Goal: Task Accomplishment & Management: Complete application form

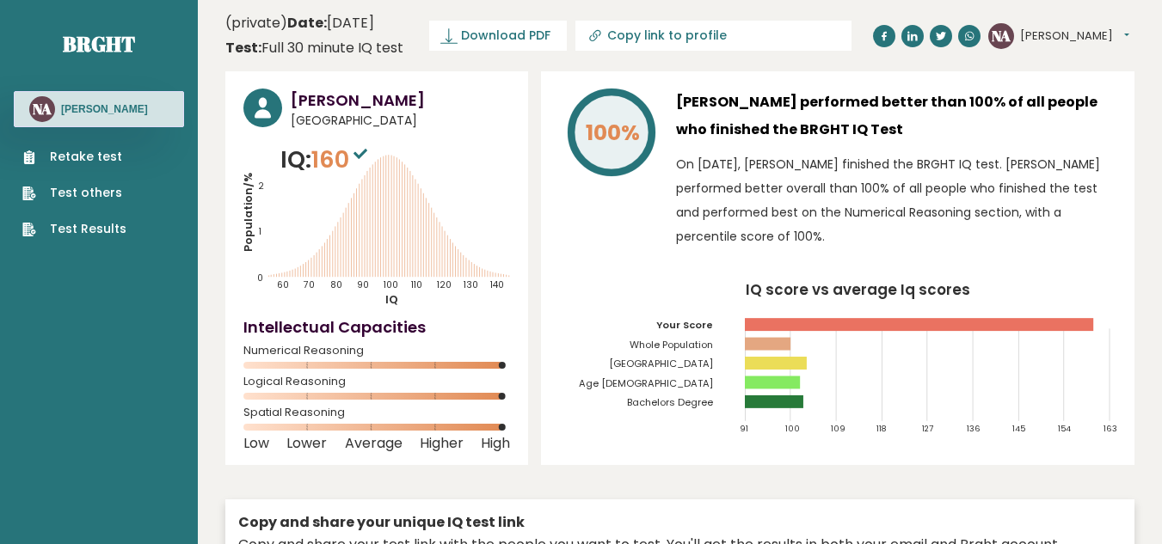
click at [1076, 34] on button "[PERSON_NAME]" at bounding box center [1074, 36] width 109 height 17
click at [928, 54] on header "(private) Date: May 03, 2025 Test: Full 30 minute IQ test Download PDF Download…" at bounding box center [679, 36] width 909 height 54
click at [101, 151] on link "Retake test" at bounding box center [74, 157] width 104 height 18
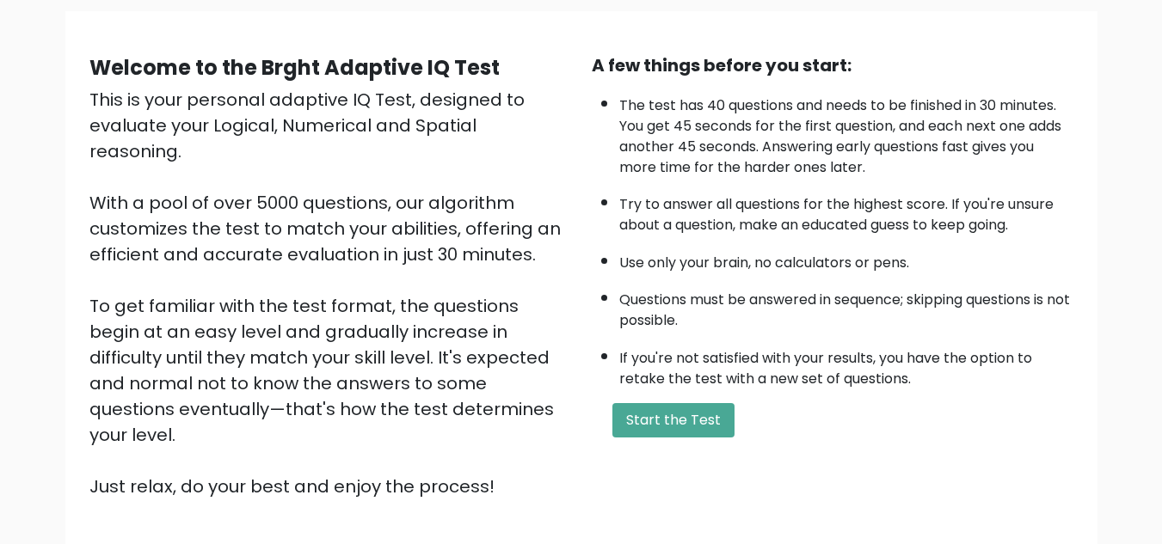
scroll to position [106, 0]
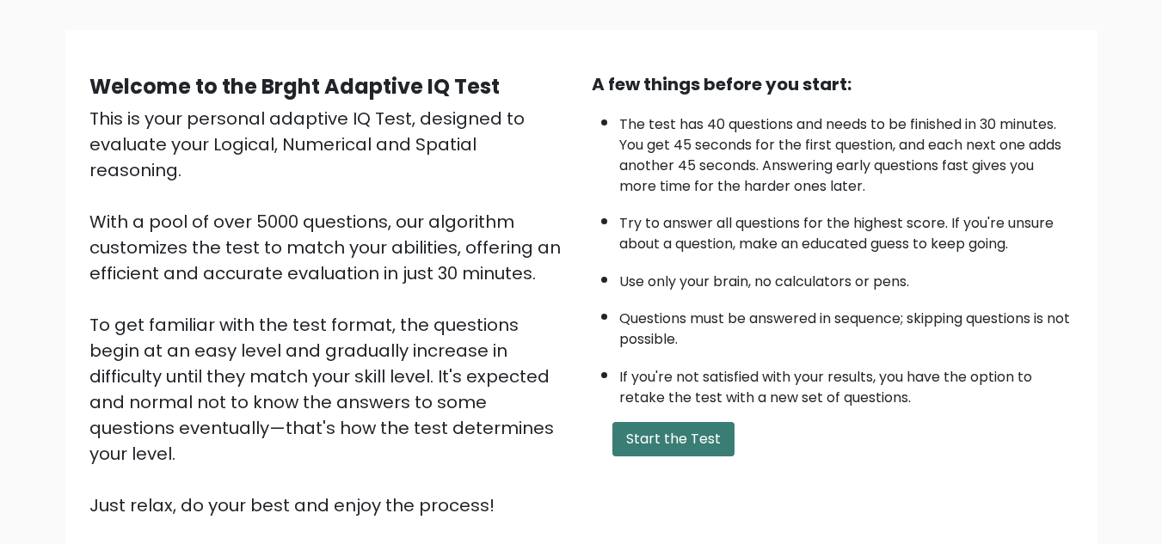
click at [676, 444] on button "Start the Test" at bounding box center [673, 439] width 122 height 34
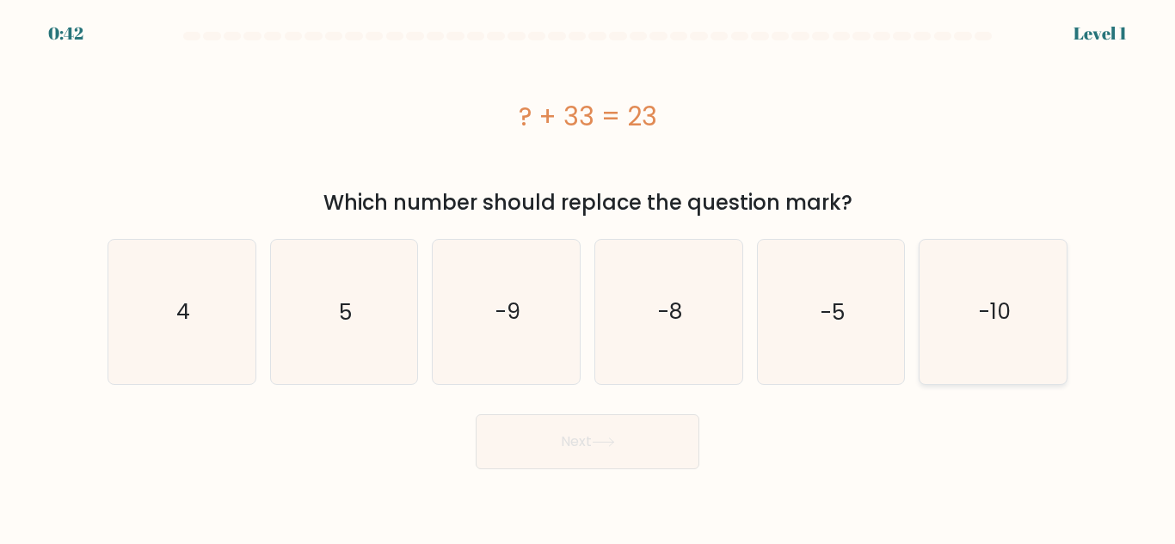
click at [962, 318] on icon "-10" at bounding box center [993, 312] width 144 height 144
click at [588, 277] on input "f. -10" at bounding box center [587, 275] width 1 height 4
radio input "true"
click at [476, 415] on button "Next" at bounding box center [588, 442] width 224 height 55
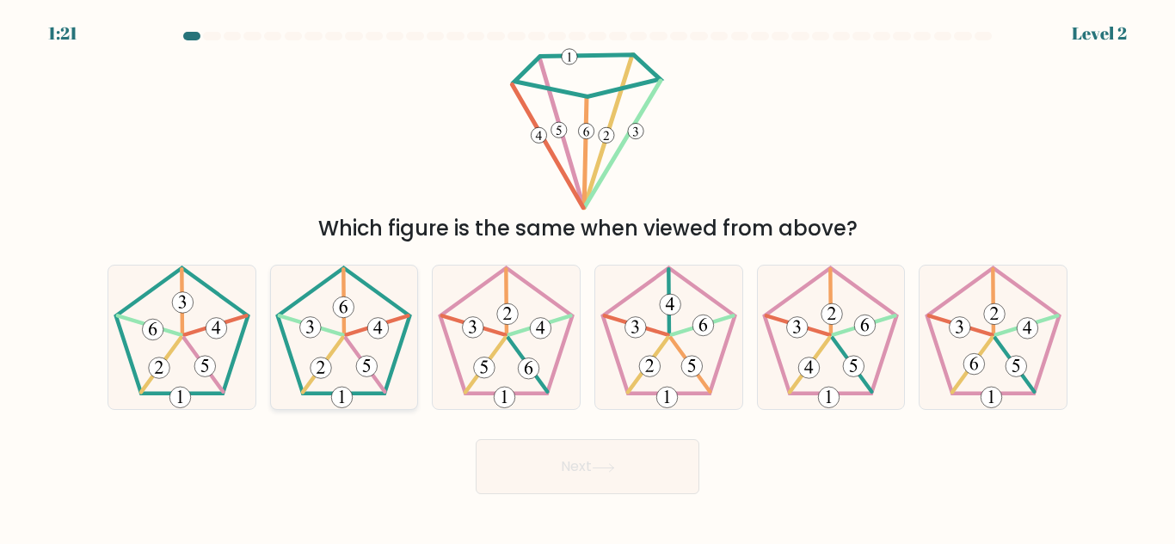
click at [384, 356] on icon at bounding box center [344, 338] width 144 height 144
click at [587, 277] on input "b." at bounding box center [587, 275] width 1 height 4
radio input "true"
click at [476, 439] on button "Next" at bounding box center [588, 466] width 224 height 55
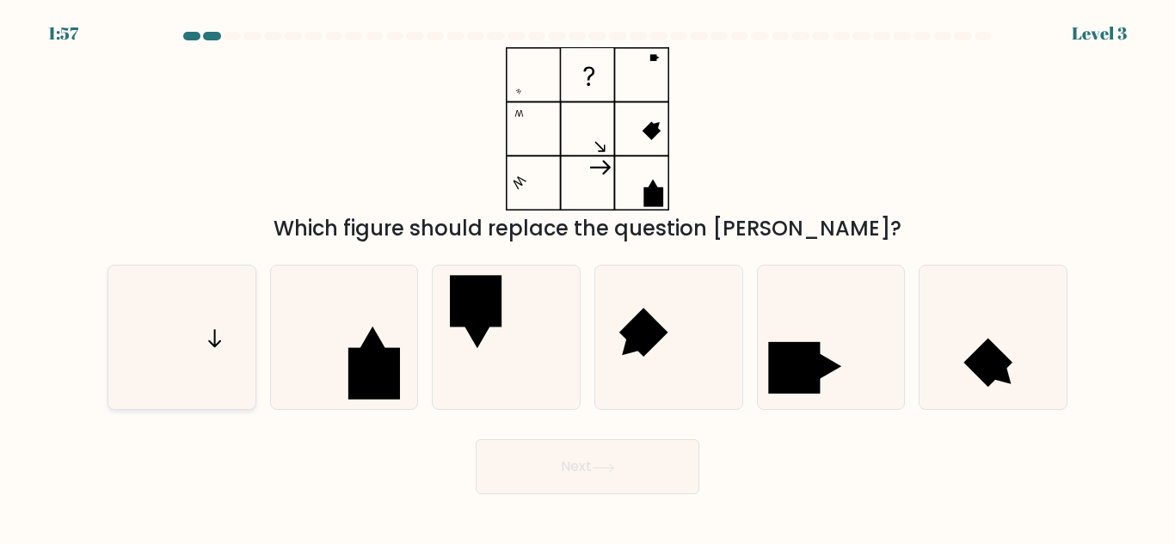
click at [215, 367] on icon at bounding box center [182, 338] width 144 height 144
click at [587, 277] on input "a." at bounding box center [587, 275] width 1 height 4
radio input "true"
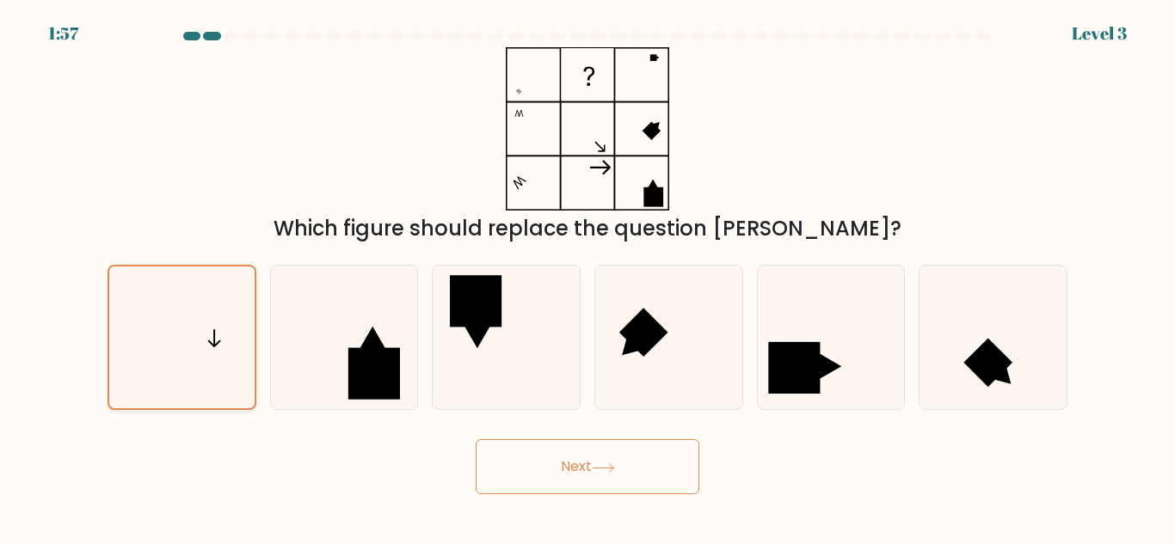
click at [476, 439] on button "Next" at bounding box center [588, 466] width 224 height 55
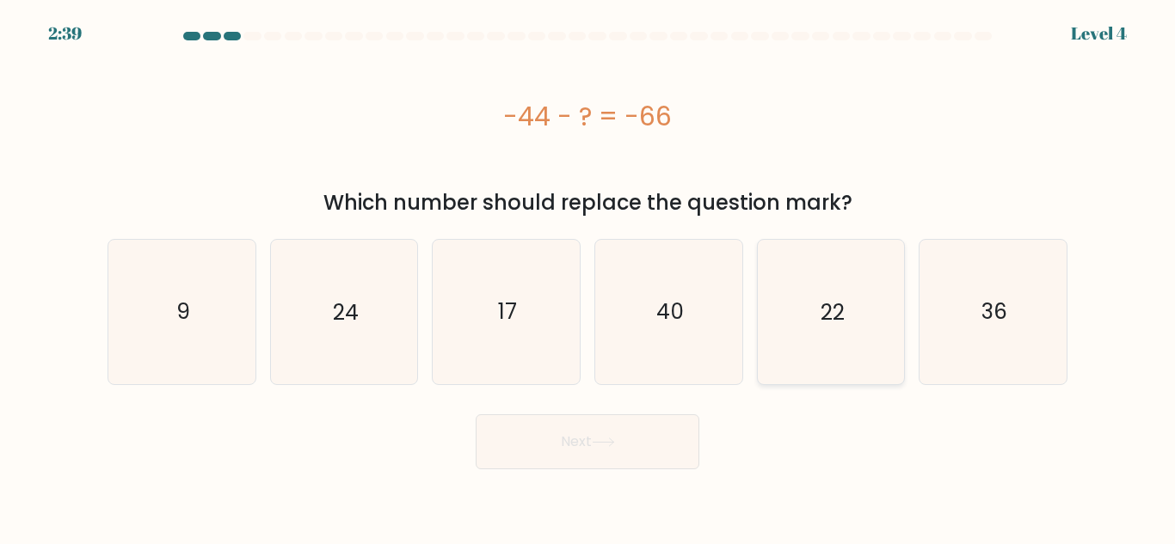
click at [857, 337] on icon "22" at bounding box center [831, 312] width 144 height 144
click at [588, 277] on input "e. 22" at bounding box center [587, 275] width 1 height 4
radio input "true"
click at [476, 415] on button "Next" at bounding box center [588, 442] width 224 height 55
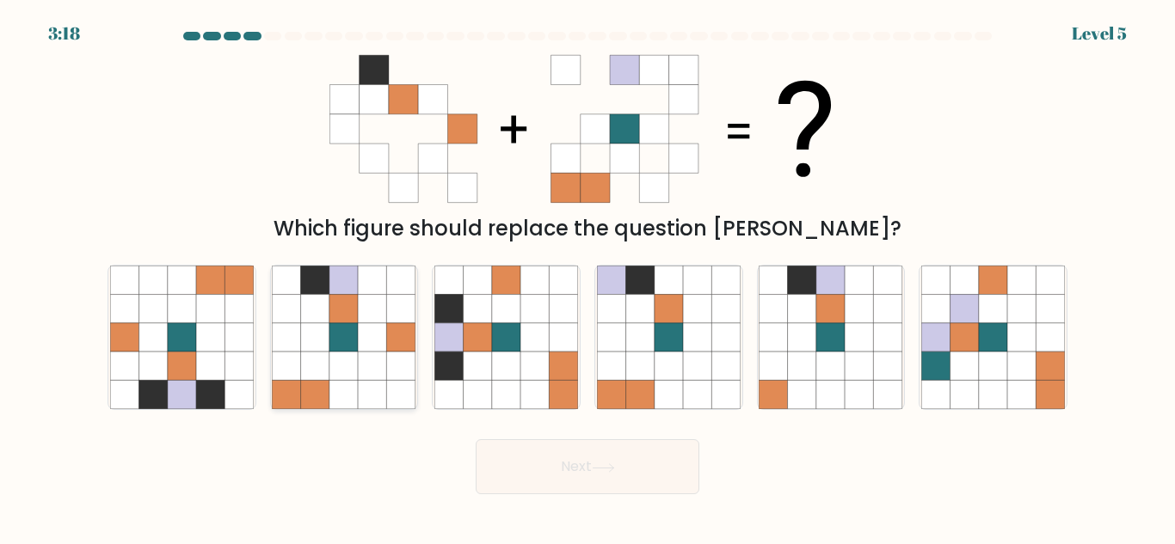
click at [338, 360] on icon at bounding box center [343, 366] width 28 height 28
click at [587, 277] on input "b." at bounding box center [587, 275] width 1 height 4
radio input "true"
click at [476, 439] on button "Next" at bounding box center [588, 466] width 224 height 55
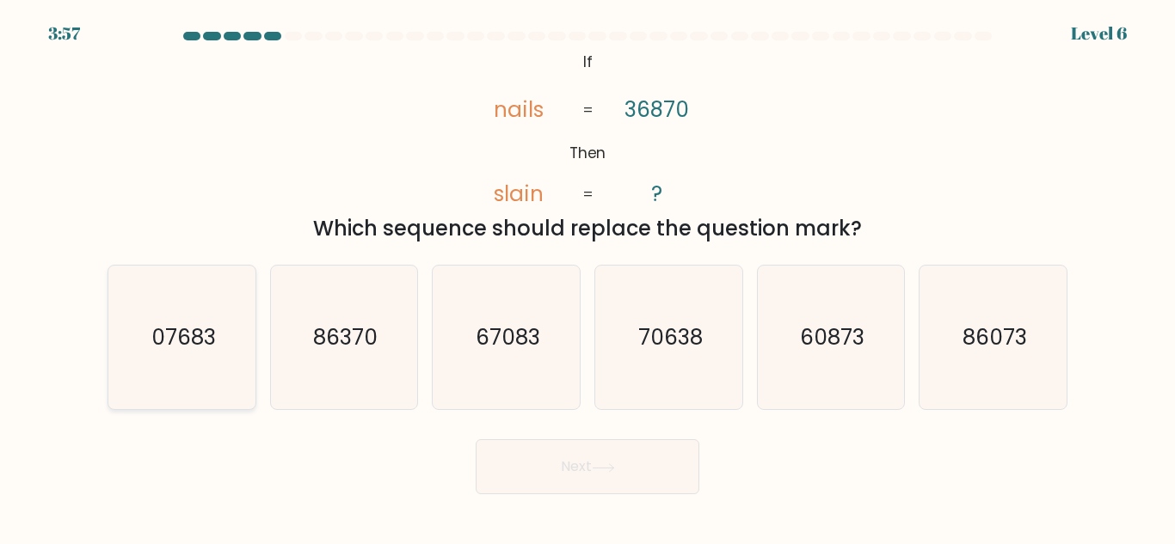
click at [206, 358] on icon "07683" at bounding box center [182, 338] width 144 height 144
click at [587, 277] on input "a. 07683" at bounding box center [587, 275] width 1 height 4
radio input "true"
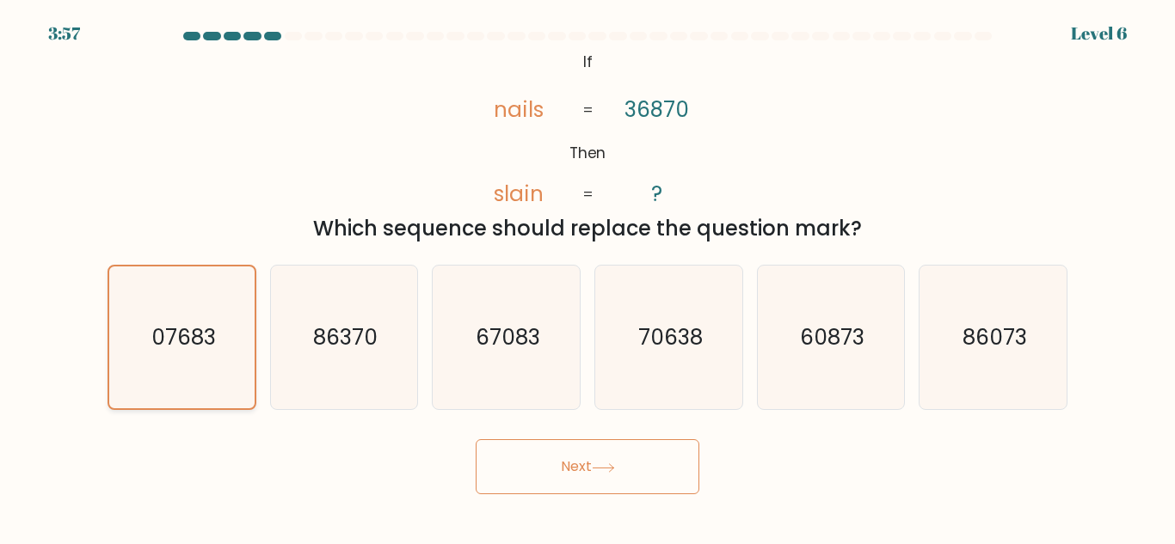
click at [476, 439] on button "Next" at bounding box center [588, 466] width 224 height 55
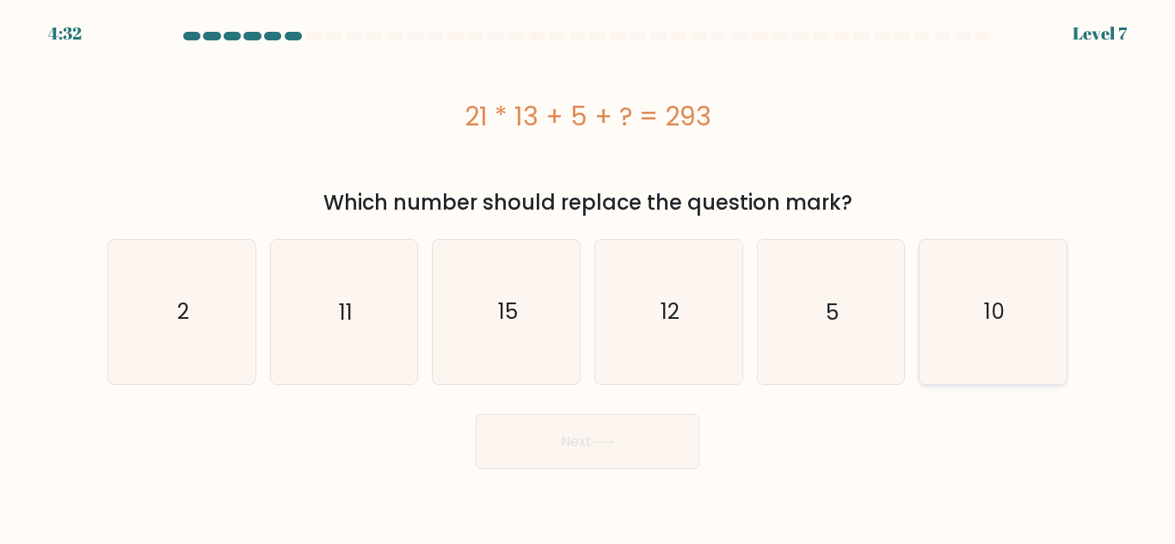
click at [985, 303] on text "10" at bounding box center [994, 312] width 21 height 30
click at [588, 277] on input "f. 10" at bounding box center [587, 275] width 1 height 4
radio input "true"
click at [476, 415] on button "Next" at bounding box center [588, 442] width 224 height 55
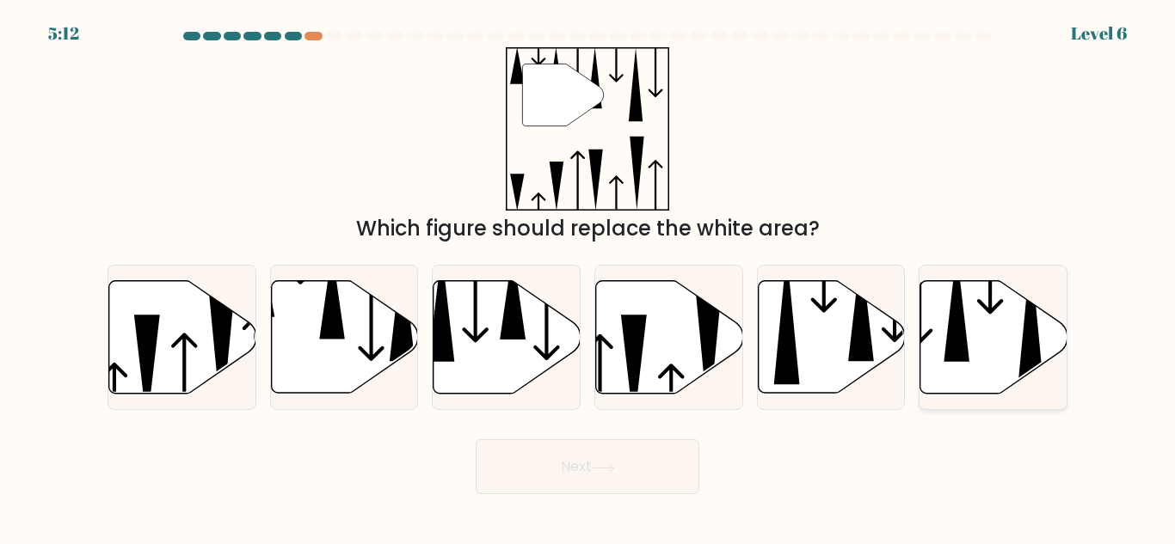
click at [1001, 351] on icon at bounding box center [993, 337] width 147 height 113
click at [588, 277] on input "f." at bounding box center [587, 275] width 1 height 4
radio input "true"
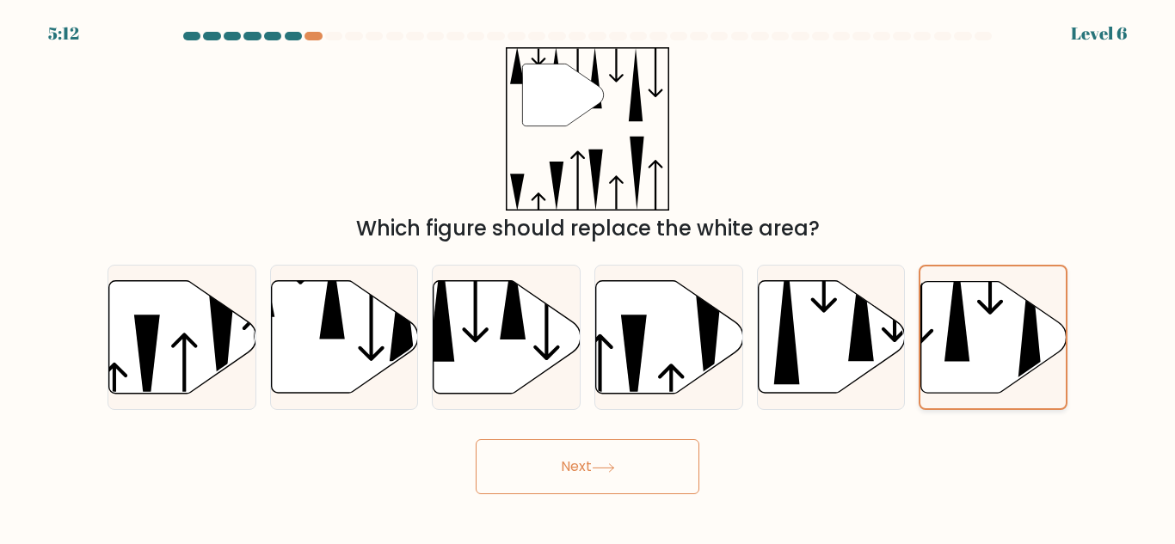
click at [476, 439] on button "Next" at bounding box center [588, 466] width 224 height 55
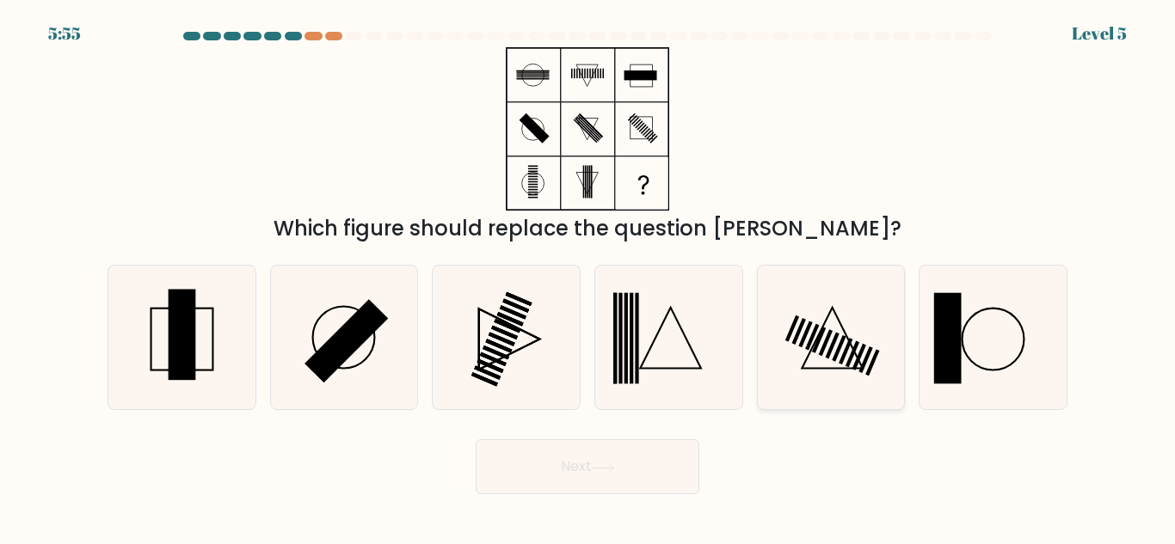
click at [886, 355] on icon at bounding box center [831, 338] width 144 height 144
click at [588, 277] on input "e." at bounding box center [587, 275] width 1 height 4
radio input "true"
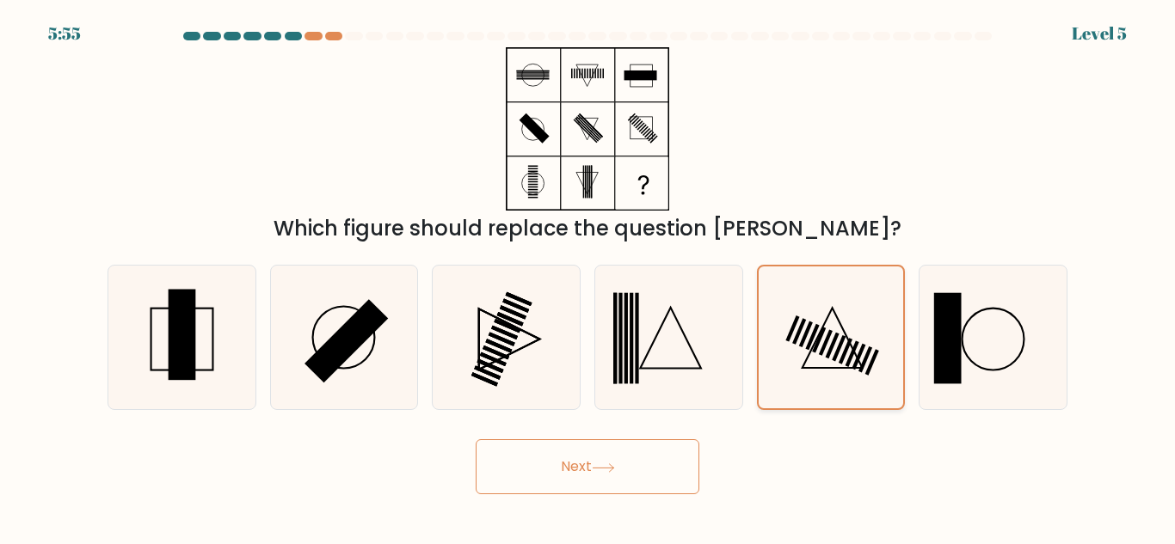
click at [476, 439] on button "Next" at bounding box center [588, 466] width 224 height 55
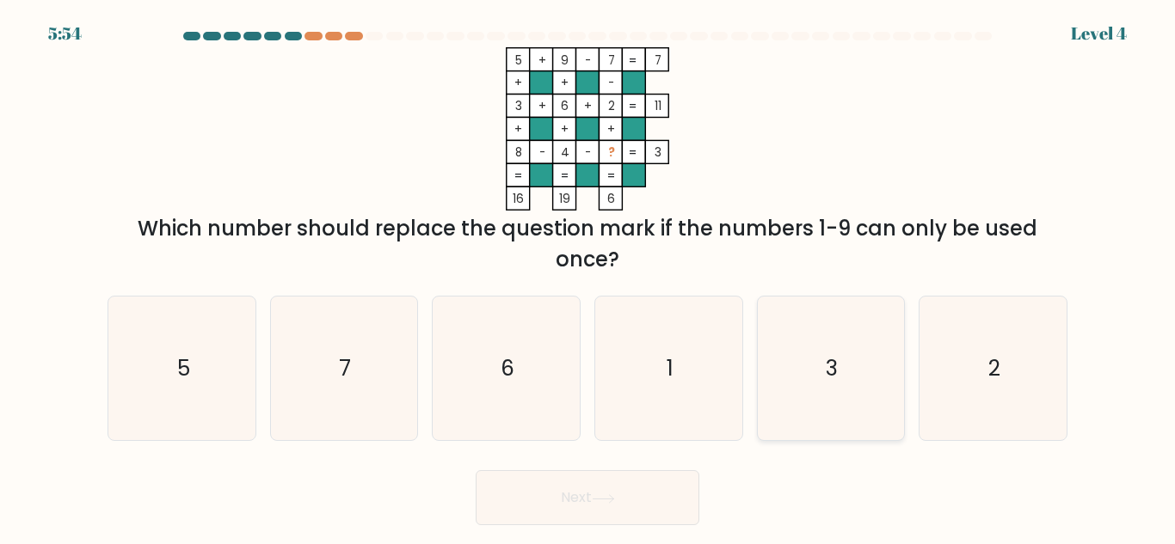
click at [795, 360] on icon "3" at bounding box center [831, 369] width 144 height 144
click at [588, 277] on input "e. 3" at bounding box center [587, 275] width 1 height 4
radio input "true"
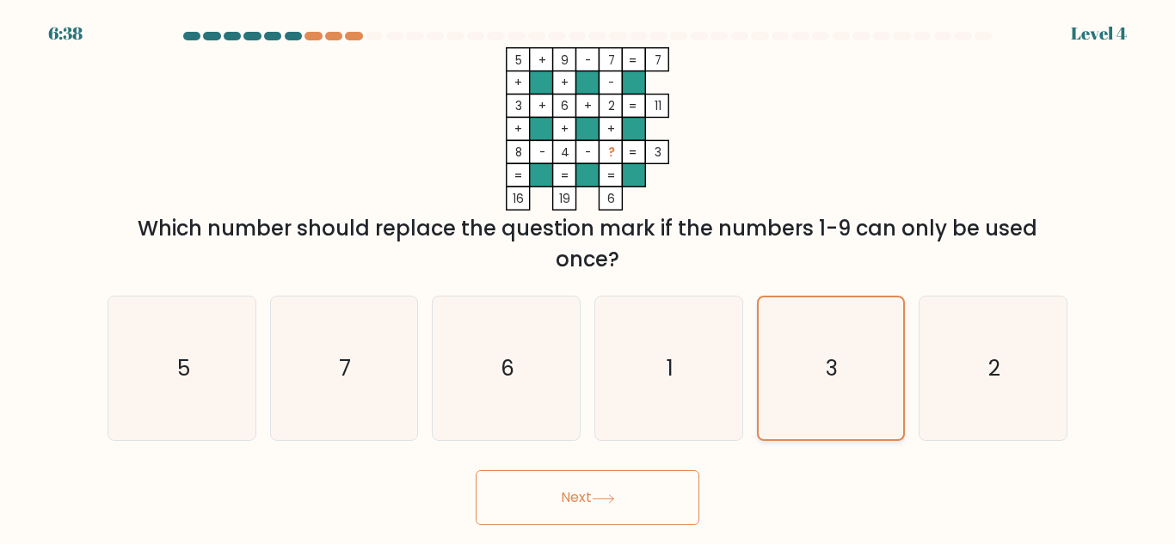
click at [476, 470] on button "Next" at bounding box center [588, 497] width 224 height 55
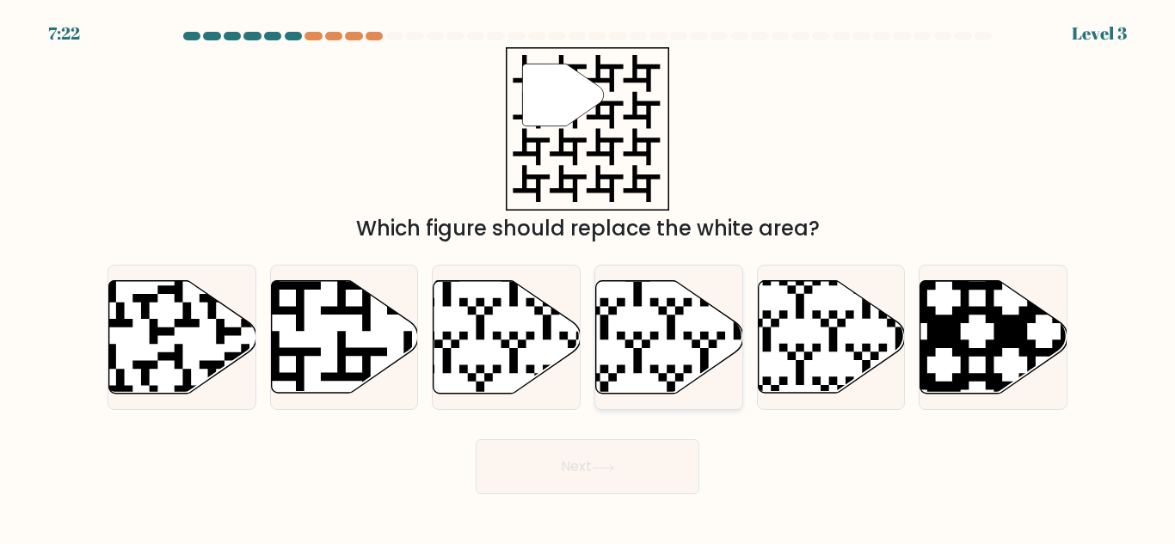
click at [639, 357] on icon at bounding box center [716, 398] width 267 height 267
click at [588, 277] on input "d." at bounding box center [587, 275] width 1 height 4
radio input "true"
click at [476, 439] on button "Next" at bounding box center [588, 466] width 224 height 55
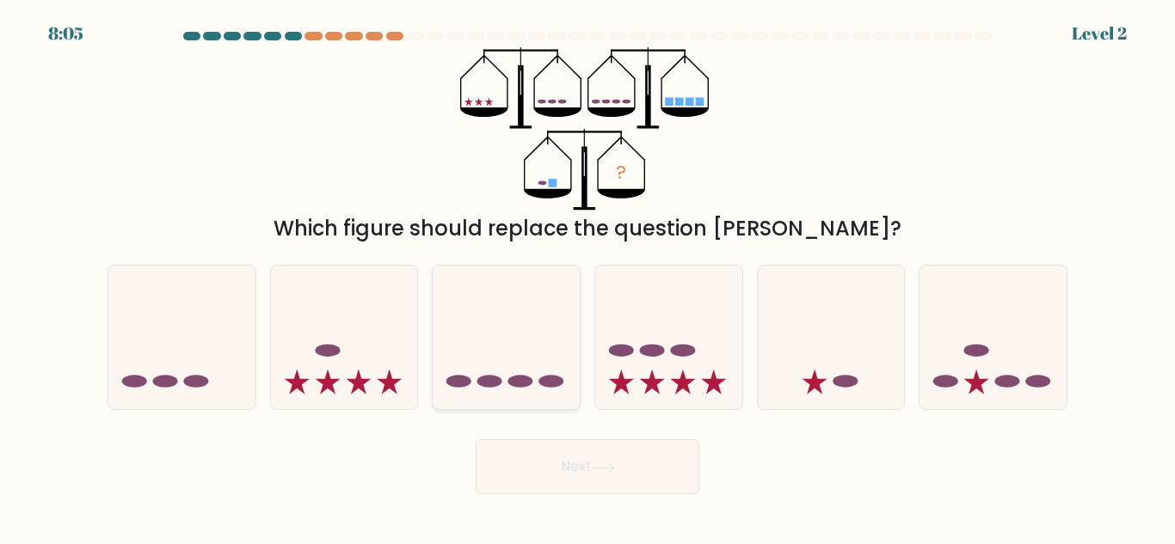
click at [484, 353] on icon at bounding box center [506, 337] width 147 height 121
click at [587, 277] on input "c." at bounding box center [587, 275] width 1 height 4
radio input "true"
click at [476, 439] on button "Next" at bounding box center [588, 466] width 224 height 55
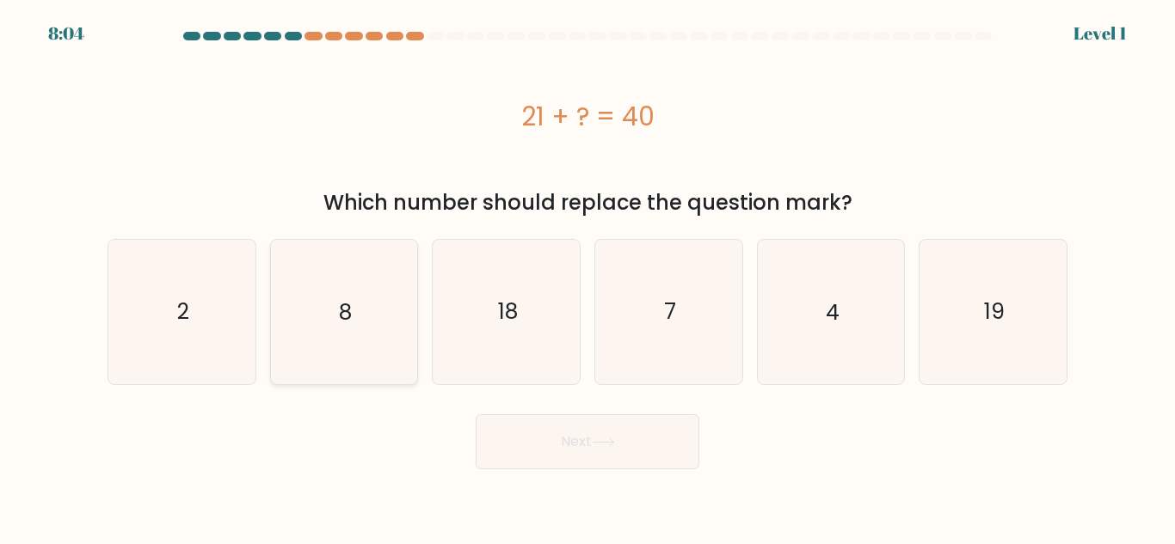
click at [342, 349] on icon "8" at bounding box center [344, 312] width 144 height 144
click at [587, 277] on input "b. 8" at bounding box center [587, 275] width 1 height 4
radio input "true"
click at [476, 415] on button "Next" at bounding box center [588, 442] width 224 height 55
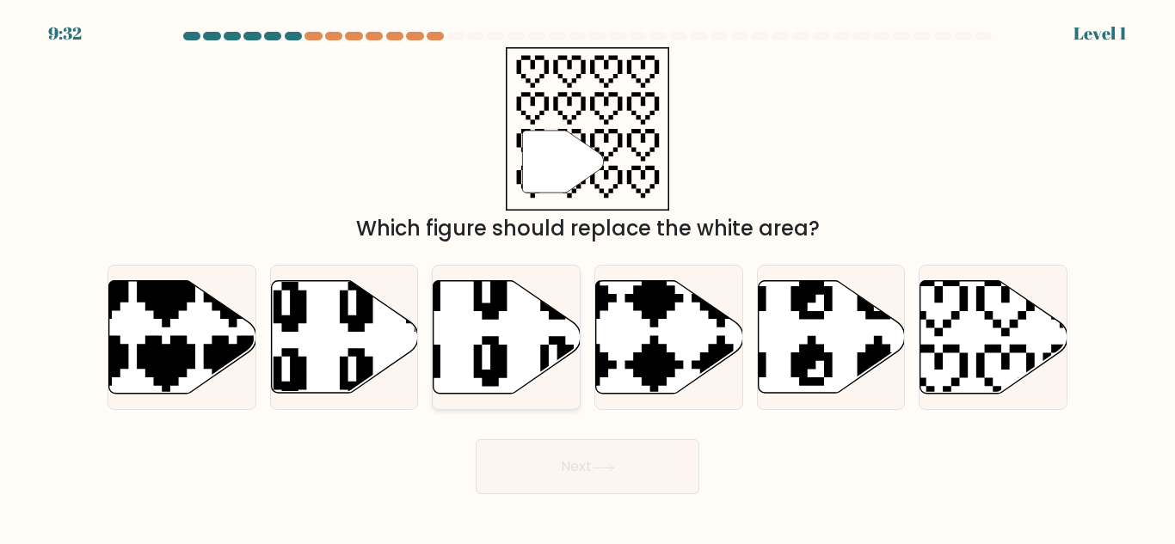
click at [503, 359] on icon at bounding box center [457, 394] width 233 height 249
click at [587, 277] on input "c." at bounding box center [587, 275] width 1 height 4
radio input "true"
click at [476, 439] on button "Next" at bounding box center [588, 466] width 224 height 55
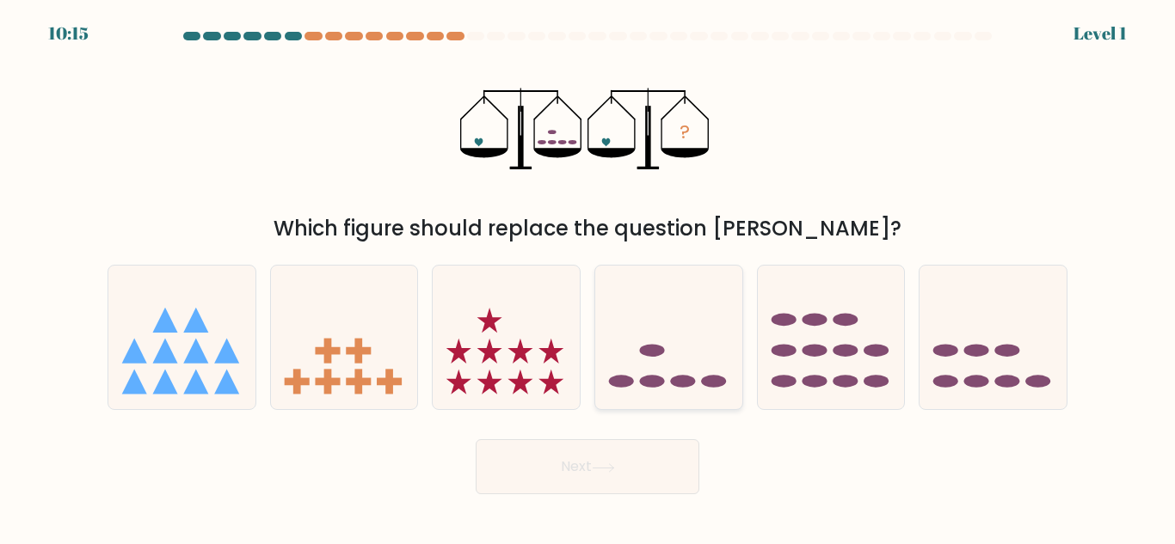
click at [667, 362] on icon at bounding box center [668, 337] width 147 height 121
click at [588, 277] on input "d." at bounding box center [587, 275] width 1 height 4
radio input "true"
click at [476, 439] on button "Next" at bounding box center [588, 466] width 224 height 55
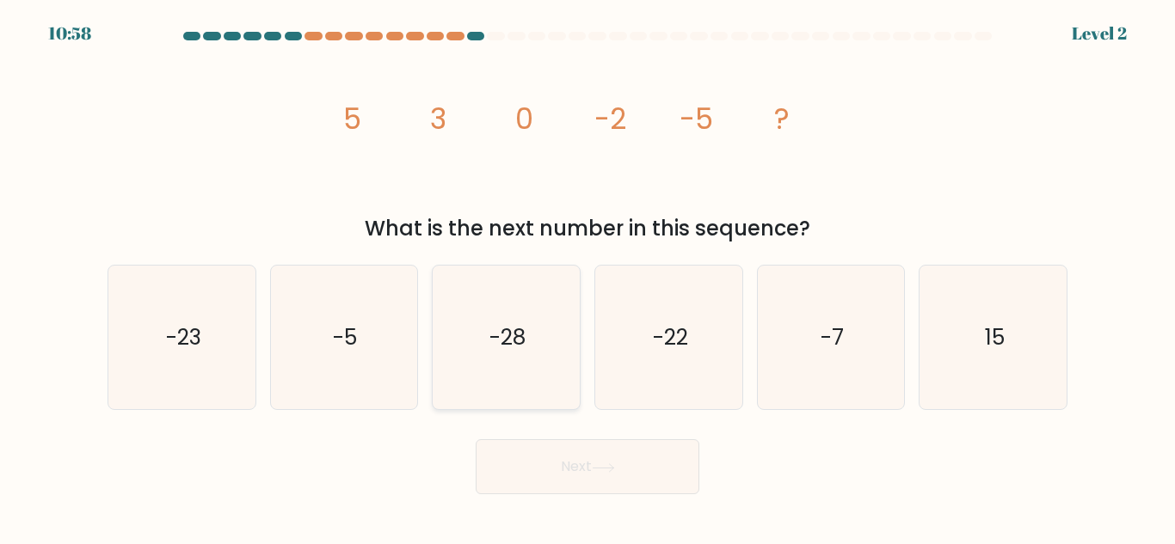
click at [491, 357] on icon "-28" at bounding box center [506, 338] width 144 height 144
click at [587, 277] on input "c. -28" at bounding box center [587, 275] width 1 height 4
radio input "true"
click at [476, 439] on button "Next" at bounding box center [588, 466] width 224 height 55
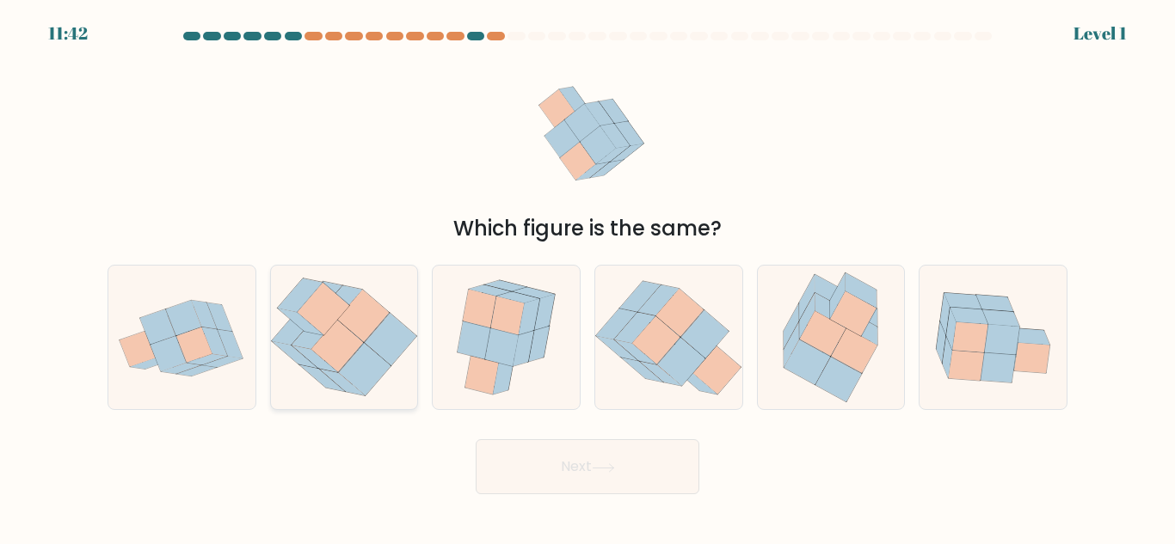
click at [340, 354] on icon at bounding box center [337, 346] width 52 height 52
click at [587, 277] on input "b." at bounding box center [587, 275] width 1 height 4
radio input "true"
click at [476, 439] on button "Next" at bounding box center [588, 466] width 224 height 55
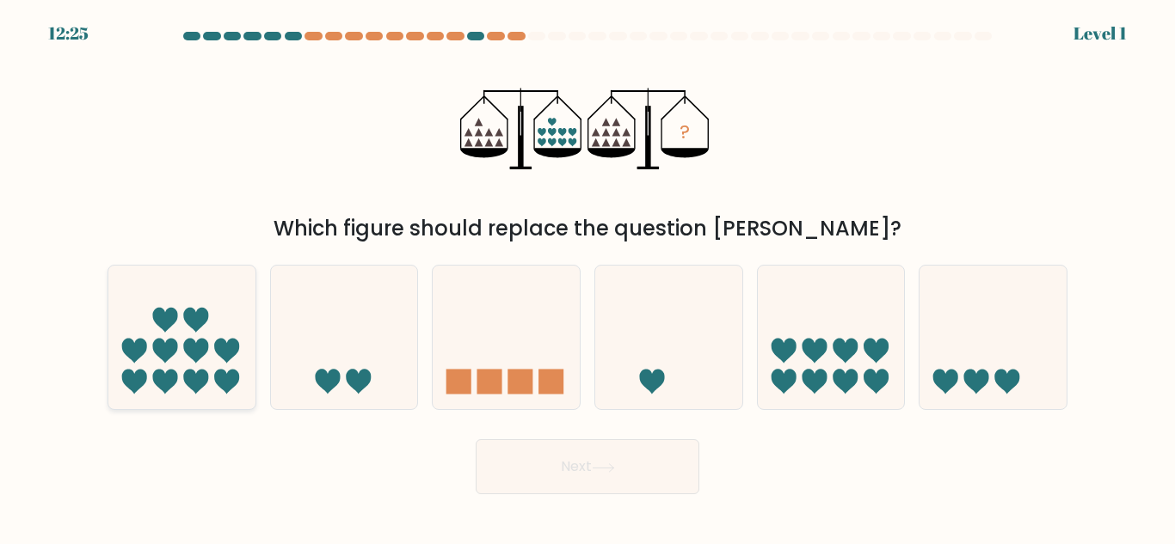
click at [219, 351] on icon at bounding box center [226, 351] width 25 height 25
click at [587, 277] on input "a." at bounding box center [587, 275] width 1 height 4
radio input "true"
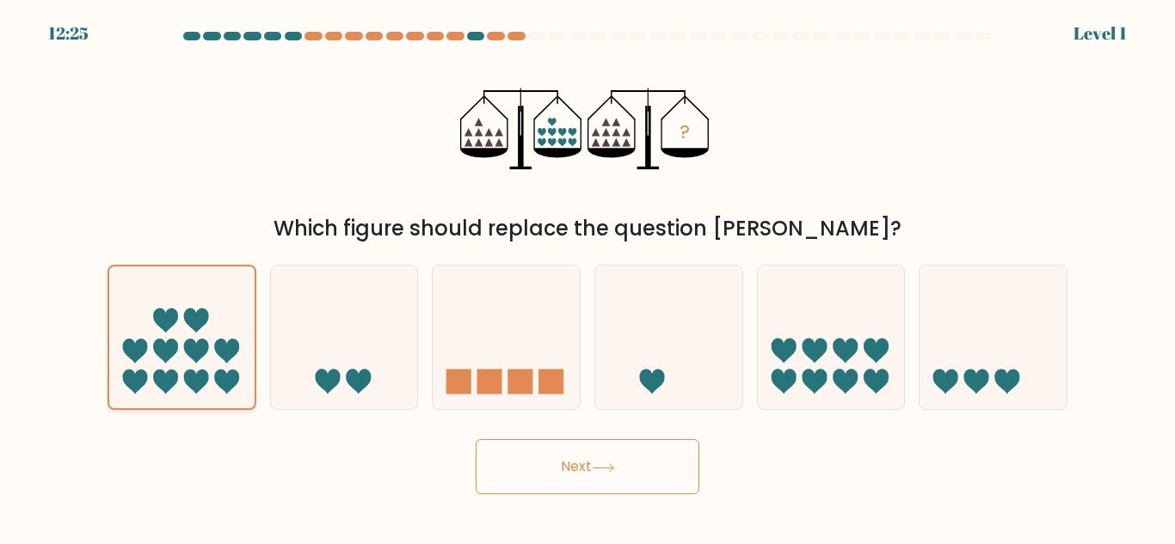
click at [476, 439] on button "Next" at bounding box center [588, 466] width 224 height 55
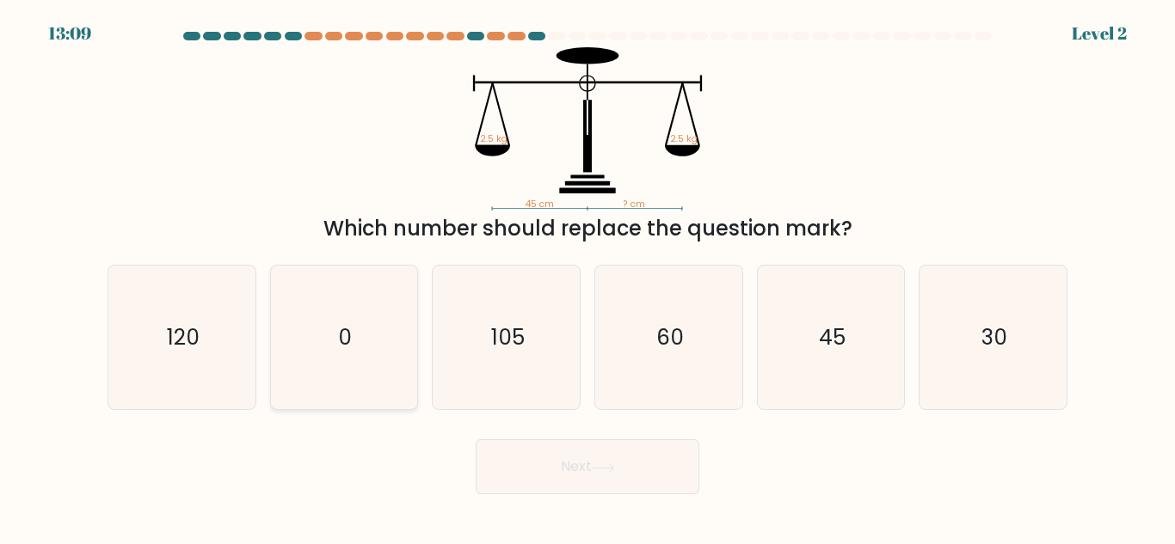
click at [396, 357] on icon "0" at bounding box center [344, 338] width 144 height 144
click at [587, 277] on input "b. 0" at bounding box center [587, 275] width 1 height 4
radio input "true"
click at [476, 439] on button "Next" at bounding box center [588, 466] width 224 height 55
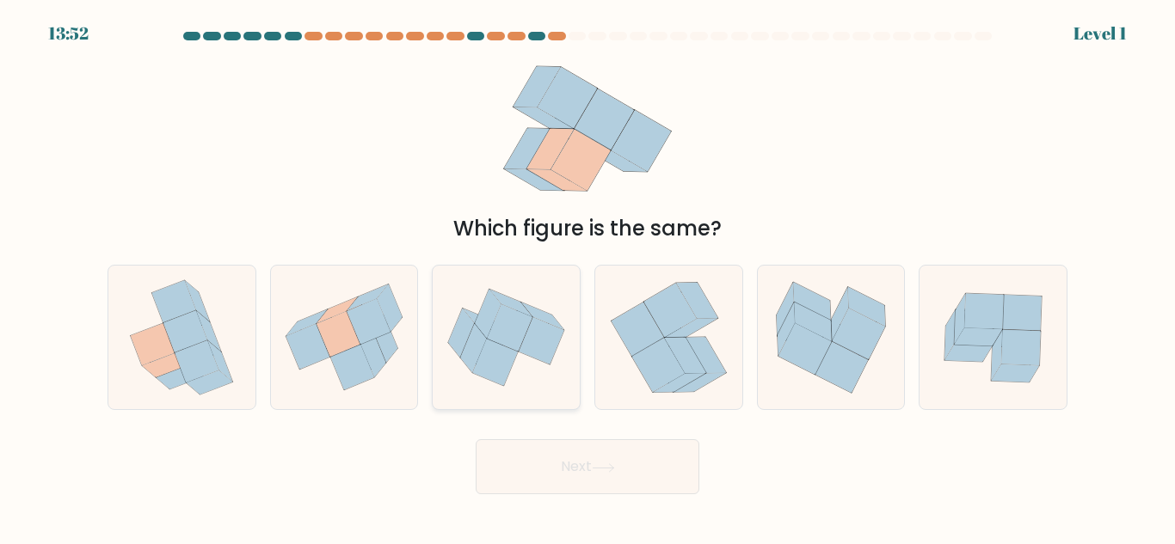
click at [578, 372] on icon at bounding box center [506, 337] width 147 height 123
click at [587, 277] on input "c." at bounding box center [587, 275] width 1 height 4
radio input "true"
click at [476, 439] on button "Next" at bounding box center [588, 466] width 224 height 55
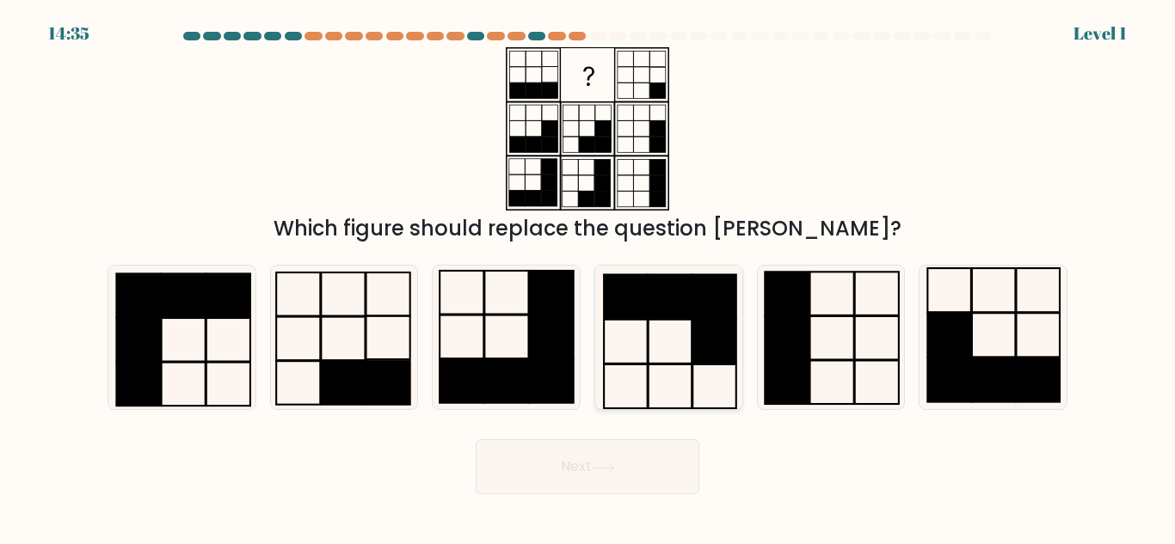
click at [661, 375] on icon at bounding box center [669, 338] width 144 height 144
click at [588, 277] on input "d." at bounding box center [587, 275] width 1 height 4
radio input "true"
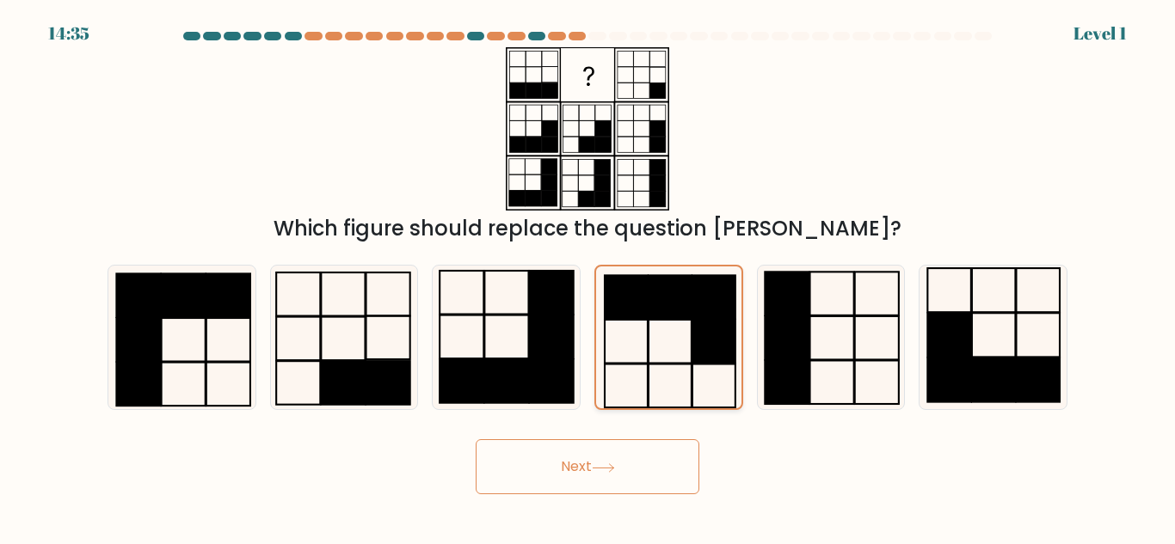
click at [476, 439] on button "Next" at bounding box center [588, 466] width 224 height 55
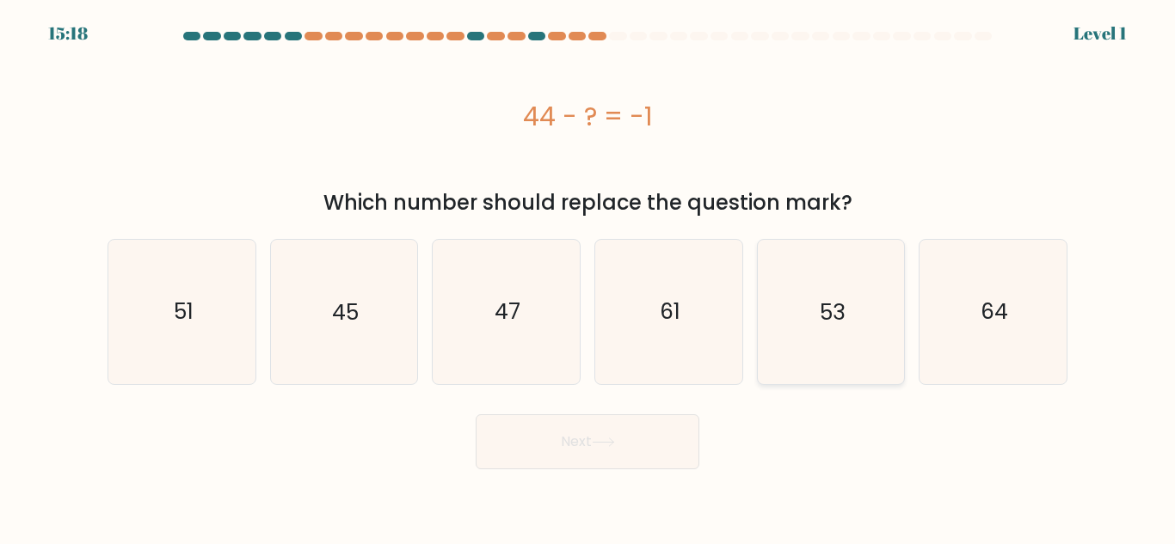
click at [802, 360] on icon "53" at bounding box center [831, 312] width 144 height 144
click at [588, 277] on input "e. 53" at bounding box center [587, 275] width 1 height 4
radio input "true"
click at [476, 415] on button "Next" at bounding box center [588, 442] width 224 height 55
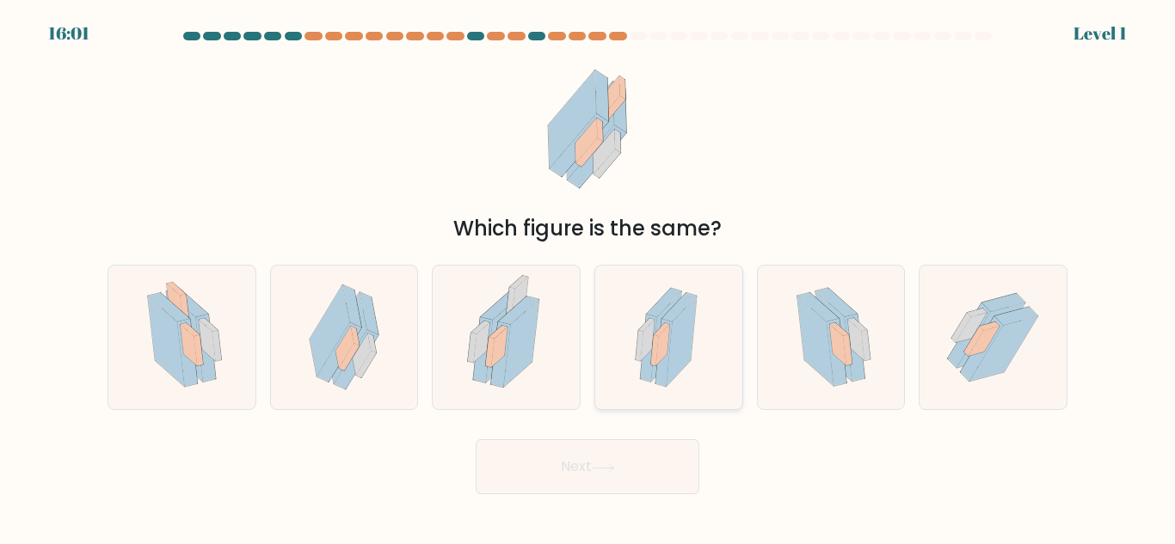
click at [654, 359] on icon at bounding box center [655, 350] width 8 height 31
click at [588, 277] on input "d." at bounding box center [587, 275] width 1 height 4
radio input "true"
click at [476, 439] on button "Next" at bounding box center [588, 466] width 224 height 55
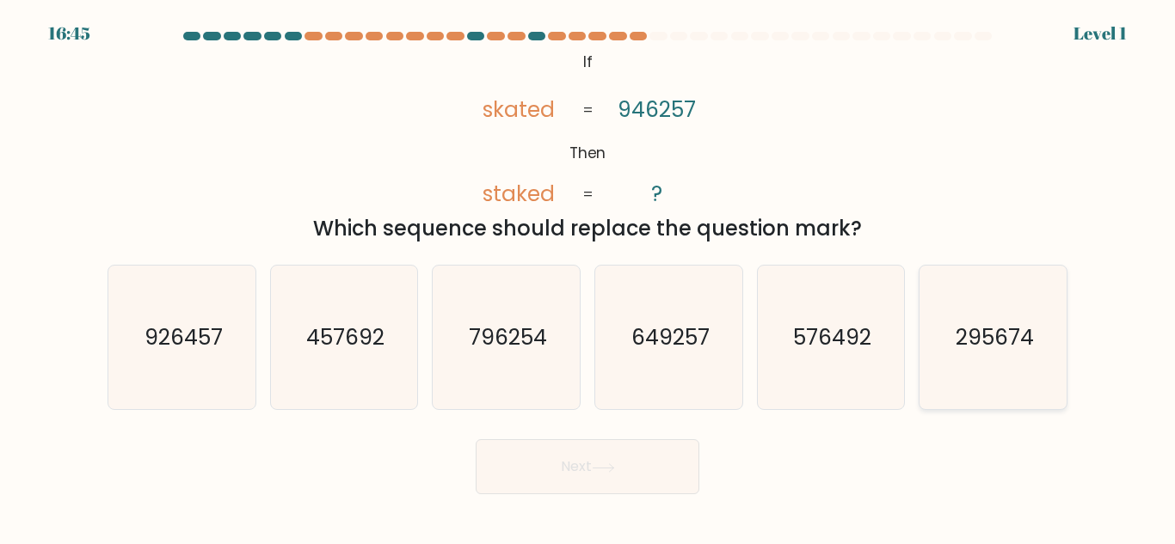
click at [980, 339] on text "295674" at bounding box center [995, 338] width 78 height 30
click at [588, 277] on input "f. 295674" at bounding box center [587, 275] width 1 height 4
radio input "true"
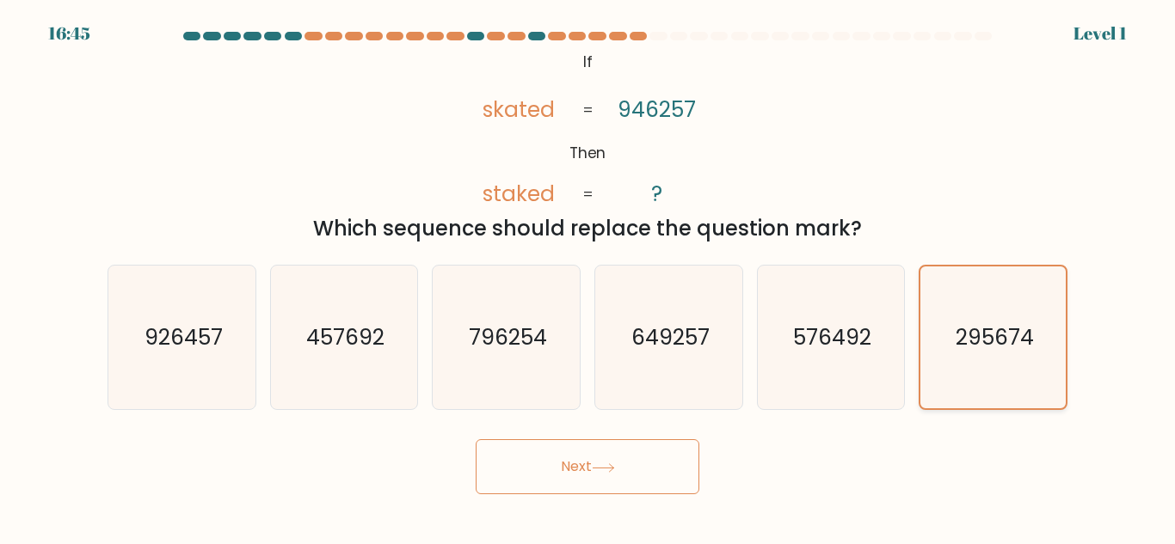
click at [476, 439] on button "Next" at bounding box center [588, 466] width 224 height 55
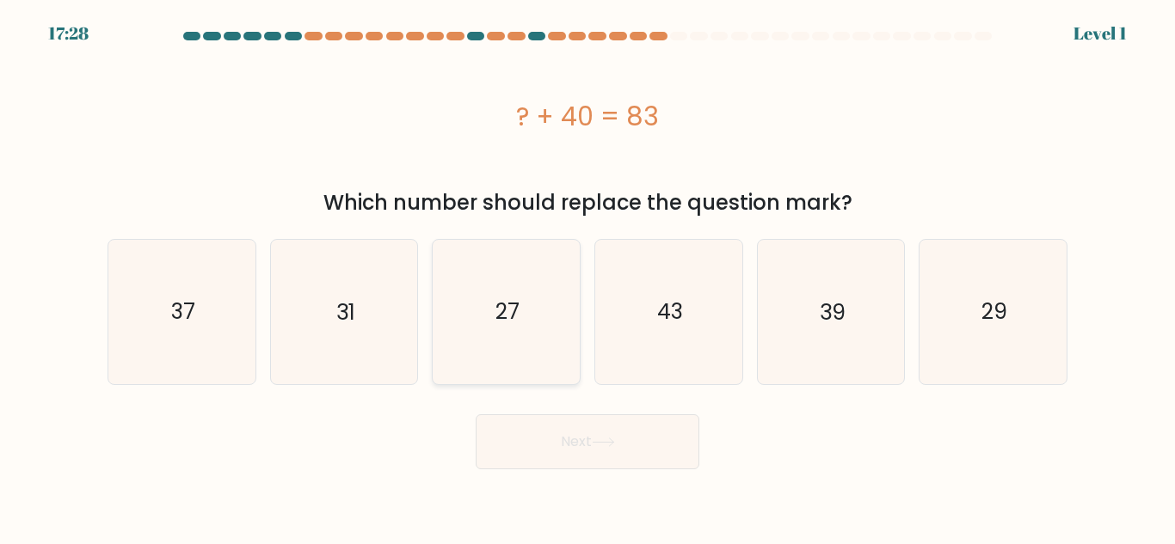
click at [535, 316] on icon "27" at bounding box center [506, 312] width 144 height 144
click at [587, 277] on input "c. 27" at bounding box center [587, 275] width 1 height 4
radio input "true"
click at [476, 415] on button "Next" at bounding box center [588, 442] width 224 height 55
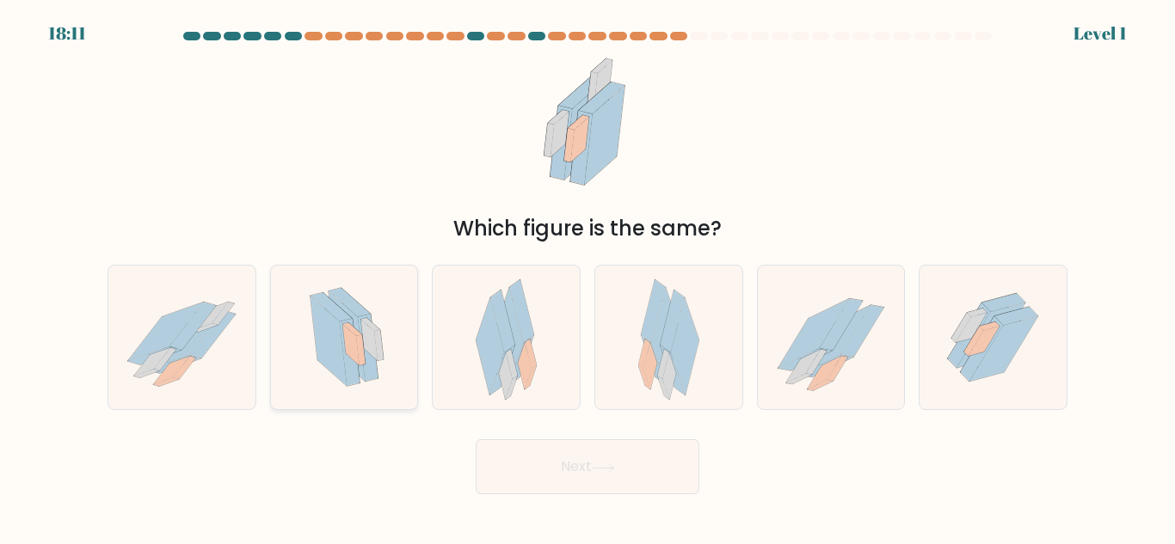
click at [314, 348] on icon at bounding box center [344, 338] width 102 height 144
click at [587, 277] on input "b." at bounding box center [587, 275] width 1 height 4
radio input "true"
click at [476, 439] on button "Next" at bounding box center [588, 466] width 224 height 55
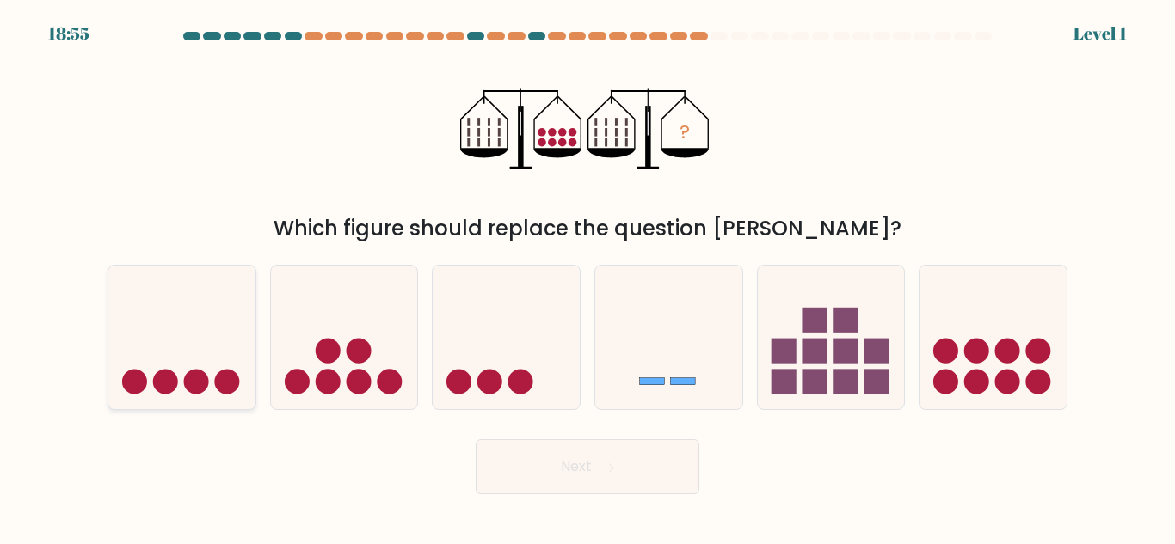
click at [218, 353] on icon at bounding box center [181, 337] width 147 height 121
click at [587, 277] on input "a." at bounding box center [587, 275] width 1 height 4
radio input "true"
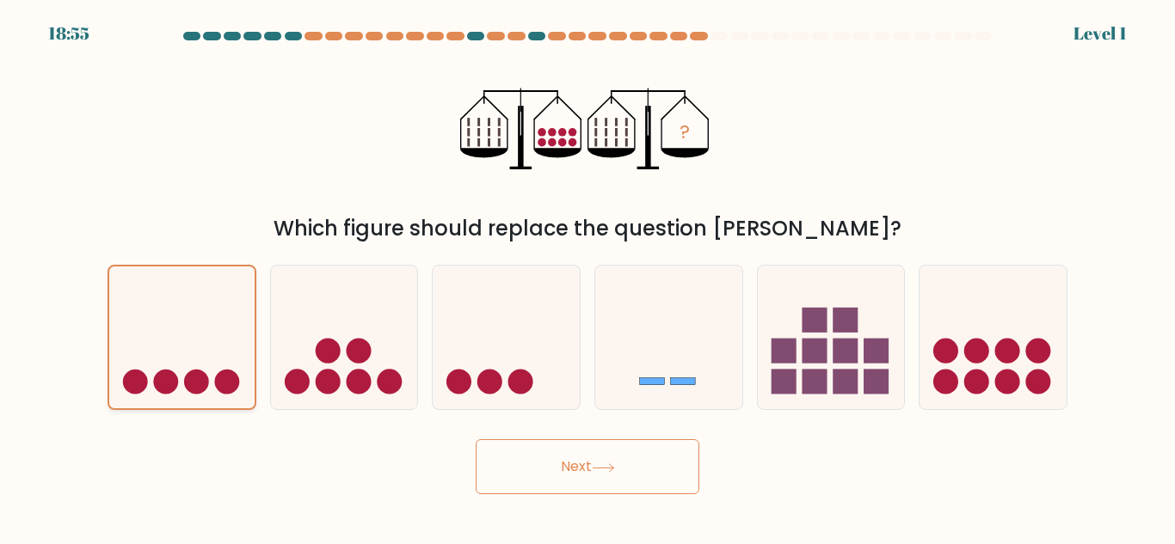
click at [476, 439] on button "Next" at bounding box center [588, 466] width 224 height 55
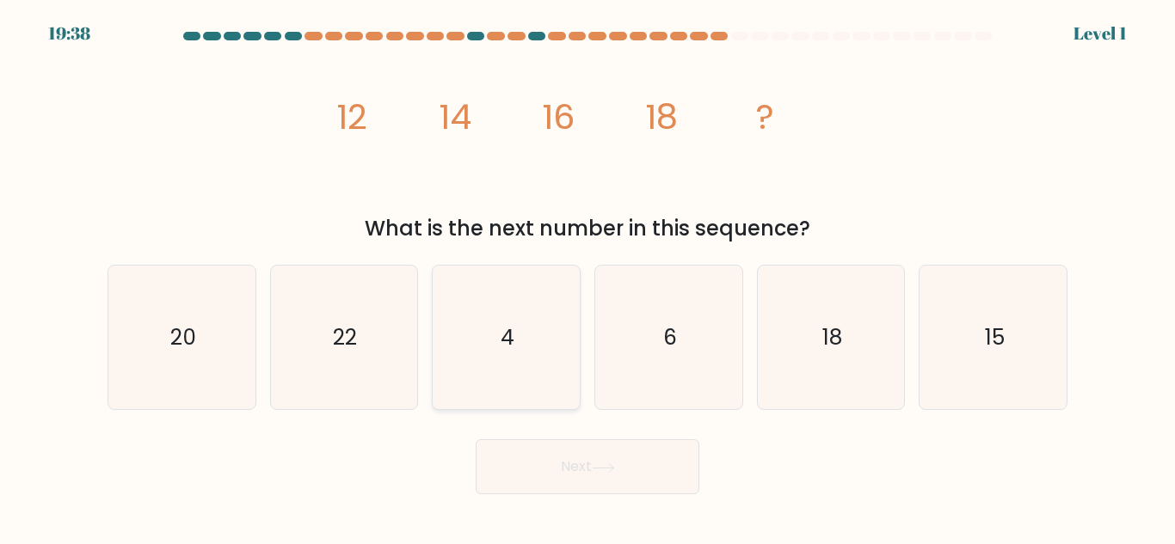
click at [499, 364] on icon "4" at bounding box center [506, 338] width 144 height 144
click at [587, 277] on input "c. 4" at bounding box center [587, 275] width 1 height 4
radio input "true"
click at [476, 439] on button "Next" at bounding box center [588, 466] width 224 height 55
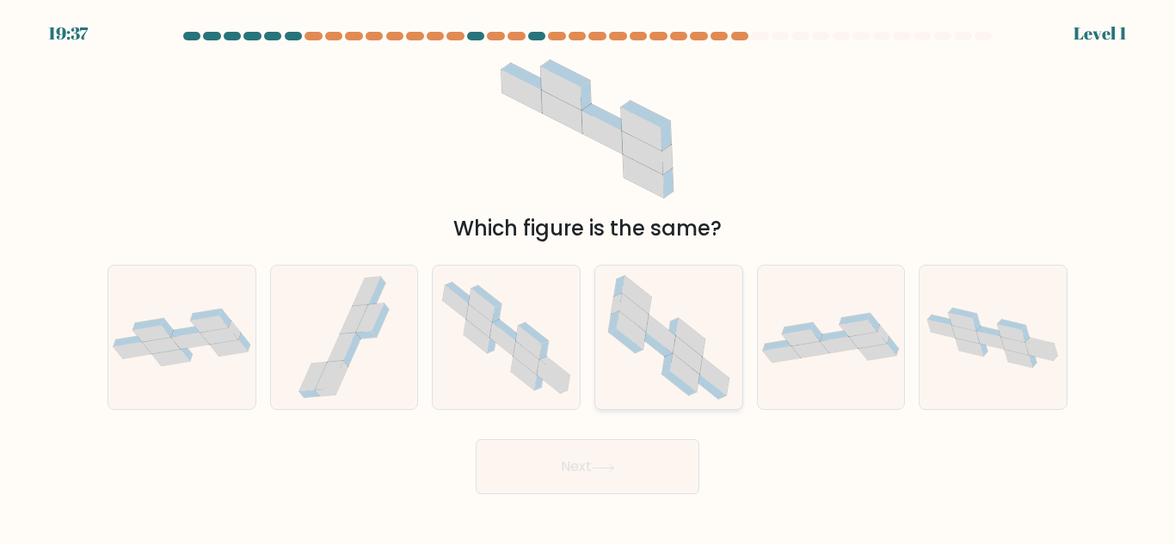
click at [648, 348] on icon at bounding box center [669, 338] width 144 height 144
click at [588, 277] on input "d." at bounding box center [587, 275] width 1 height 4
radio input "true"
click at [476, 439] on button "Next" at bounding box center [588, 466] width 224 height 55
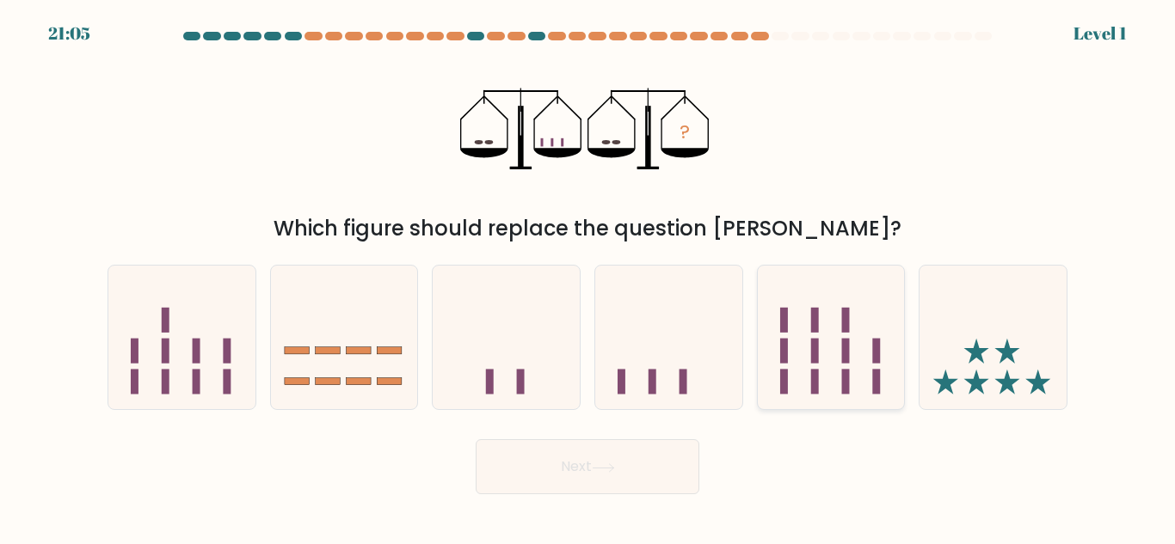
click at [830, 353] on icon at bounding box center [831, 337] width 147 height 121
click at [588, 277] on input "e." at bounding box center [587, 275] width 1 height 4
radio input "true"
click at [476, 439] on button "Next" at bounding box center [588, 466] width 224 height 55
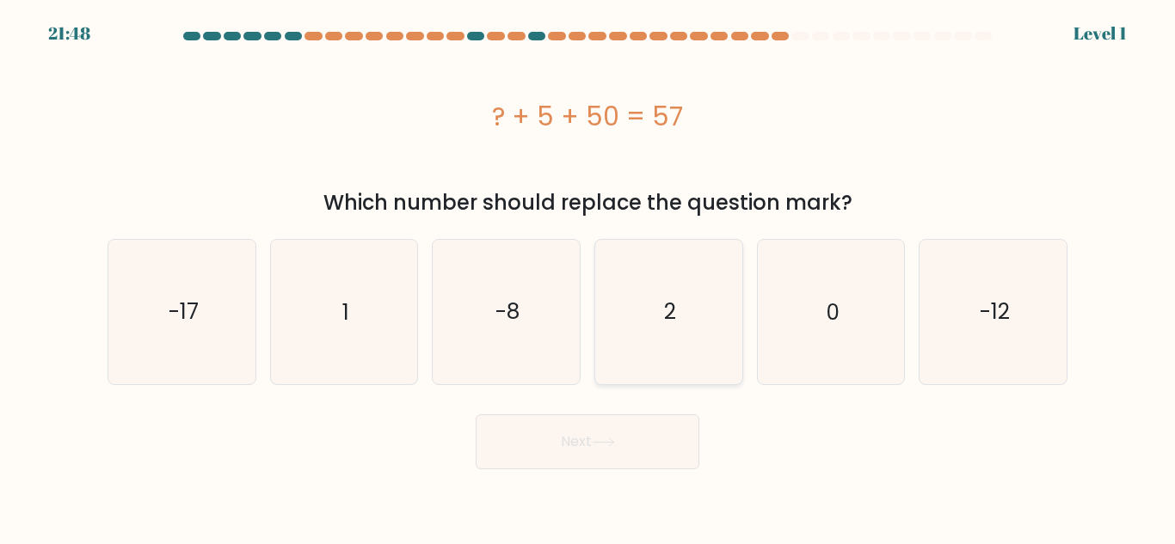
click at [651, 341] on icon "2" at bounding box center [669, 312] width 144 height 144
click at [588, 277] on input "d. 2" at bounding box center [587, 275] width 1 height 4
radio input "true"
click at [542, 325] on icon "-8" at bounding box center [506, 312] width 144 height 144
click at [587, 277] on input "c. -8" at bounding box center [587, 275] width 1 height 4
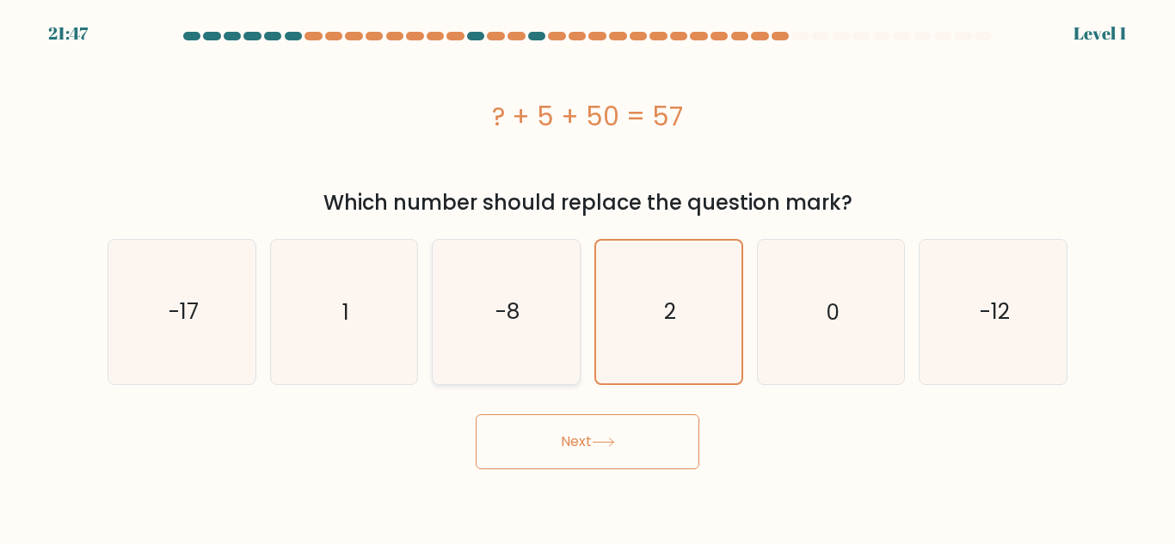
radio input "true"
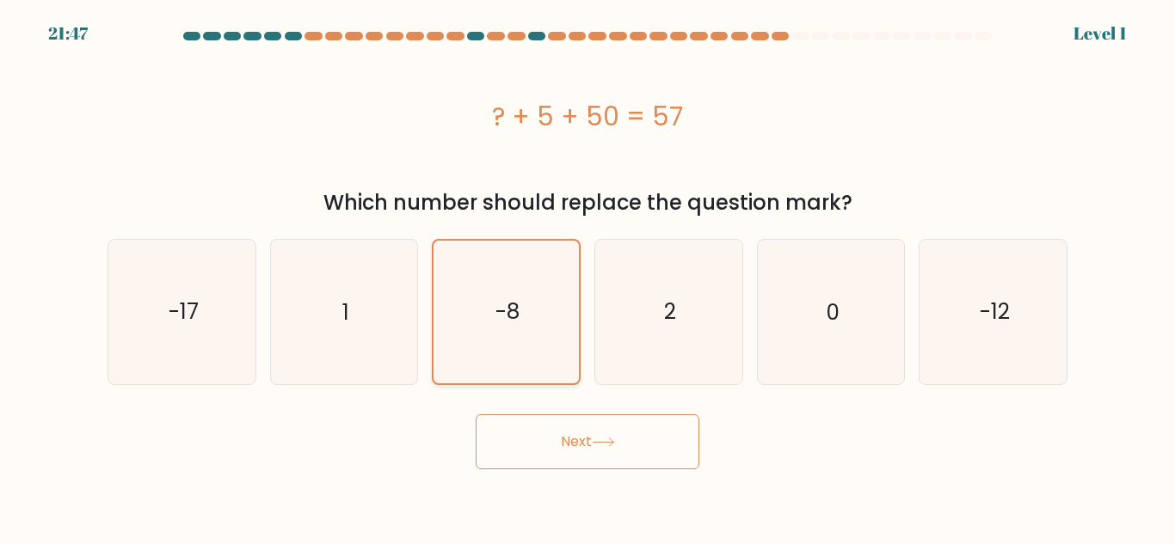
click at [476, 415] on button "Next" at bounding box center [588, 442] width 224 height 55
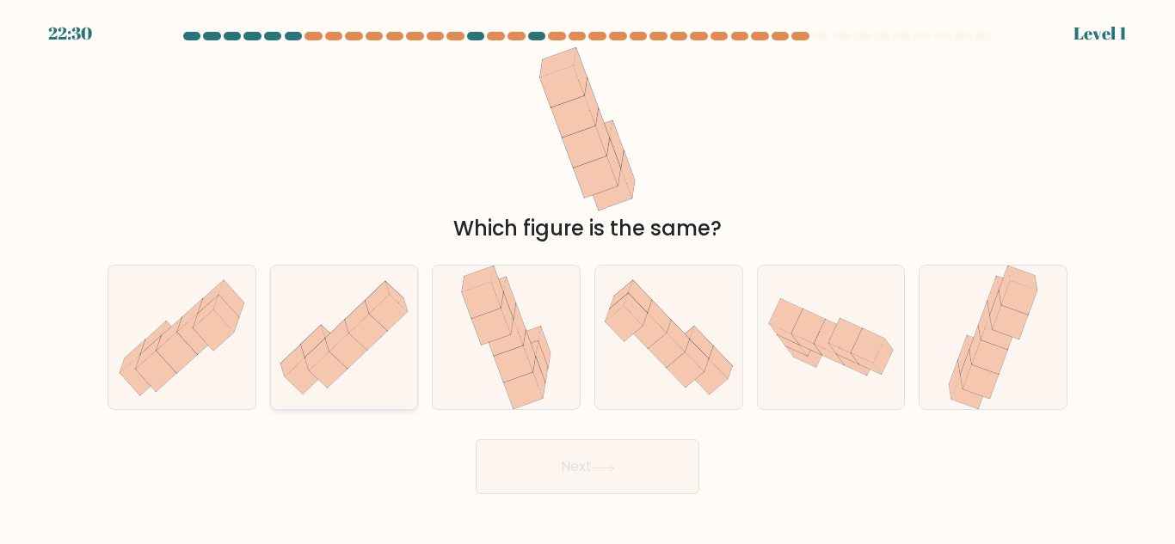
click at [317, 342] on icon at bounding box center [313, 341] width 24 height 33
click at [587, 277] on input "b." at bounding box center [587, 275] width 1 height 4
radio input "true"
click at [476, 439] on button "Next" at bounding box center [588, 466] width 224 height 55
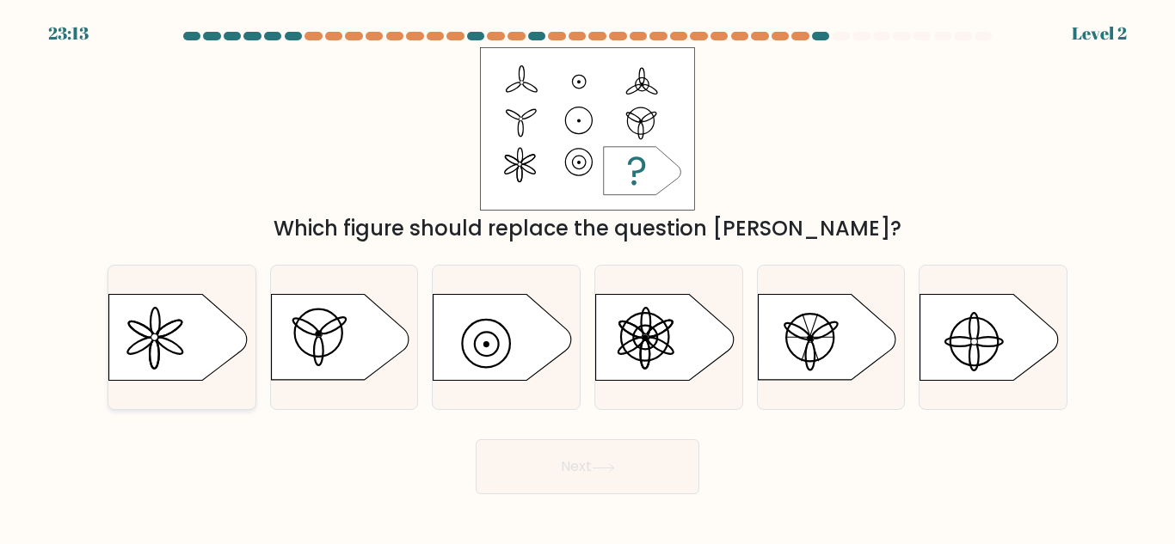
click at [206, 341] on icon at bounding box center [178, 338] width 138 height 86
click at [587, 277] on input "a." at bounding box center [587, 275] width 1 height 4
radio input "true"
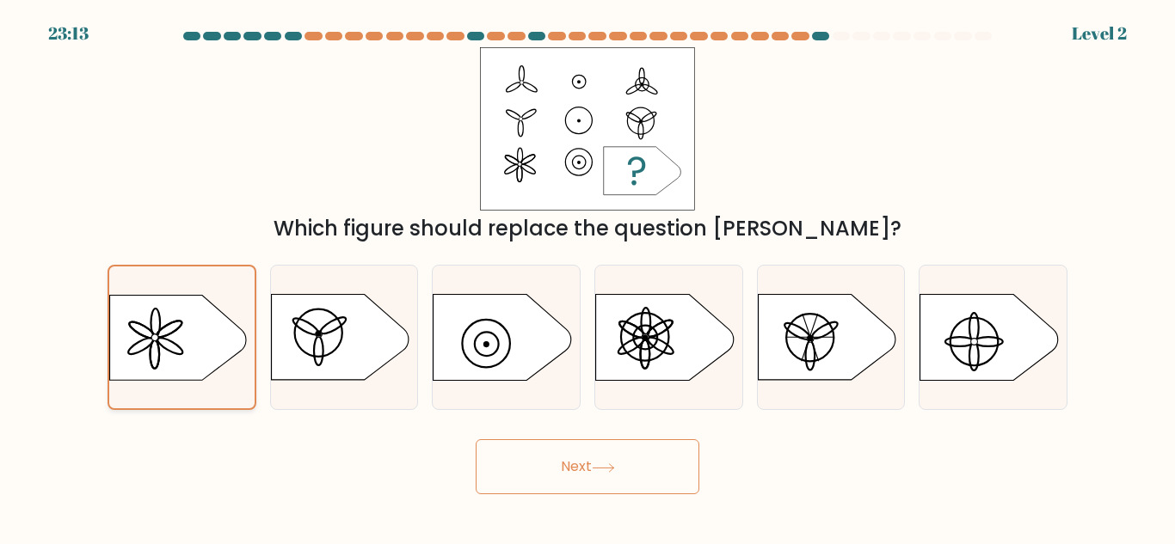
click at [476, 439] on button "Next" at bounding box center [588, 466] width 224 height 55
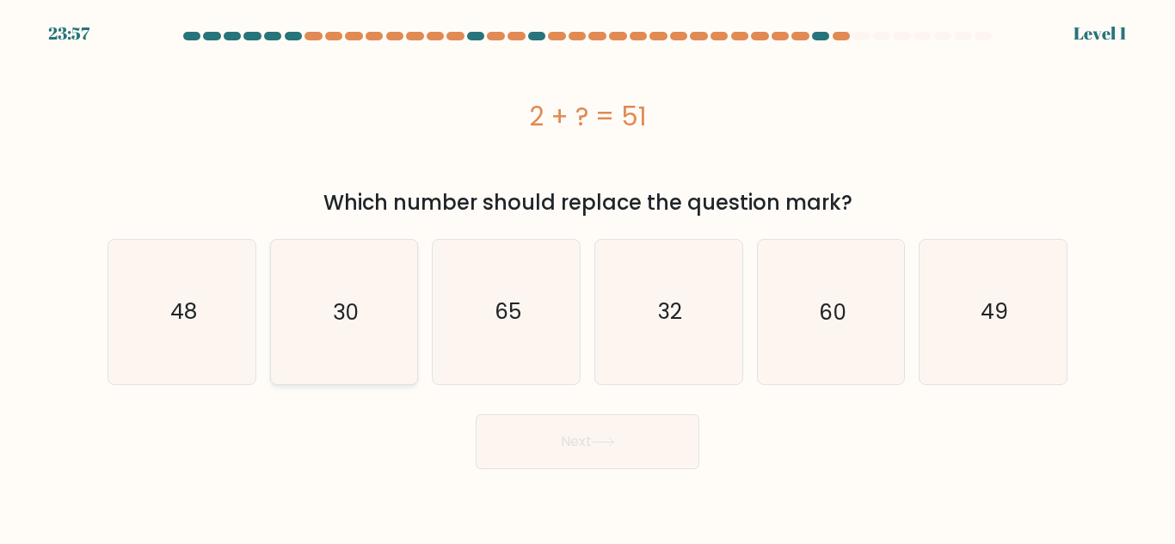
click at [372, 341] on icon "30" at bounding box center [344, 312] width 144 height 144
click at [587, 277] on input "b. 30" at bounding box center [587, 275] width 1 height 4
radio input "true"
click at [476, 415] on button "Next" at bounding box center [588, 442] width 224 height 55
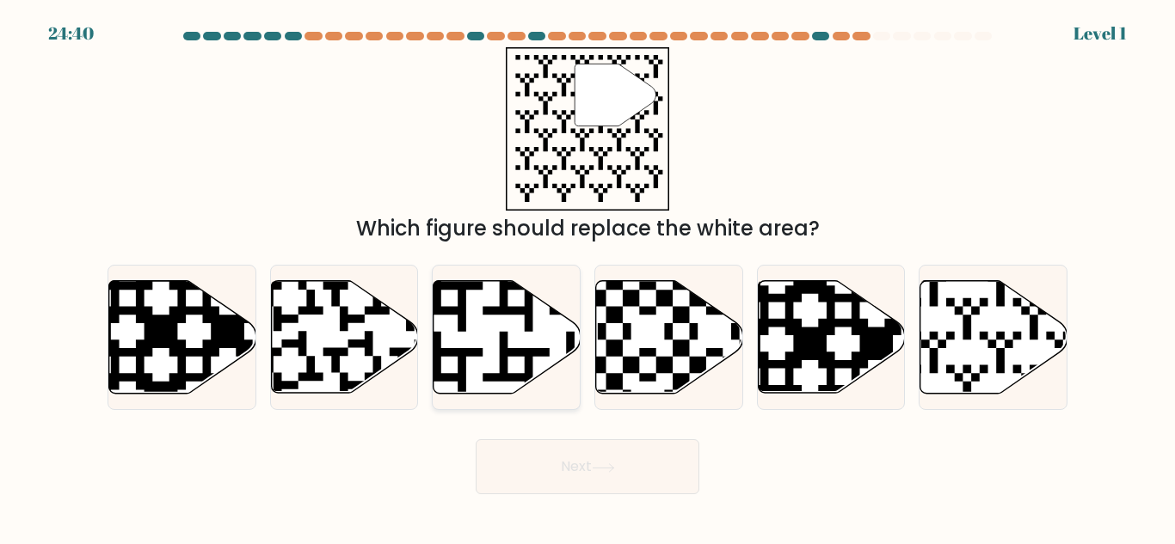
click at [524, 329] on icon at bounding box center [506, 337] width 147 height 113
click at [587, 277] on input "c." at bounding box center [587, 275] width 1 height 4
radio input "true"
click at [476, 439] on button "Next" at bounding box center [588, 466] width 224 height 55
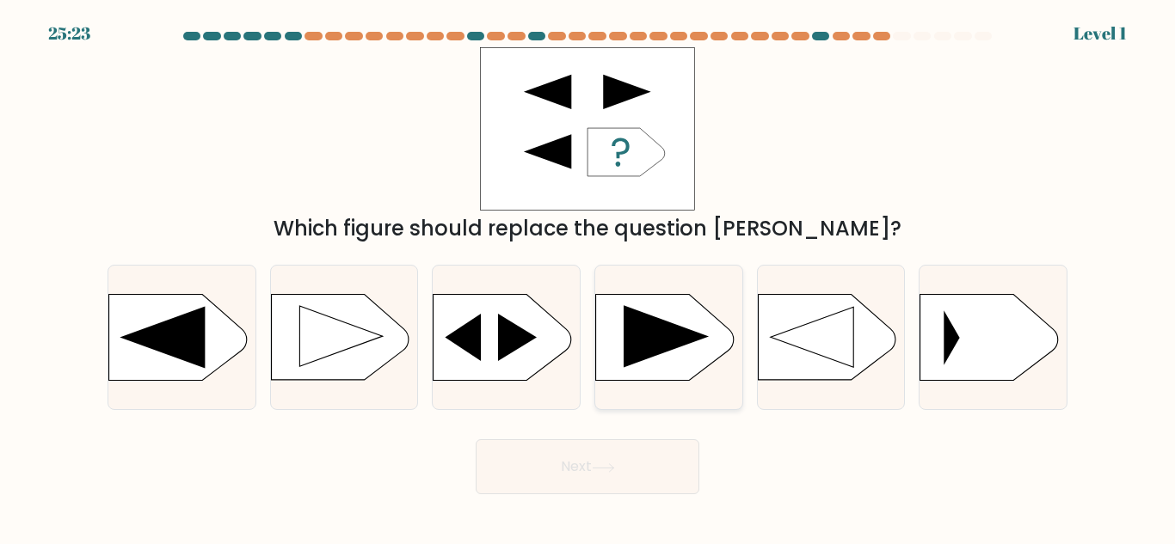
click at [660, 339] on icon at bounding box center [666, 337] width 85 height 62
click at [588, 277] on input "d." at bounding box center [587, 275] width 1 height 4
radio input "true"
click at [359, 359] on rect at bounding box center [271, 296] width 382 height 291
click at [587, 277] on input "b." at bounding box center [587, 275] width 1 height 4
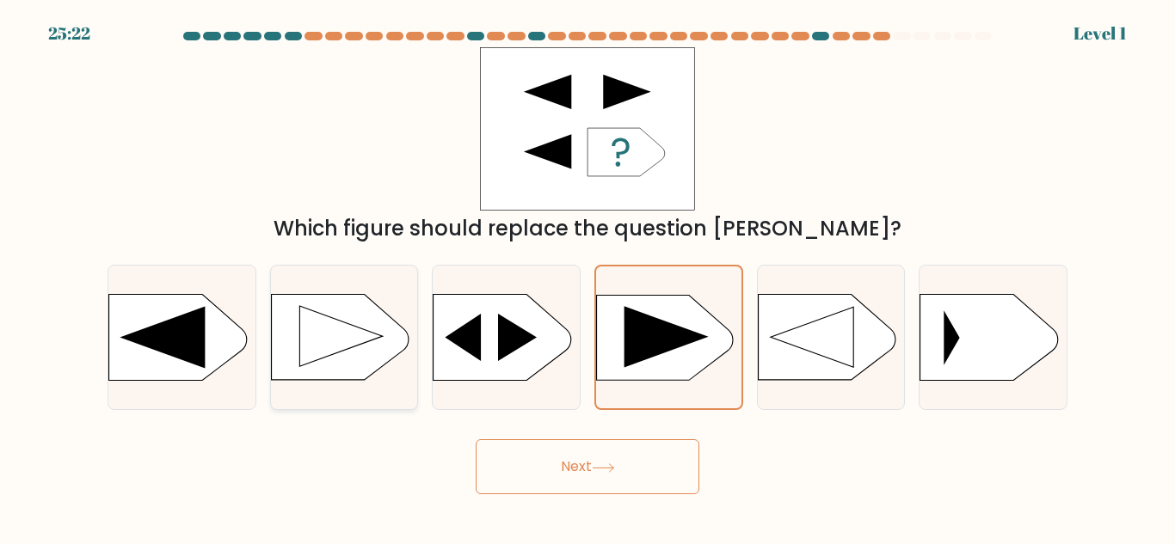
radio input "true"
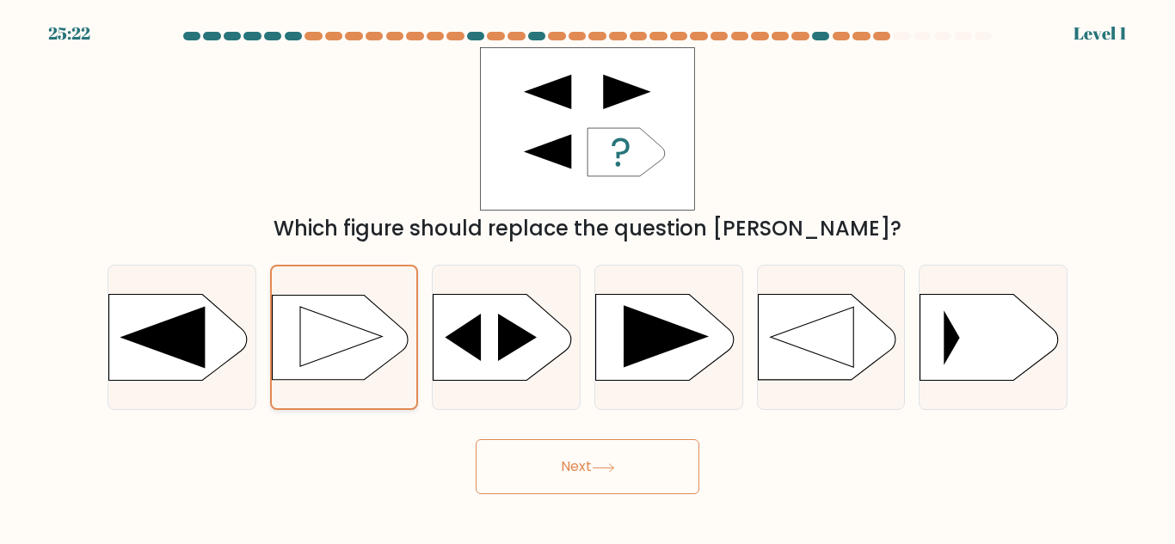
click at [476, 439] on button "Next" at bounding box center [588, 466] width 224 height 55
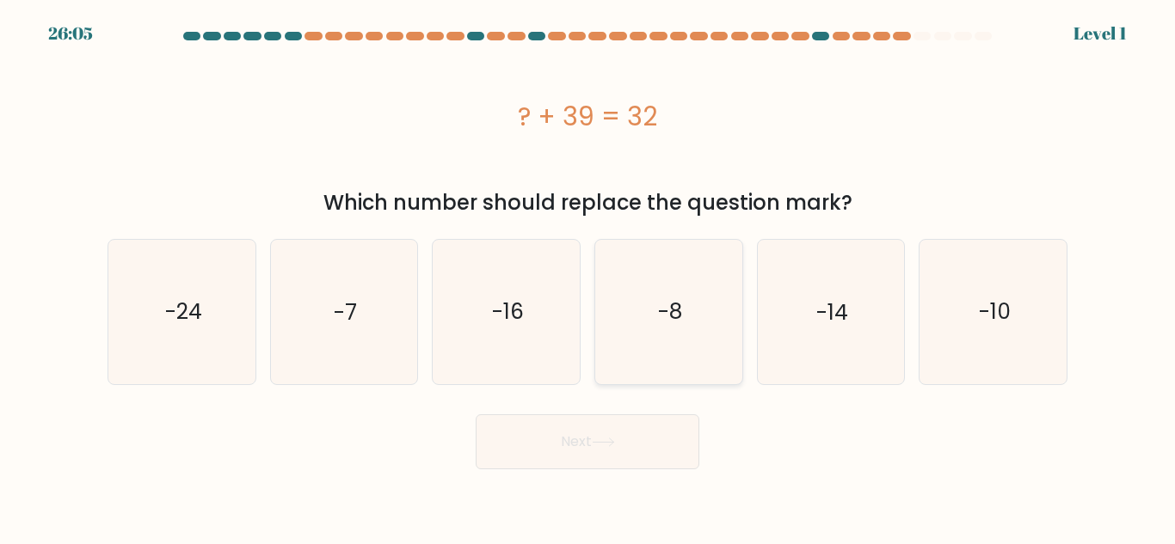
click at [652, 347] on icon "-8" at bounding box center [669, 312] width 144 height 144
click at [588, 277] on input "d. -8" at bounding box center [587, 275] width 1 height 4
radio input "true"
click at [476, 415] on button "Next" at bounding box center [588, 442] width 224 height 55
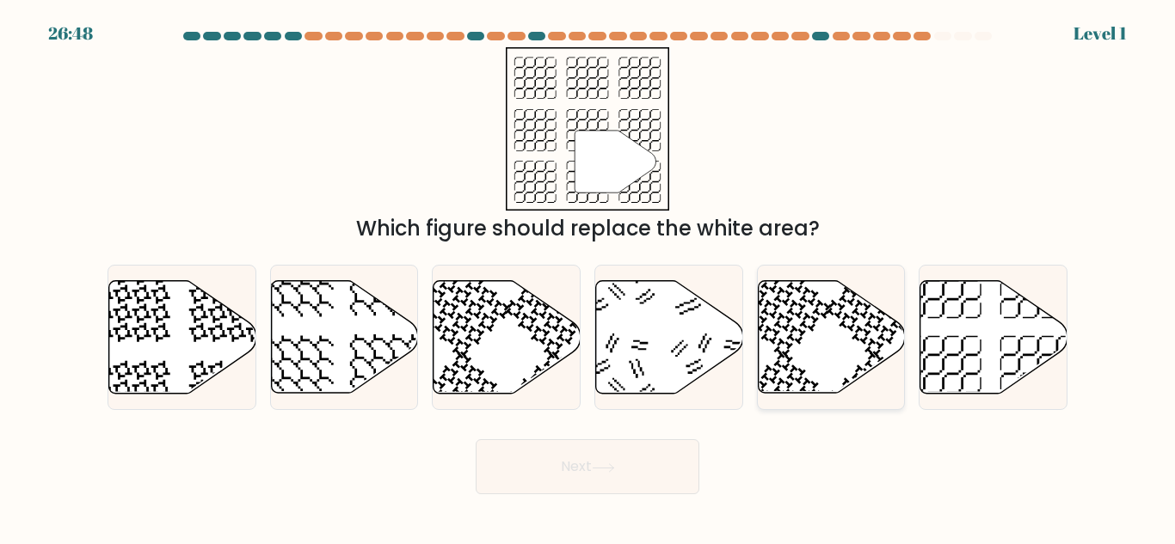
click at [795, 350] on icon at bounding box center [831, 337] width 147 height 113
click at [588, 277] on input "e." at bounding box center [587, 275] width 1 height 4
radio input "true"
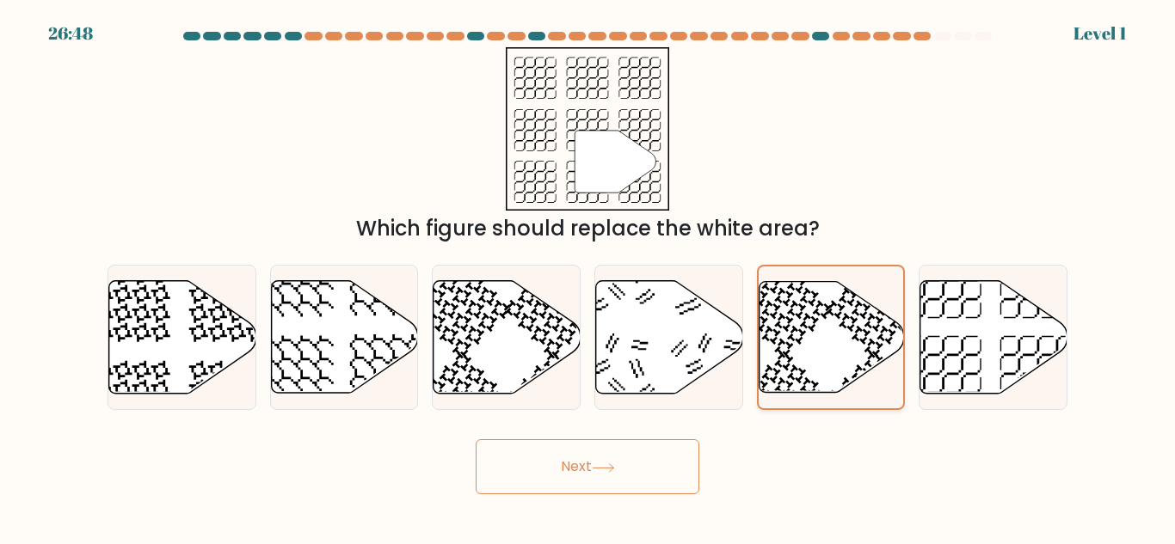
click at [476, 439] on button "Next" at bounding box center [588, 466] width 224 height 55
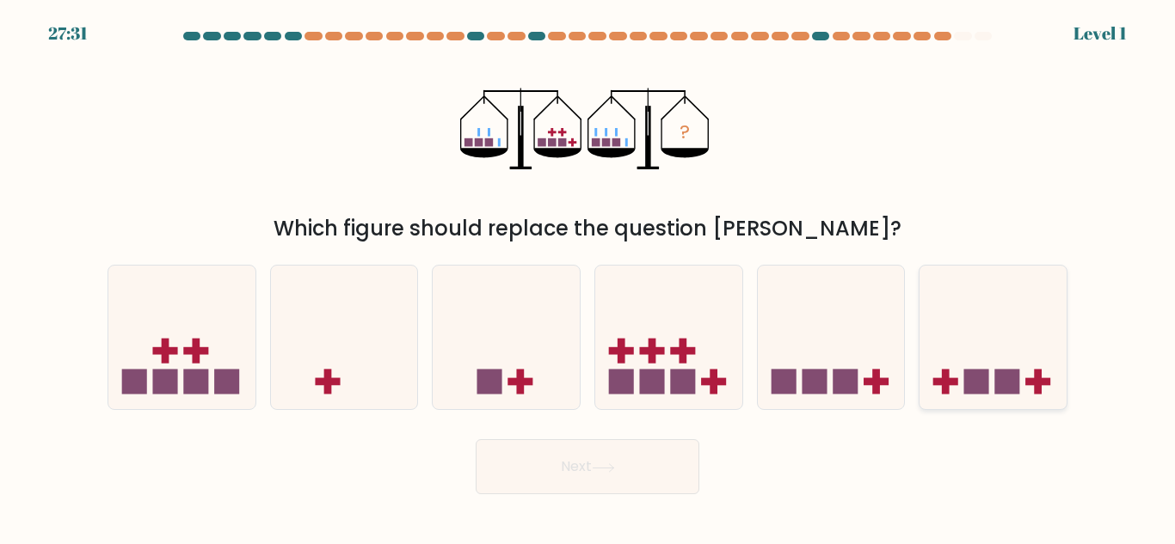
click at [1002, 366] on icon at bounding box center [992, 337] width 147 height 121
click at [588, 277] on input "f." at bounding box center [587, 275] width 1 height 4
radio input "true"
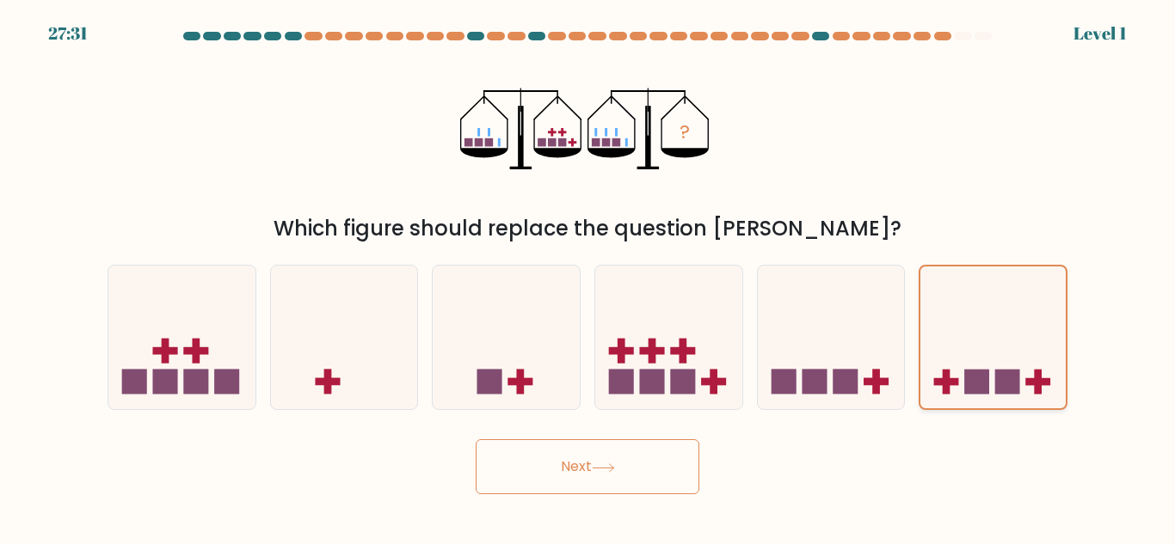
click at [476, 439] on button "Next" at bounding box center [588, 466] width 224 height 55
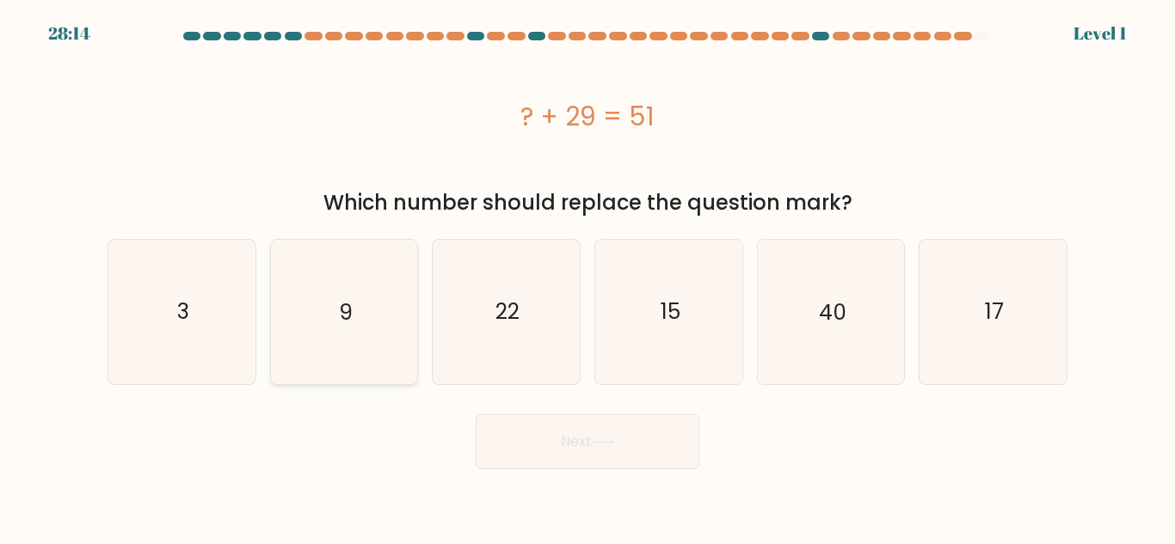
click at [347, 332] on icon "9" at bounding box center [344, 312] width 144 height 144
click at [587, 277] on input "b. 9" at bounding box center [587, 275] width 1 height 4
radio input "true"
click at [476, 415] on button "Next" at bounding box center [588, 442] width 224 height 55
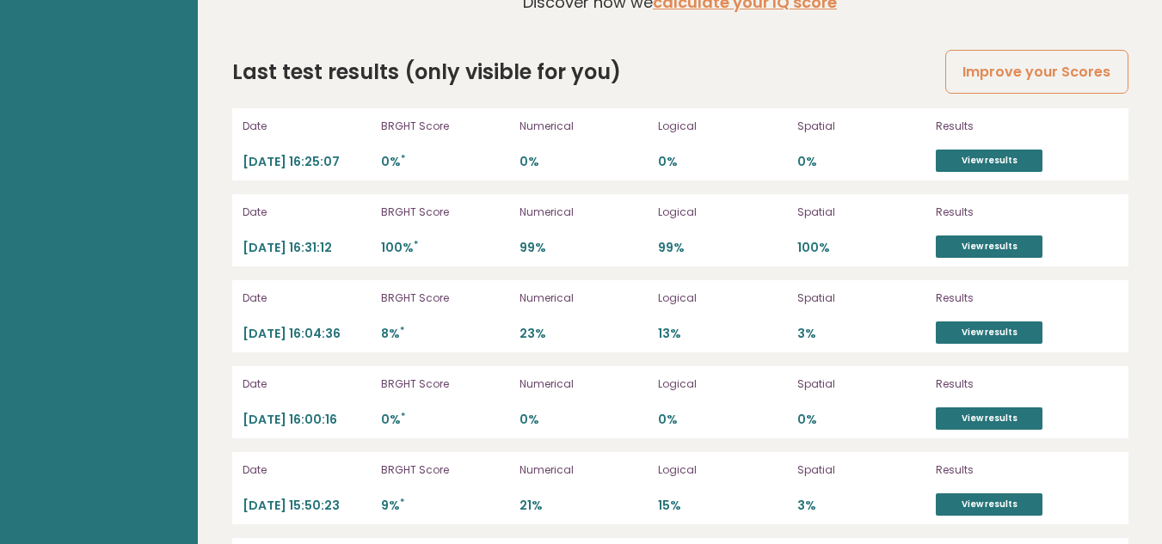
scroll to position [4761, 0]
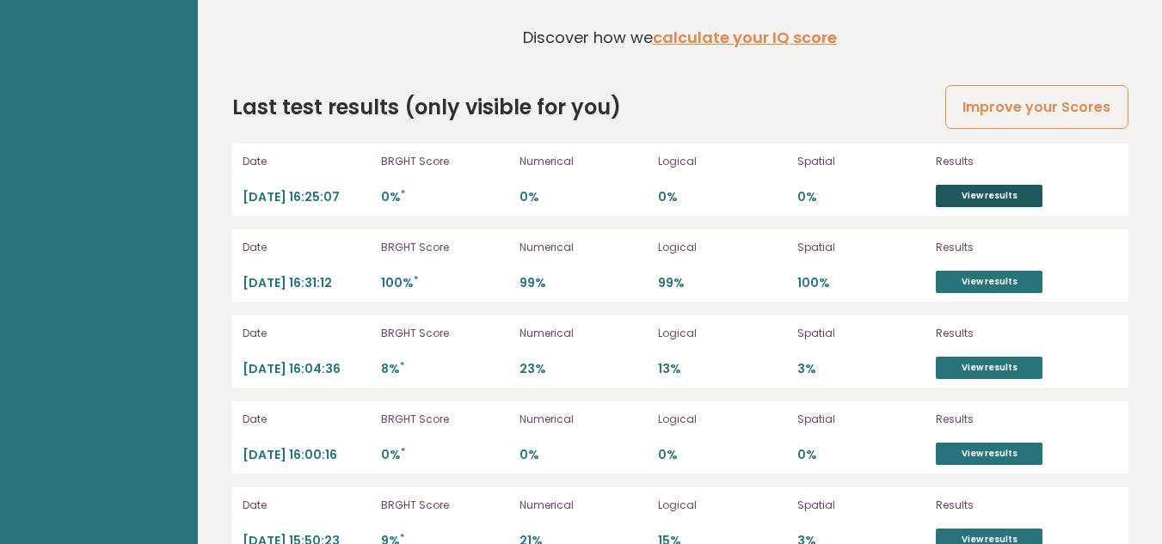
click at [968, 185] on link "View results" at bounding box center [989, 196] width 107 height 22
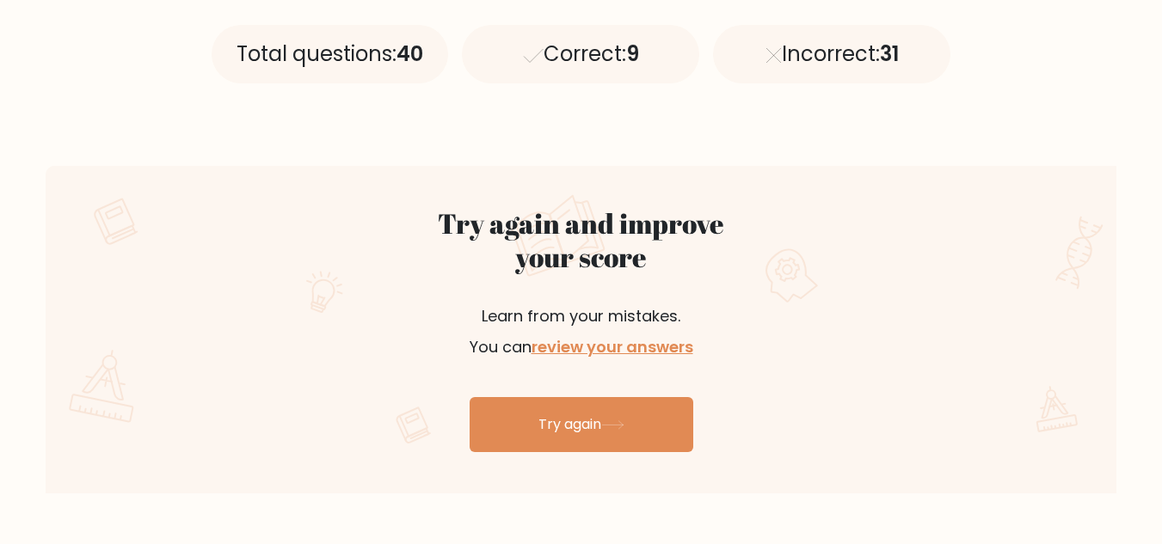
scroll to position [835, 0]
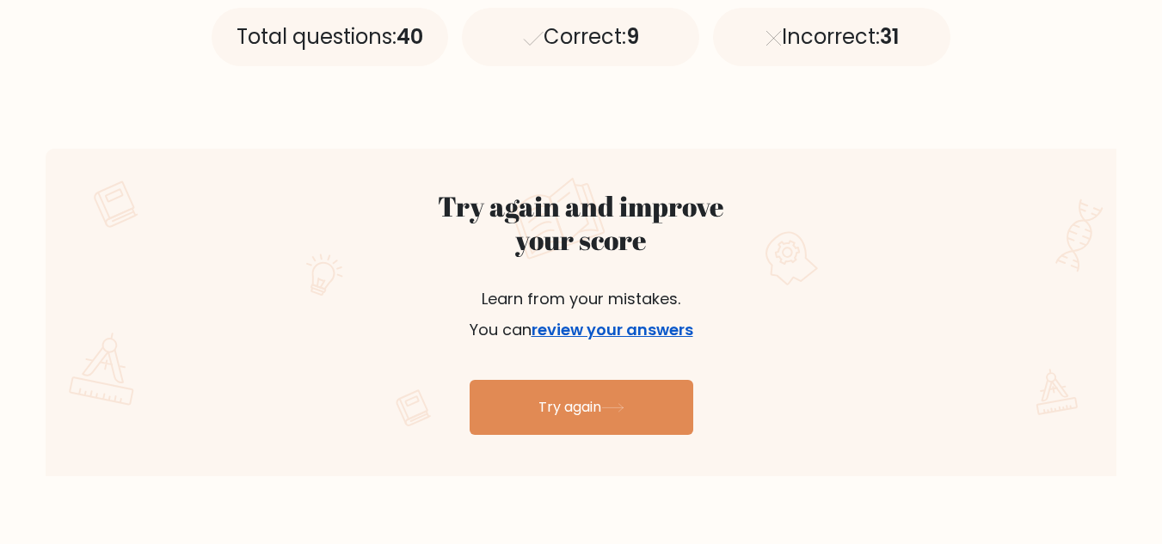
click at [590, 329] on link "review your answers" at bounding box center [613, 330] width 162 height 22
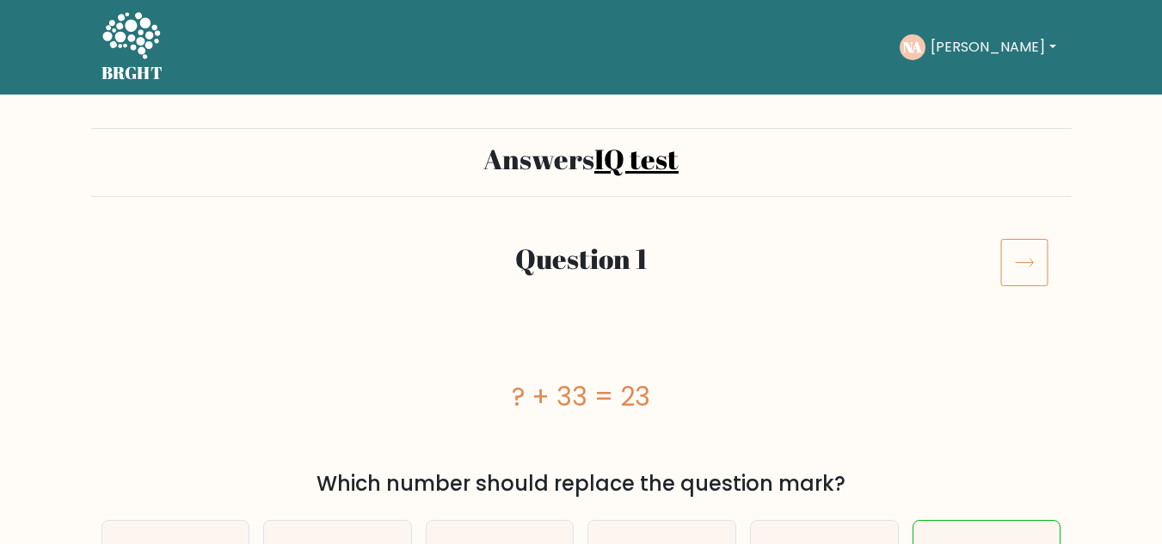
click at [1017, 267] on icon at bounding box center [1024, 262] width 48 height 48
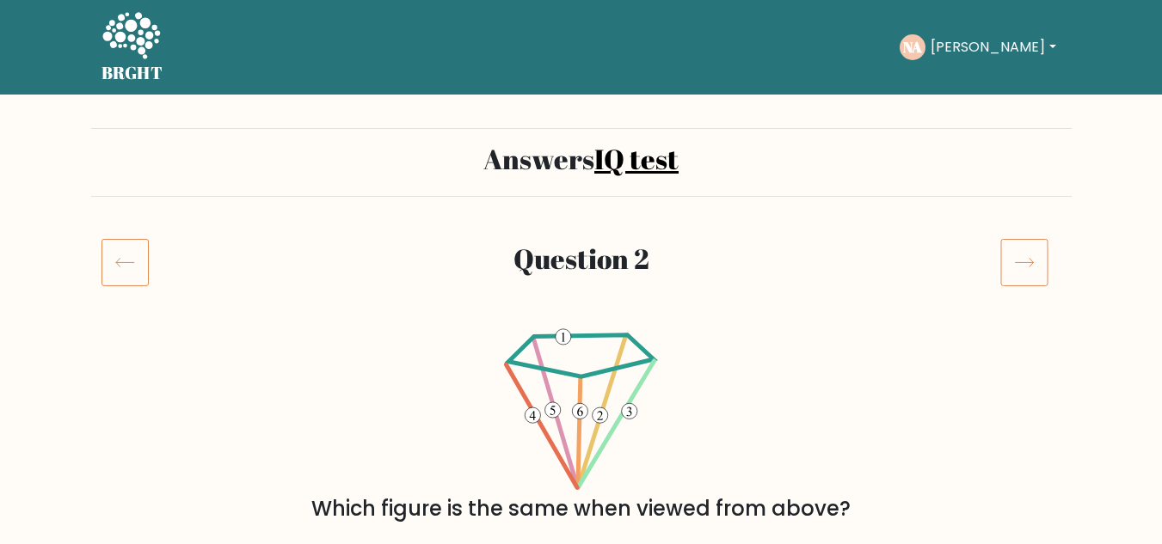
click at [1017, 267] on icon at bounding box center [1024, 262] width 48 height 48
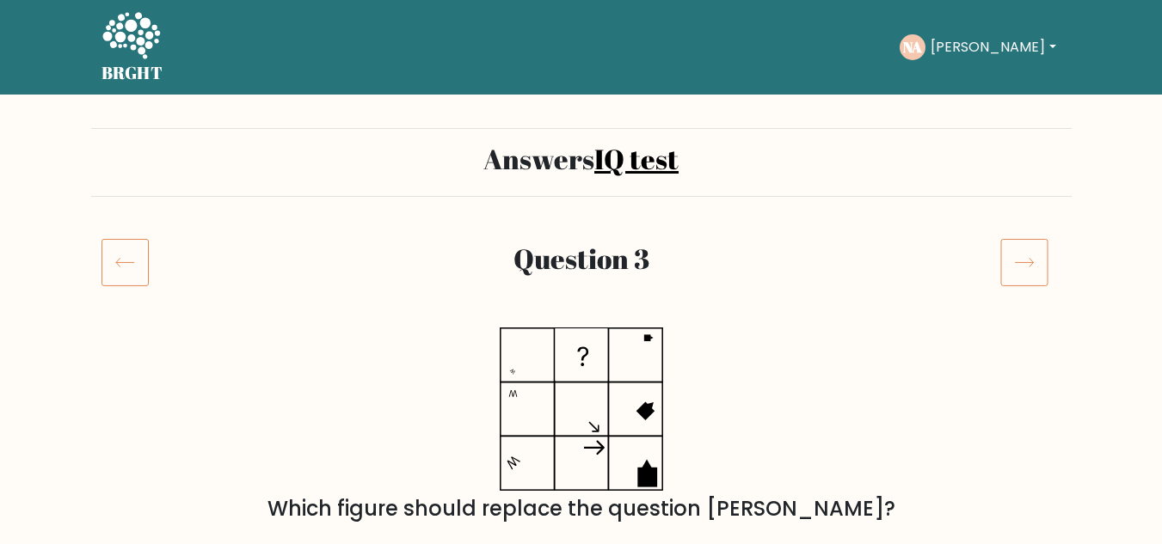
click at [1017, 267] on icon at bounding box center [1024, 262] width 48 height 48
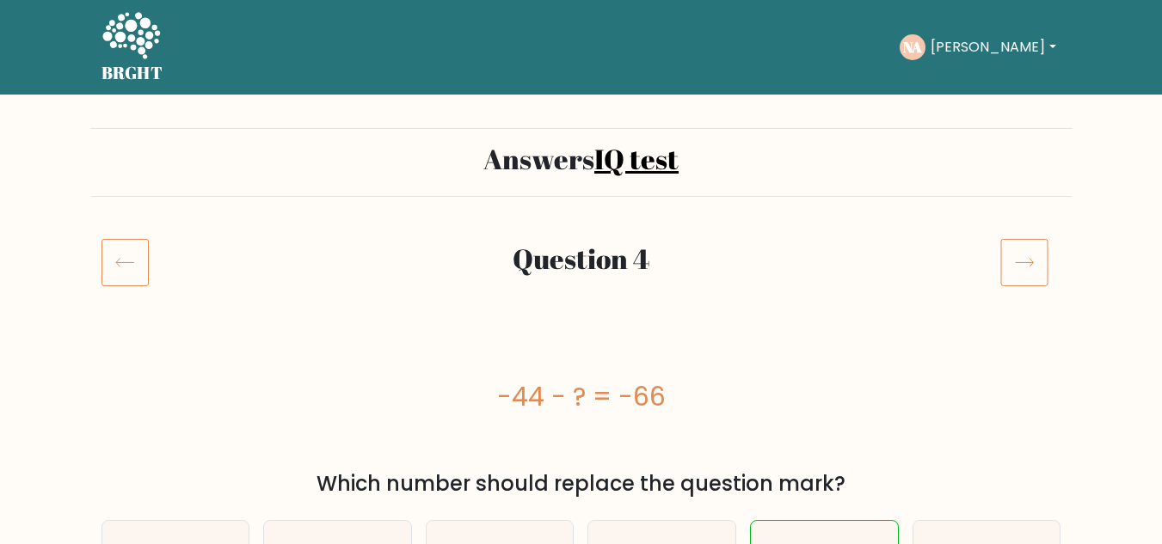
click at [1017, 267] on icon at bounding box center [1024, 262] width 48 height 48
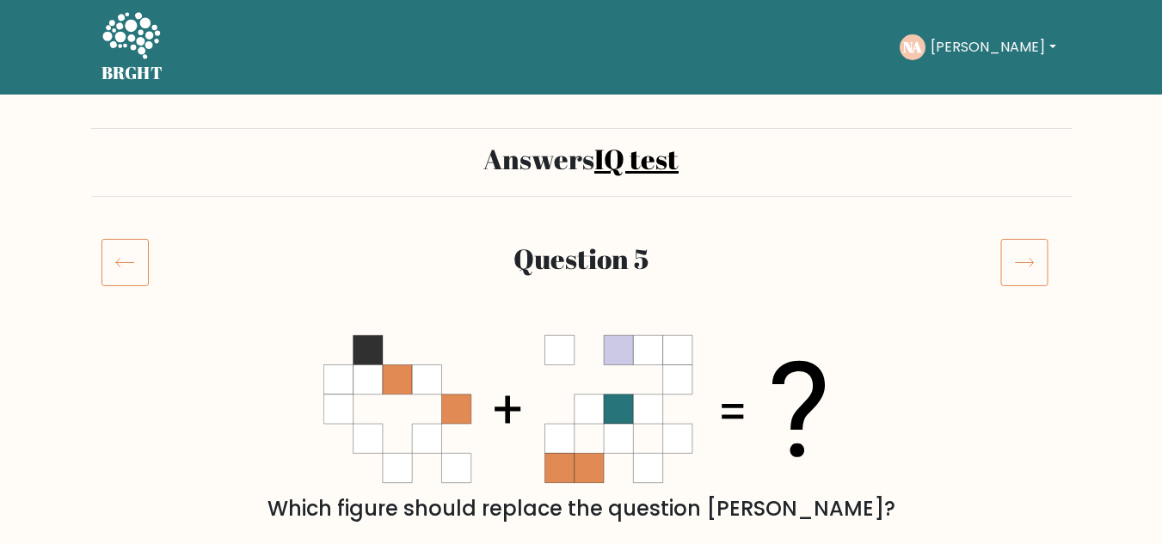
click at [1017, 267] on icon at bounding box center [1024, 262] width 48 height 48
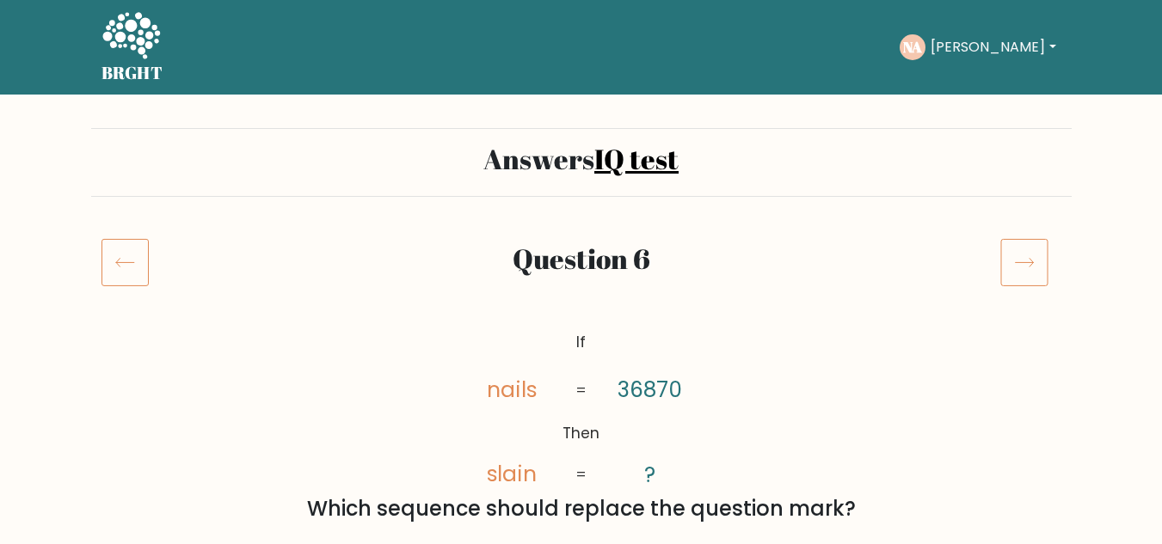
click at [1017, 267] on icon at bounding box center [1024, 262] width 48 height 48
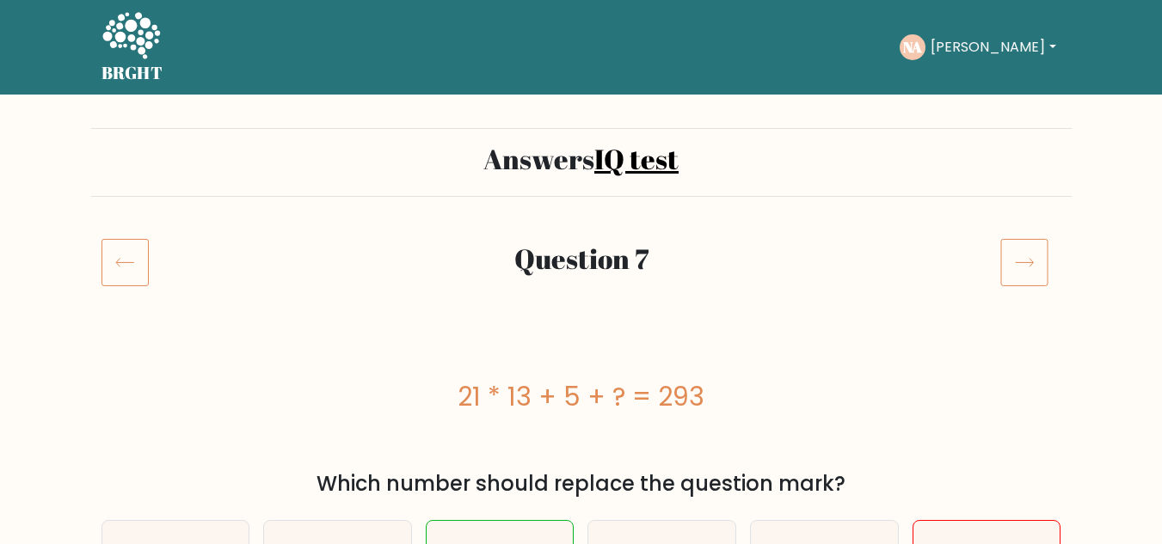
click at [139, 32] on icon at bounding box center [131, 35] width 58 height 46
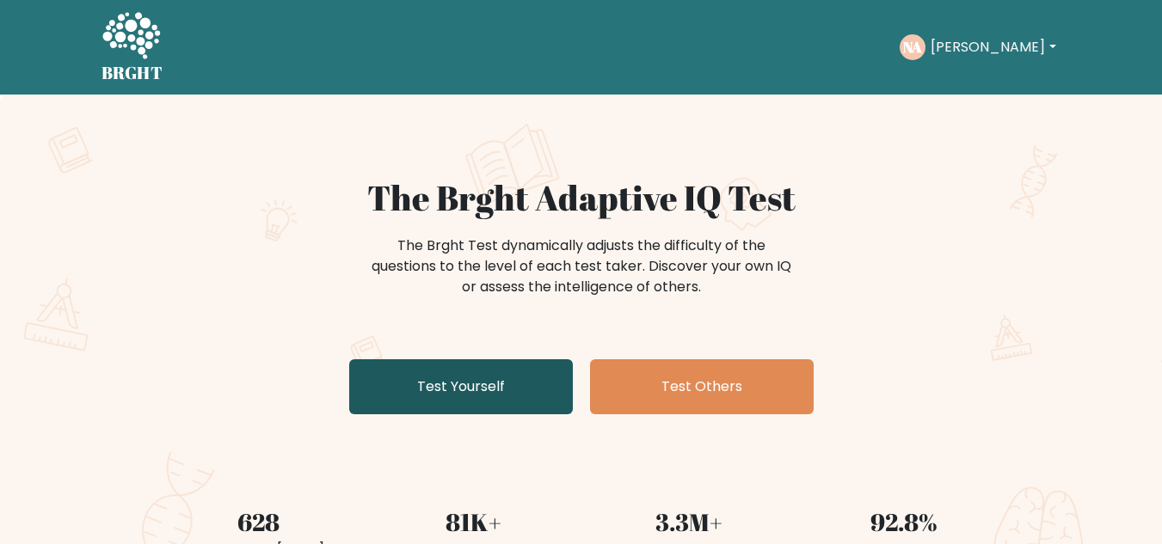
click at [505, 385] on link "Test Yourself" at bounding box center [461, 387] width 224 height 55
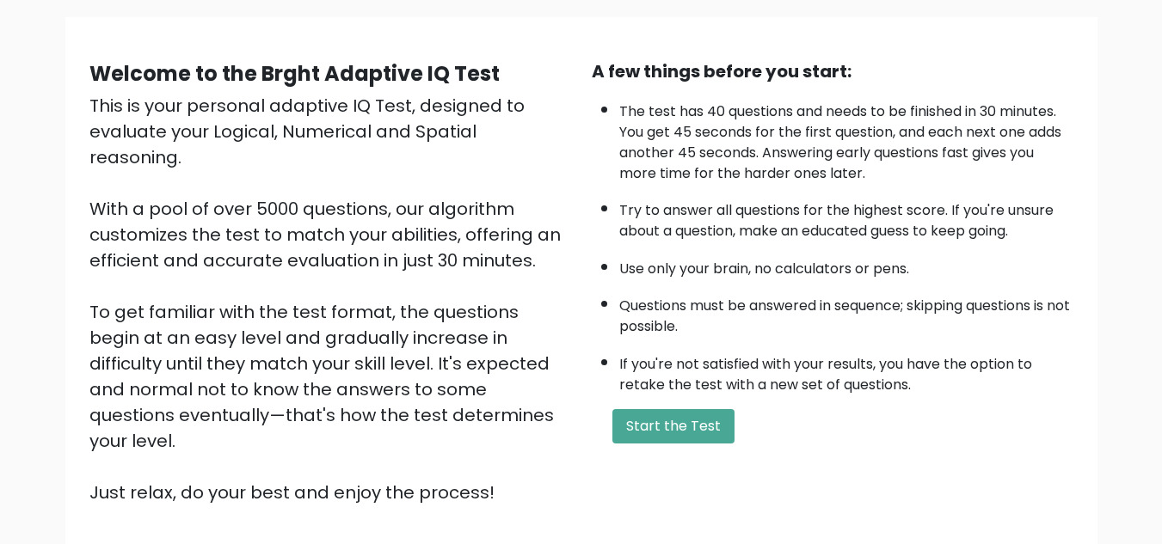
scroll to position [142, 0]
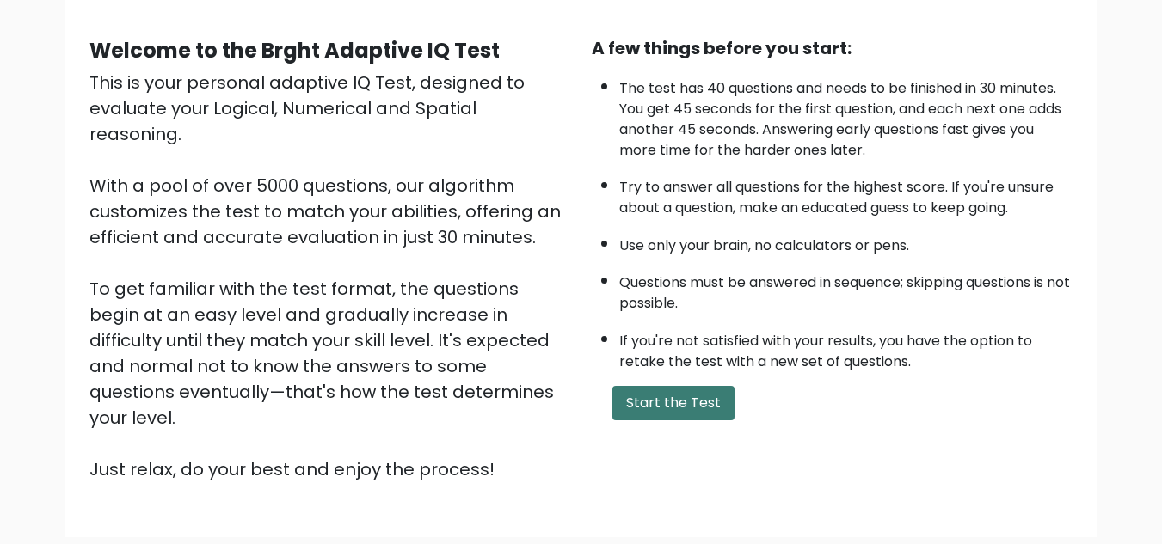
click at [672, 405] on button "Start the Test" at bounding box center [673, 403] width 122 height 34
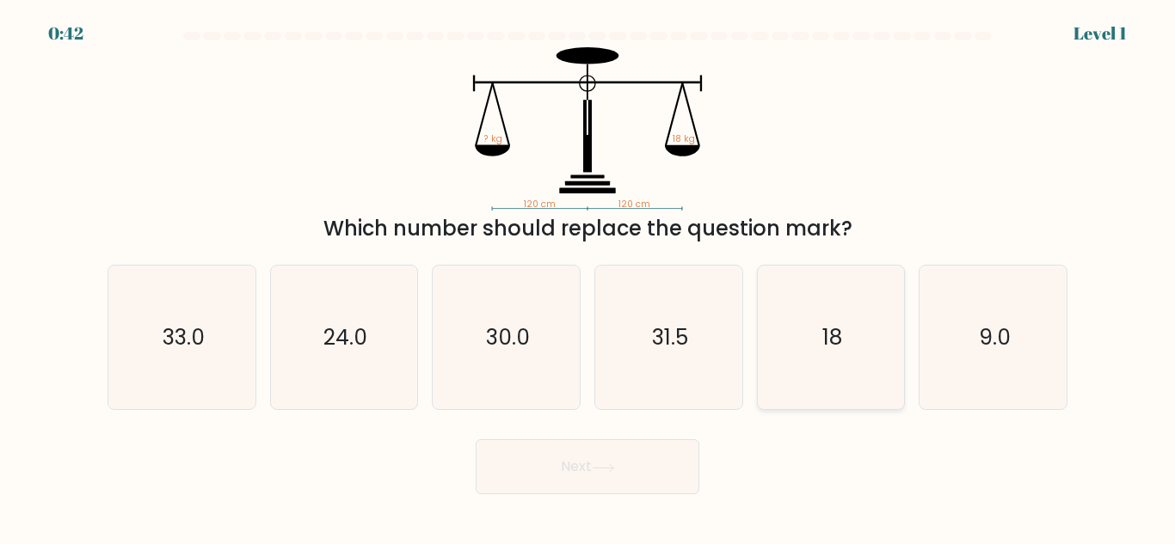
click at [817, 375] on icon "18" at bounding box center [831, 338] width 144 height 144
click at [588, 277] on input "e. 18" at bounding box center [587, 275] width 1 height 4
radio input "true"
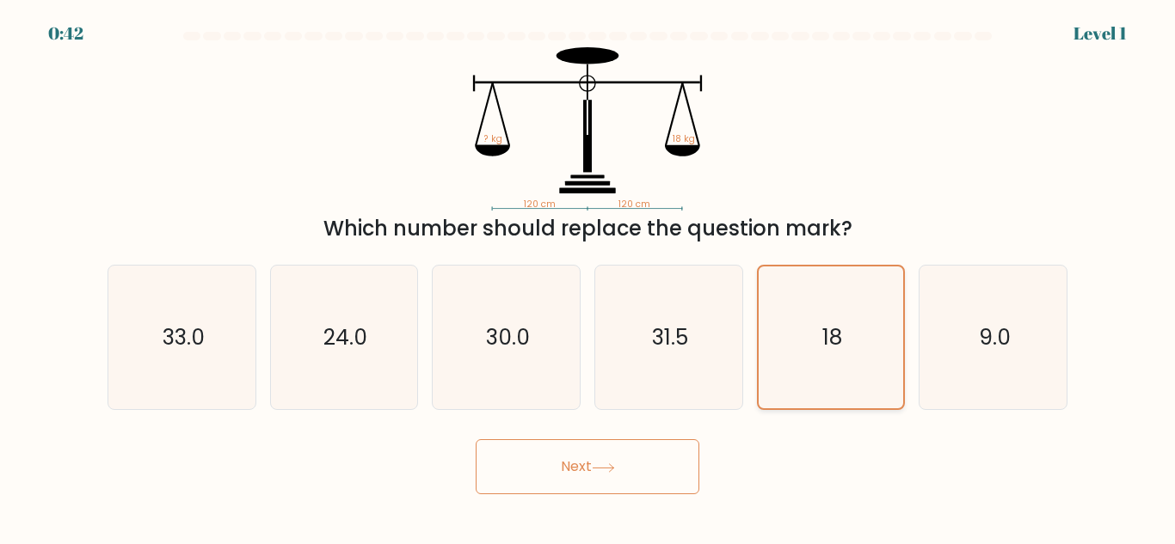
click at [476, 439] on button "Next" at bounding box center [588, 466] width 224 height 55
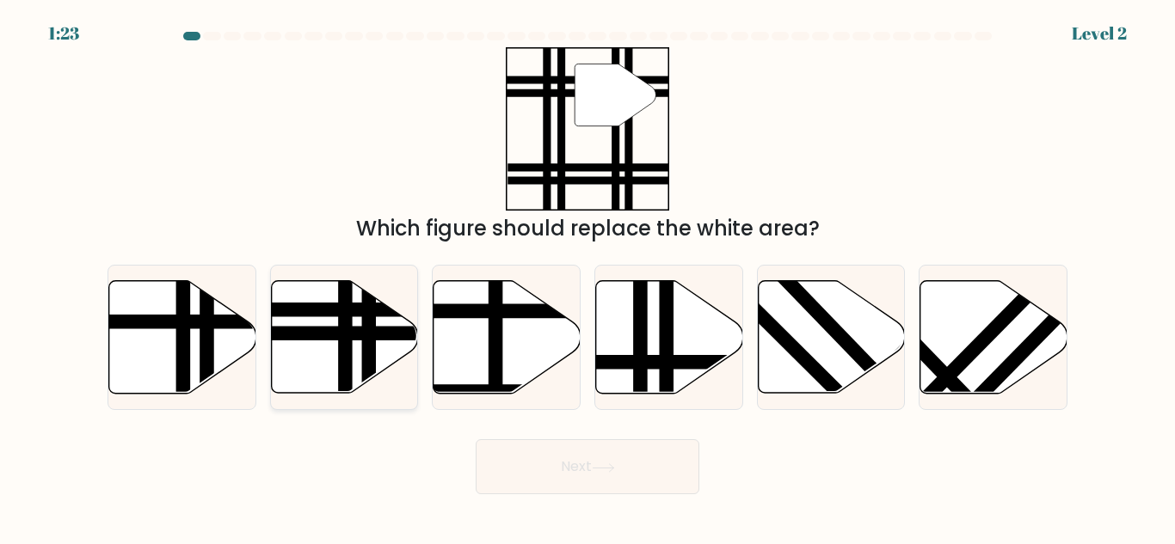
click at [329, 353] on icon at bounding box center [344, 337] width 147 height 113
click at [587, 277] on input "b." at bounding box center [587, 275] width 1 height 4
radio input "true"
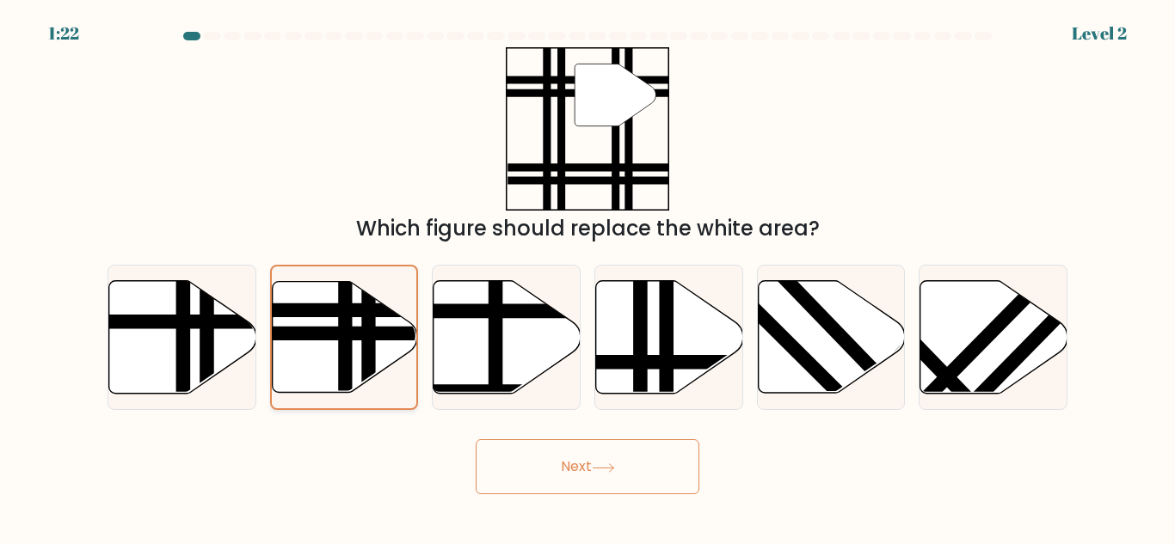
click at [476, 439] on button "Next" at bounding box center [588, 466] width 224 height 55
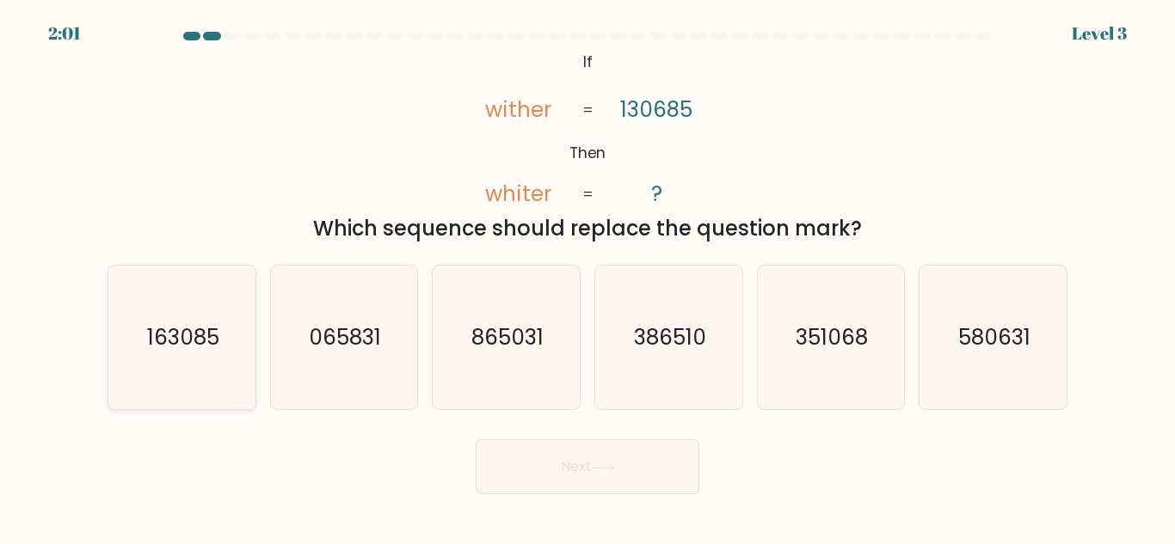
click at [182, 367] on icon "163085" at bounding box center [182, 338] width 144 height 144
click at [587, 277] on input "a. 163085" at bounding box center [587, 275] width 1 height 4
radio input "true"
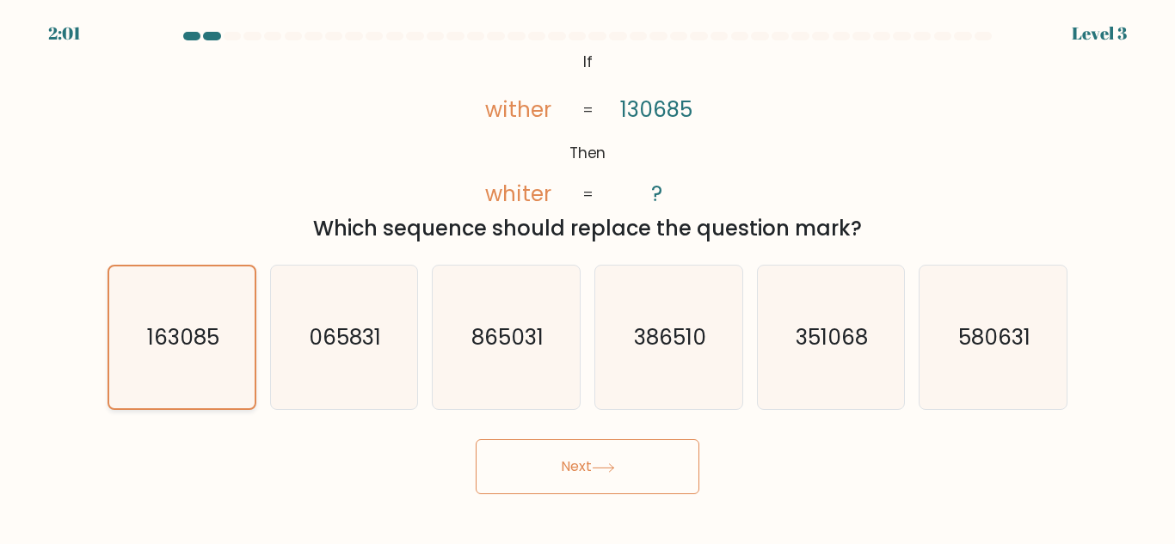
click at [476, 439] on button "Next" at bounding box center [588, 466] width 224 height 55
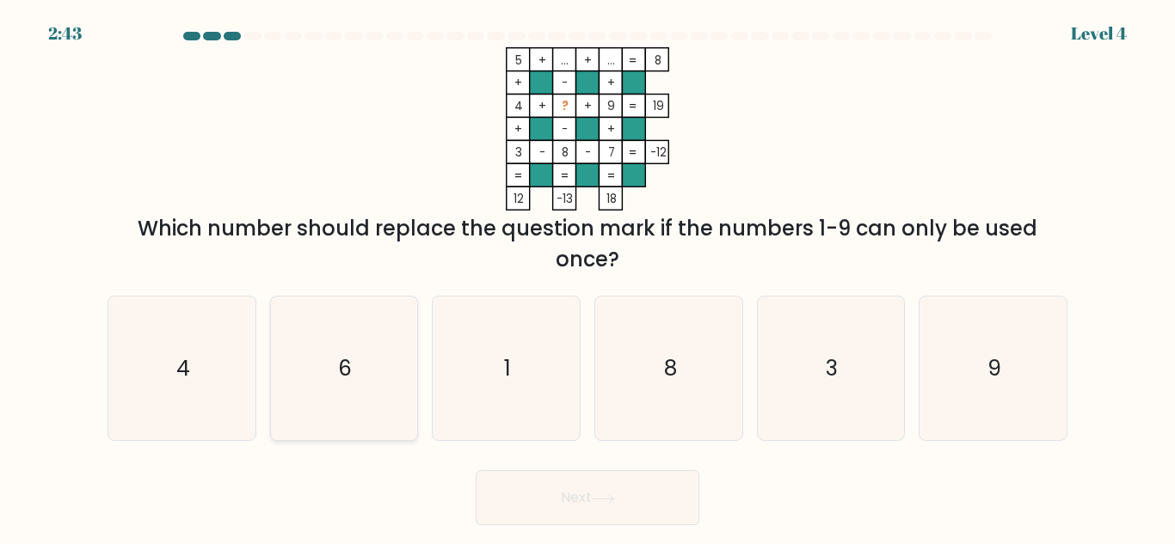
click at [336, 386] on icon "6" at bounding box center [344, 369] width 144 height 144
click at [587, 277] on input "b. 6" at bounding box center [587, 275] width 1 height 4
radio input "true"
click at [476, 470] on button "Next" at bounding box center [588, 497] width 224 height 55
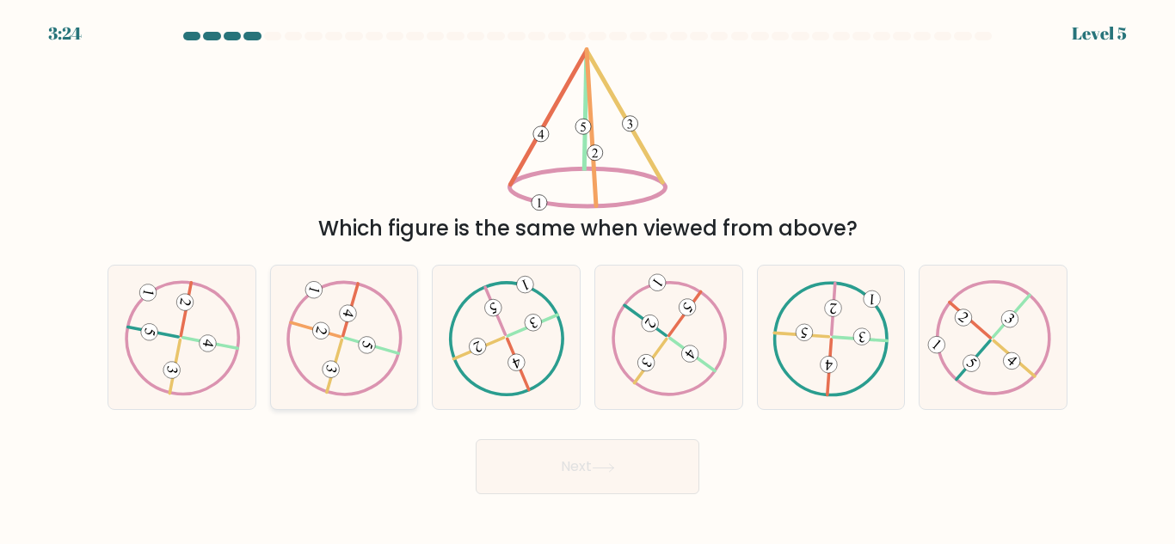
click at [343, 353] on icon at bounding box center [344, 337] width 116 height 115
click at [587, 277] on input "b." at bounding box center [587, 275] width 1 height 4
radio input "true"
click at [476, 439] on button "Next" at bounding box center [588, 466] width 224 height 55
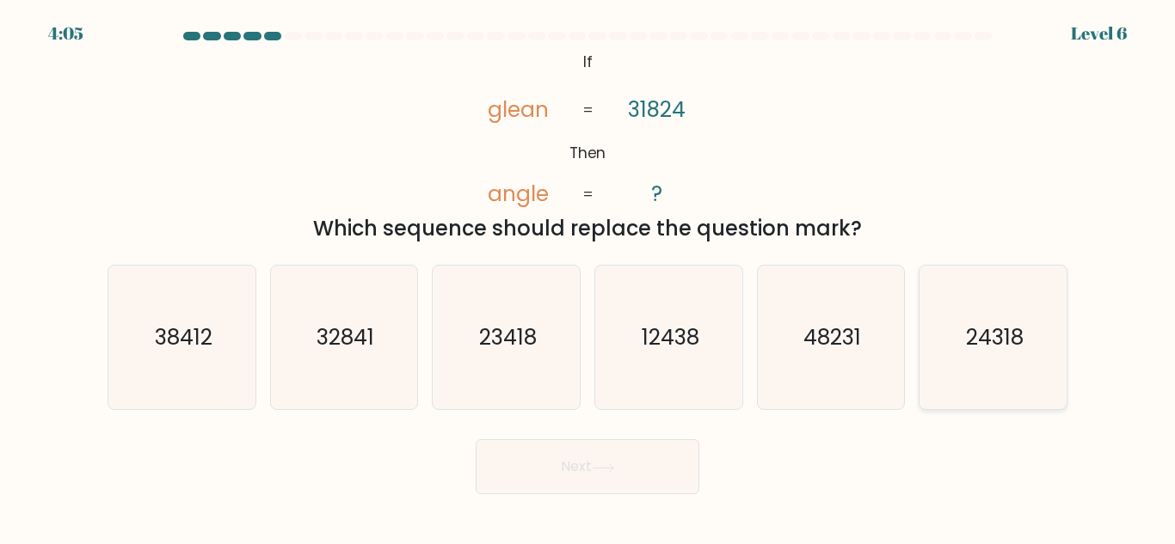
click at [989, 345] on text "24318" at bounding box center [995, 338] width 58 height 30
click at [588, 277] on input "f. 24318" at bounding box center [587, 275] width 1 height 4
radio input "true"
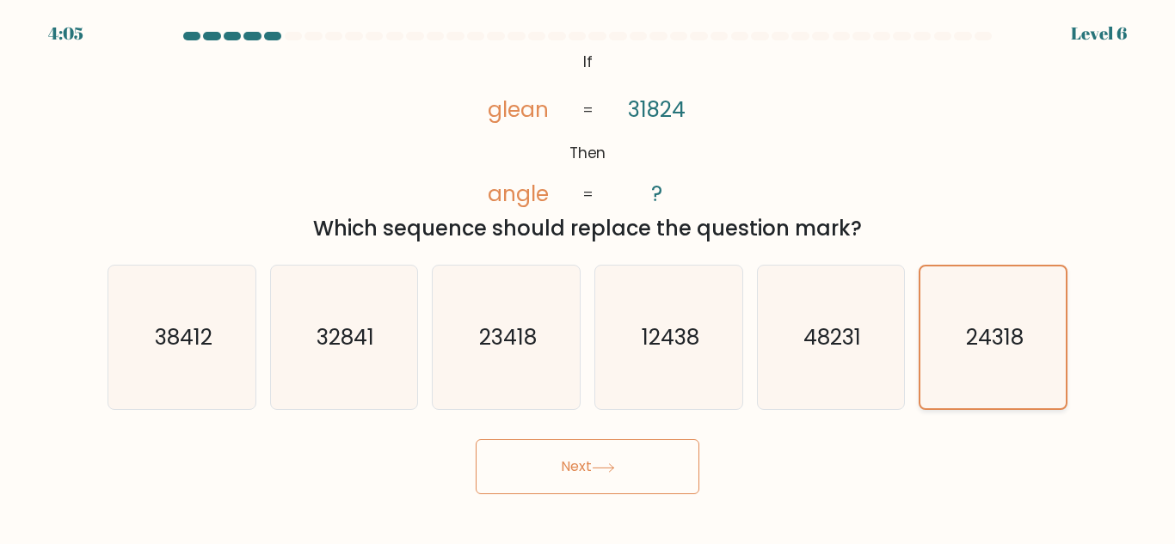
click at [476, 439] on button "Next" at bounding box center [588, 466] width 224 height 55
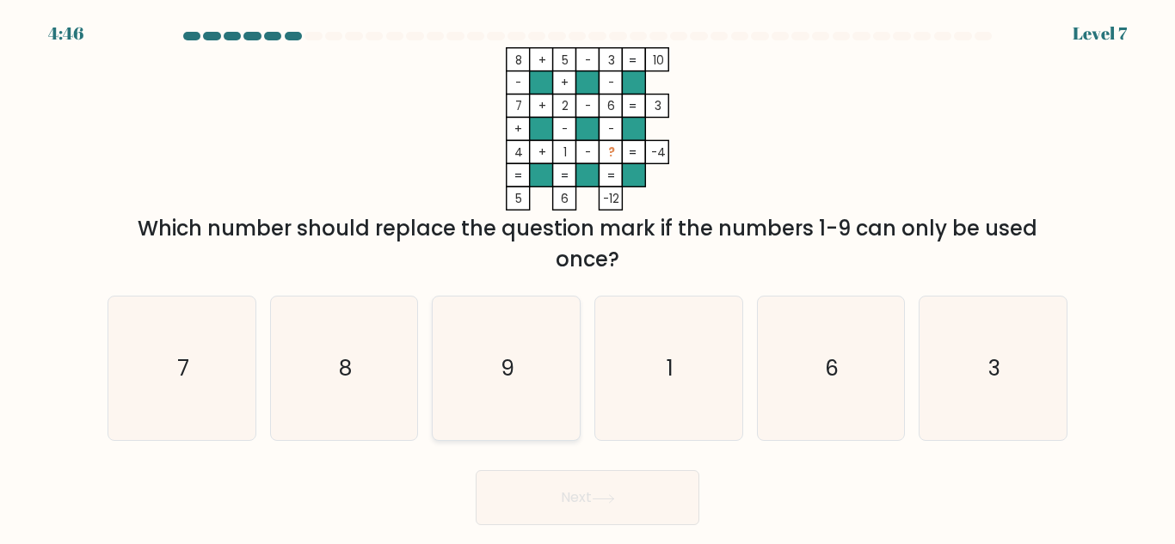
click at [560, 396] on icon "9" at bounding box center [506, 369] width 144 height 144
click at [587, 277] on input "c. 9" at bounding box center [587, 275] width 1 height 4
radio input "true"
click at [476, 470] on button "Next" at bounding box center [588, 497] width 224 height 55
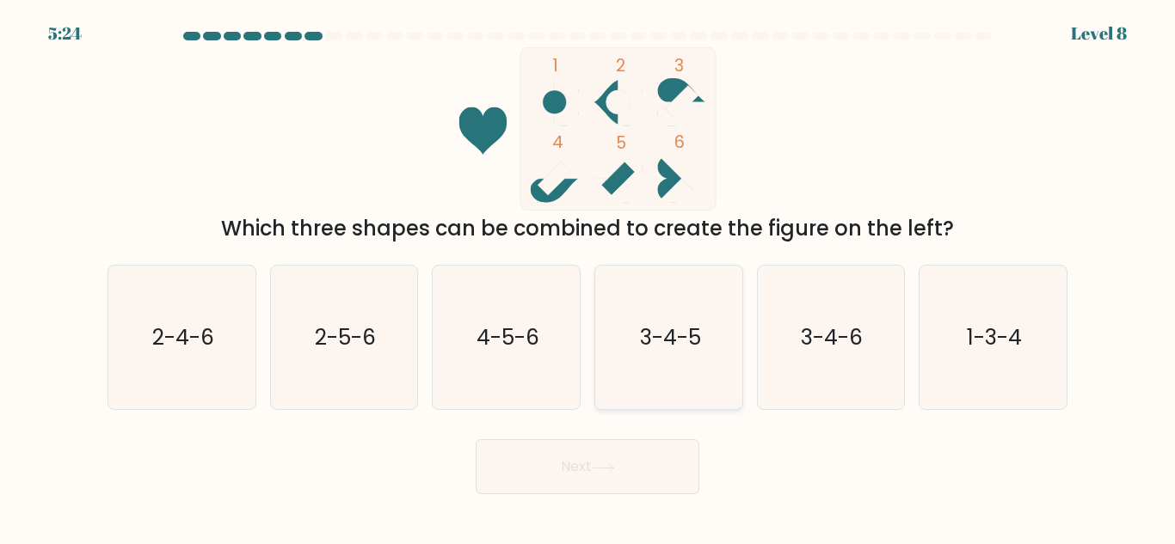
click at [707, 349] on icon "3-4-5" at bounding box center [669, 338] width 144 height 144
click at [588, 277] on input "d. 3-4-5" at bounding box center [587, 275] width 1 height 4
radio input "true"
click at [476, 439] on button "Next" at bounding box center [588, 466] width 224 height 55
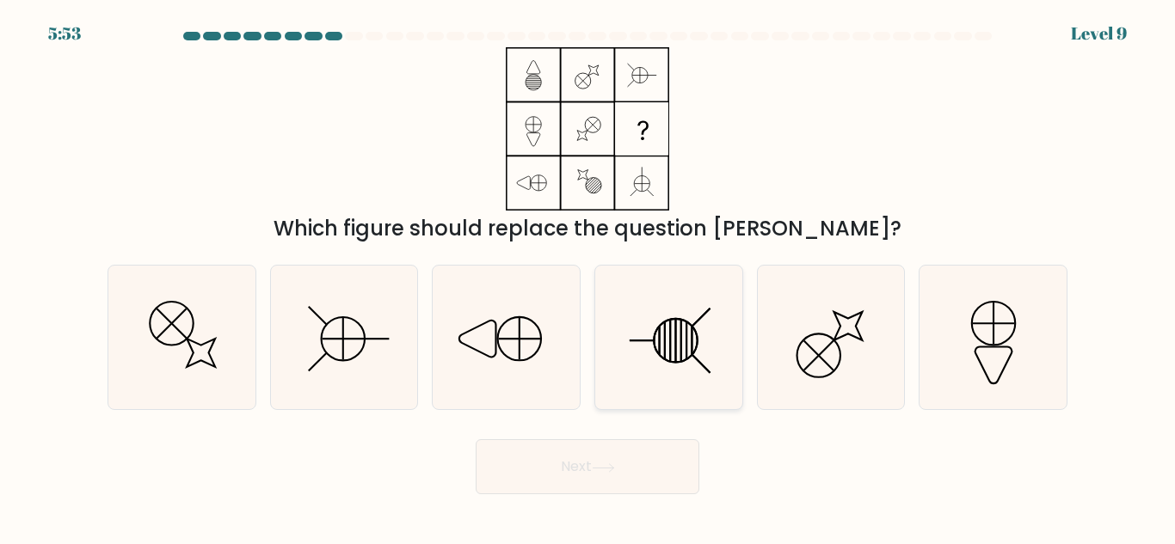
click at [667, 347] on icon at bounding box center [669, 338] width 144 height 144
click at [588, 277] on input "d." at bounding box center [587, 275] width 1 height 4
radio input "true"
click at [476, 439] on button "Next" at bounding box center [588, 466] width 224 height 55
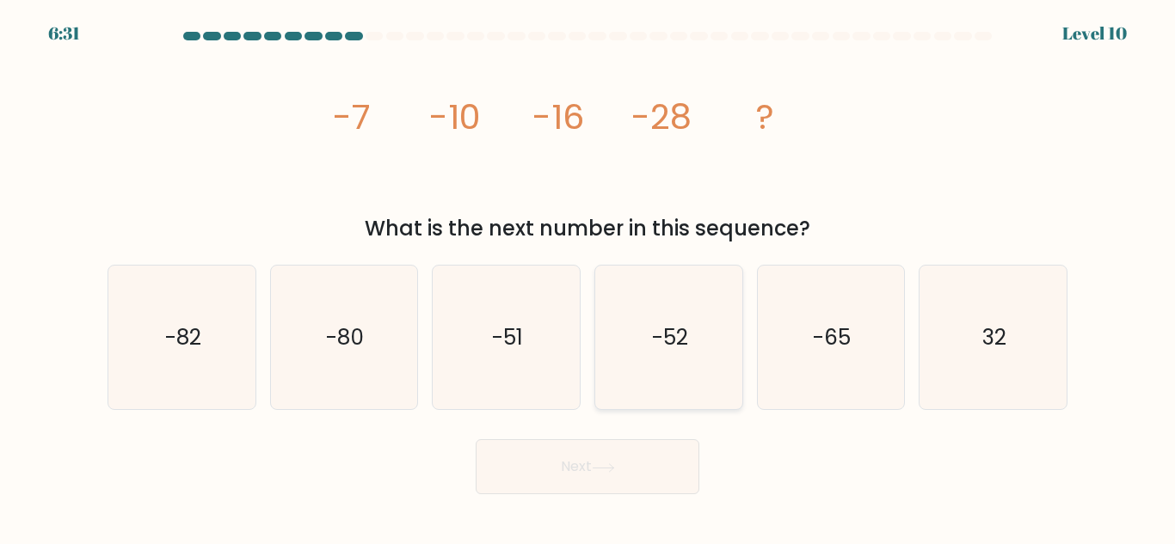
click at [702, 362] on icon "-52" at bounding box center [669, 338] width 144 height 144
click at [588, 277] on input "d. -52" at bounding box center [587, 275] width 1 height 4
radio input "true"
click at [476, 439] on button "Next" at bounding box center [588, 466] width 224 height 55
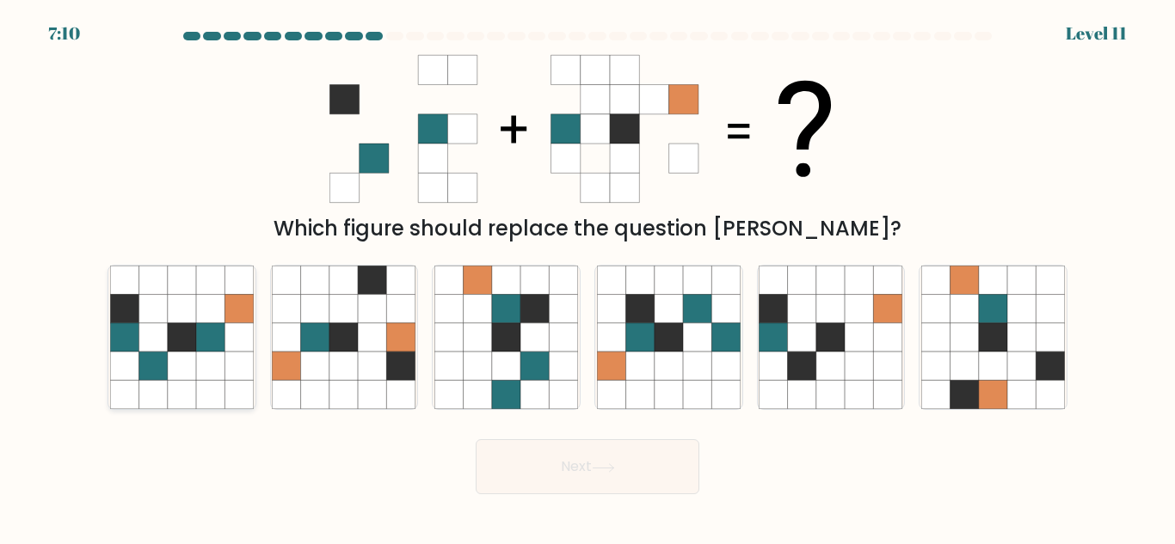
click at [180, 360] on icon at bounding box center [182, 366] width 28 height 28
click at [587, 277] on input "a." at bounding box center [587, 275] width 1 height 4
radio input "true"
click at [476, 439] on button "Next" at bounding box center [588, 466] width 224 height 55
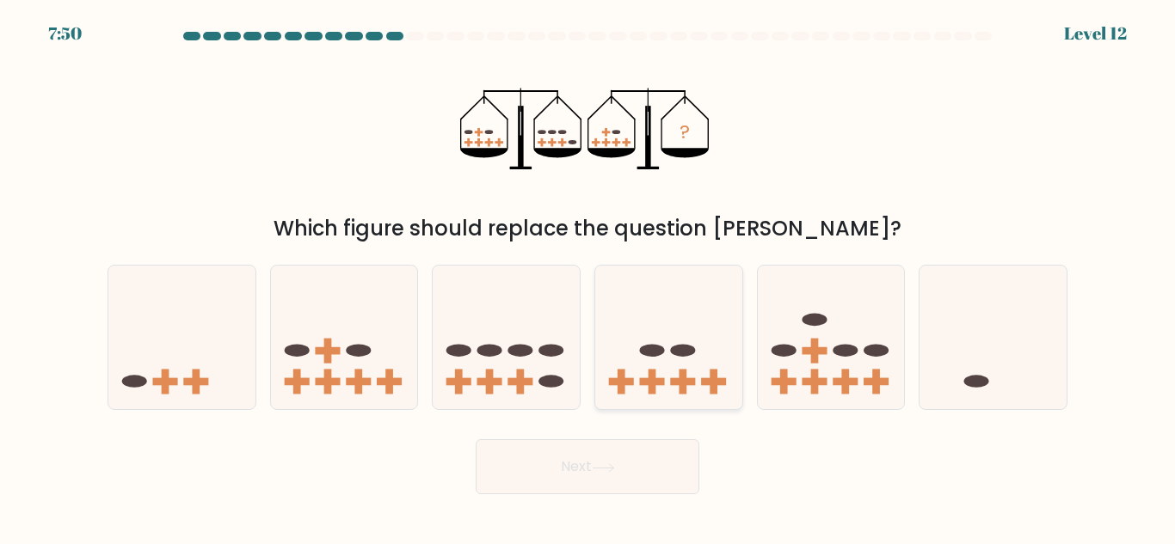
click at [665, 366] on icon at bounding box center [668, 337] width 147 height 121
click at [588, 277] on input "d." at bounding box center [587, 275] width 1 height 4
radio input "true"
click at [476, 439] on button "Next" at bounding box center [588, 466] width 224 height 55
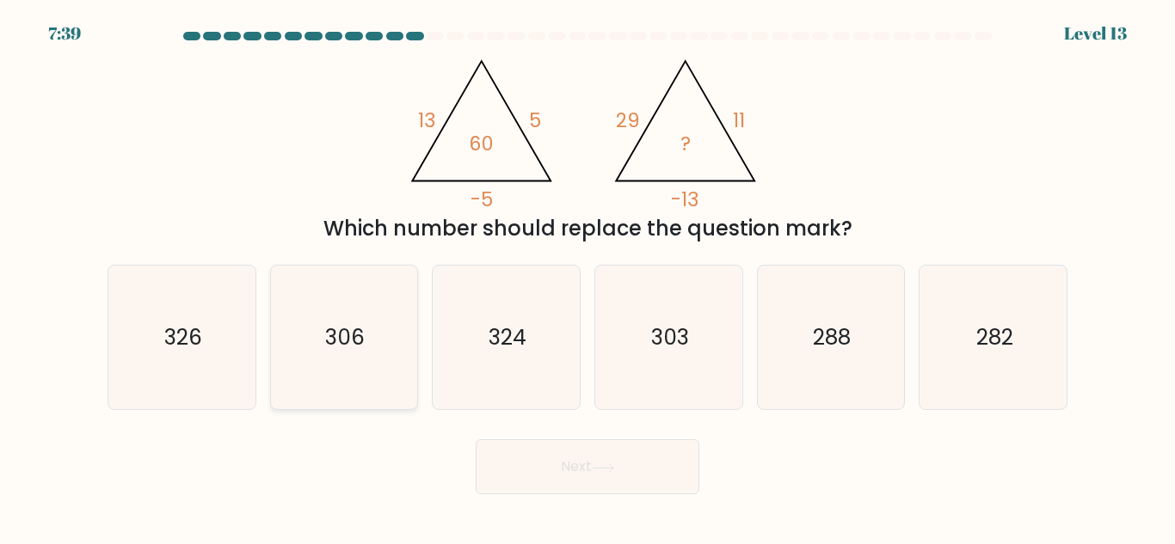
click at [342, 332] on text "306" at bounding box center [346, 338] width 40 height 30
click at [587, 277] on input "b. 306" at bounding box center [587, 275] width 1 height 4
radio input "true"
click at [476, 439] on button "Next" at bounding box center [588, 466] width 224 height 55
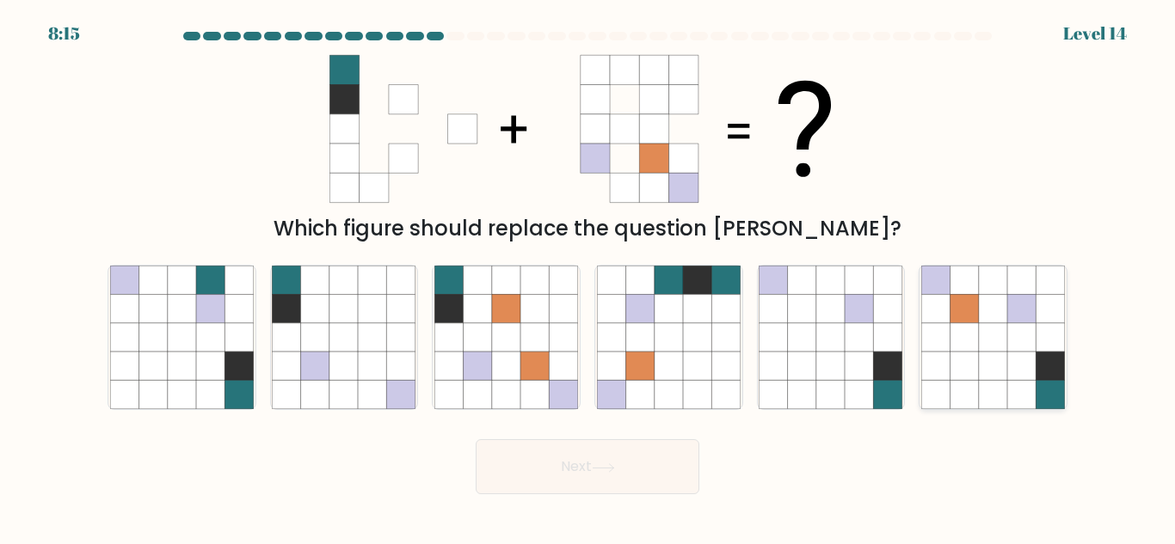
click at [962, 346] on icon at bounding box center [964, 337] width 28 height 28
click at [588, 277] on input "f." at bounding box center [587, 275] width 1 height 4
radio input "true"
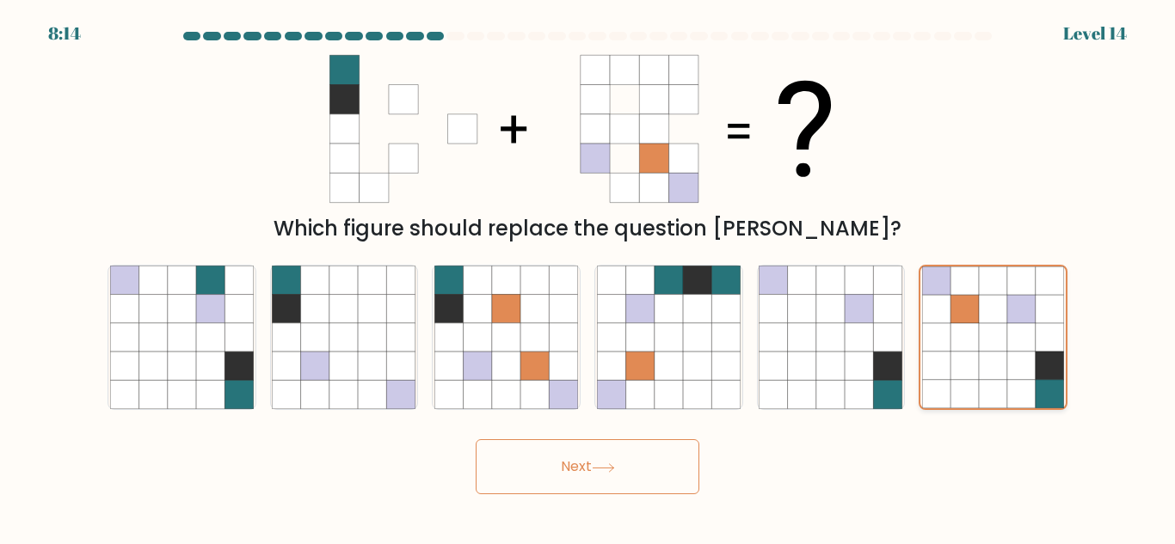
click at [476, 439] on button "Next" at bounding box center [588, 466] width 224 height 55
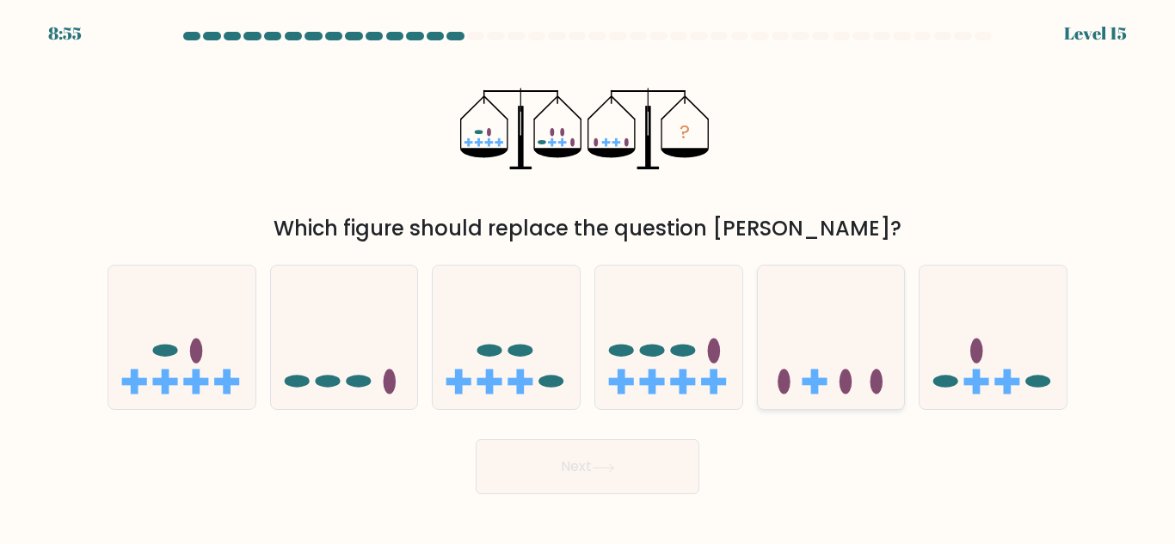
click at [802, 344] on icon at bounding box center [831, 337] width 147 height 121
click at [588, 277] on input "e." at bounding box center [587, 275] width 1 height 4
radio input "true"
click at [476, 439] on button "Next" at bounding box center [588, 466] width 224 height 55
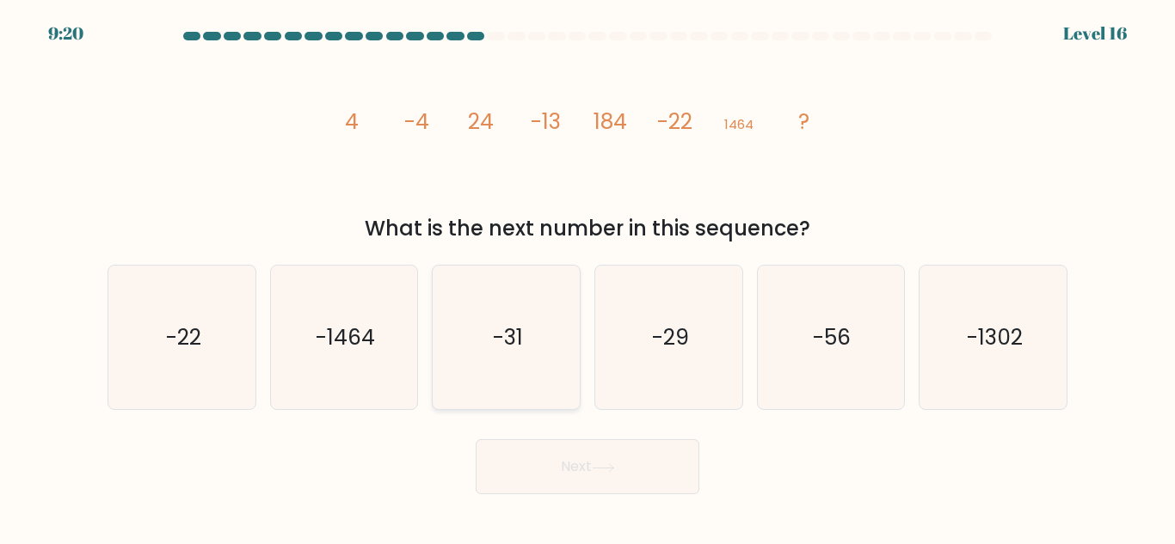
click at [529, 340] on icon "-31" at bounding box center [506, 338] width 144 height 144
click at [587, 277] on input "c. -31" at bounding box center [587, 275] width 1 height 4
radio input "true"
click at [476, 439] on button "Next" at bounding box center [588, 466] width 224 height 55
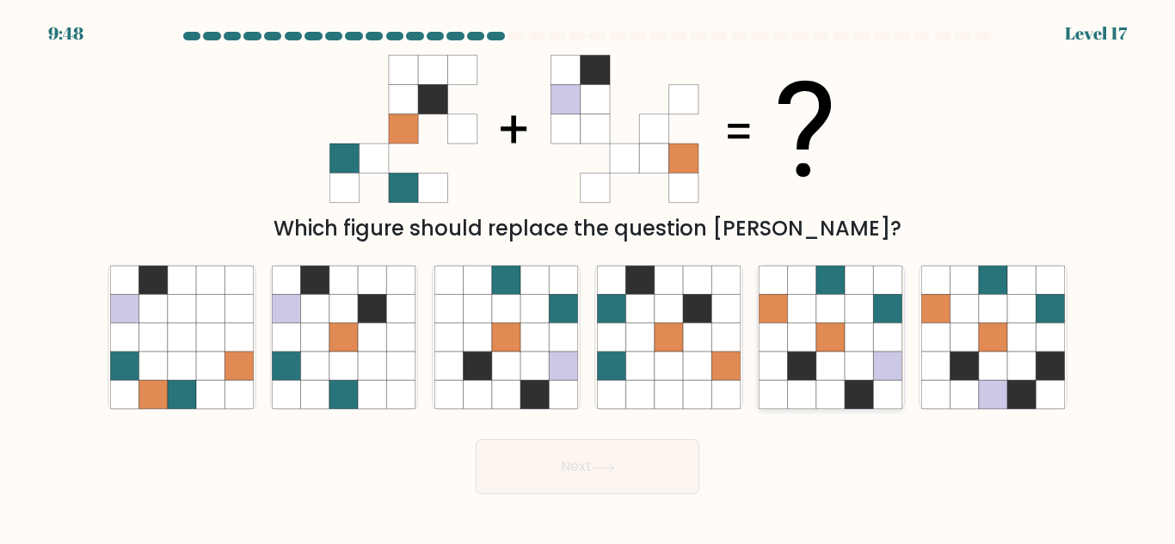
click at [828, 366] on icon at bounding box center [830, 366] width 28 height 28
click at [588, 277] on input "e." at bounding box center [587, 275] width 1 height 4
radio input "true"
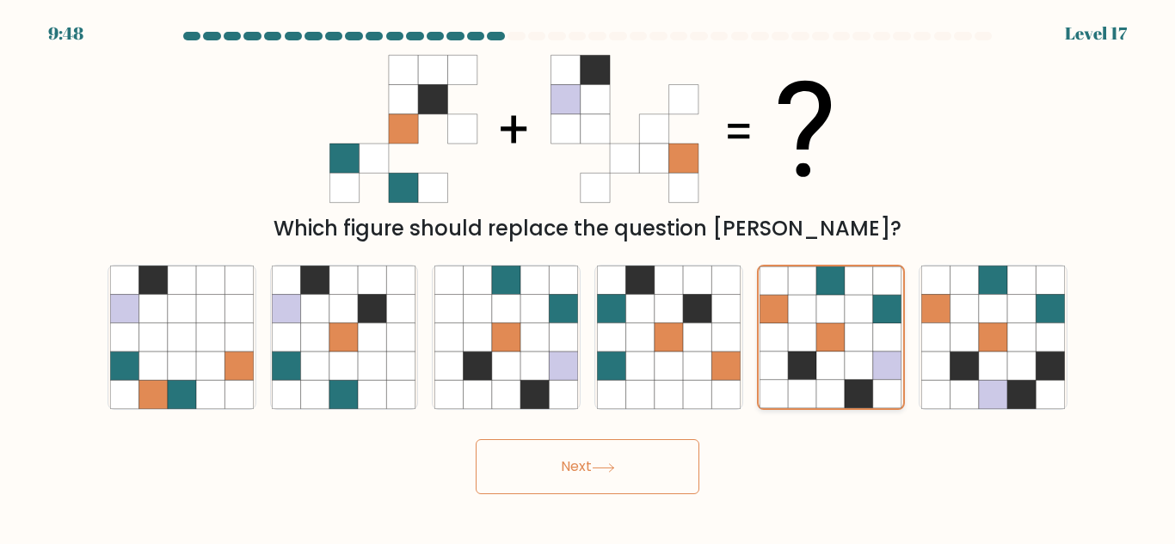
click at [476, 439] on button "Next" at bounding box center [588, 466] width 224 height 55
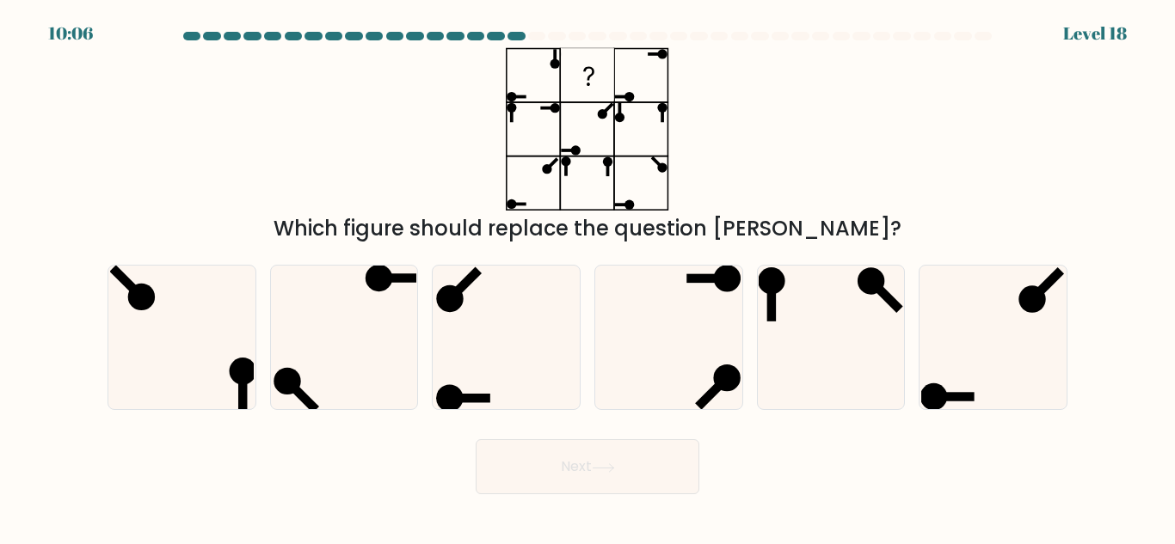
click at [828, 366] on icon at bounding box center [831, 338] width 144 height 144
click at [588, 277] on input "e." at bounding box center [587, 275] width 1 height 4
radio input "true"
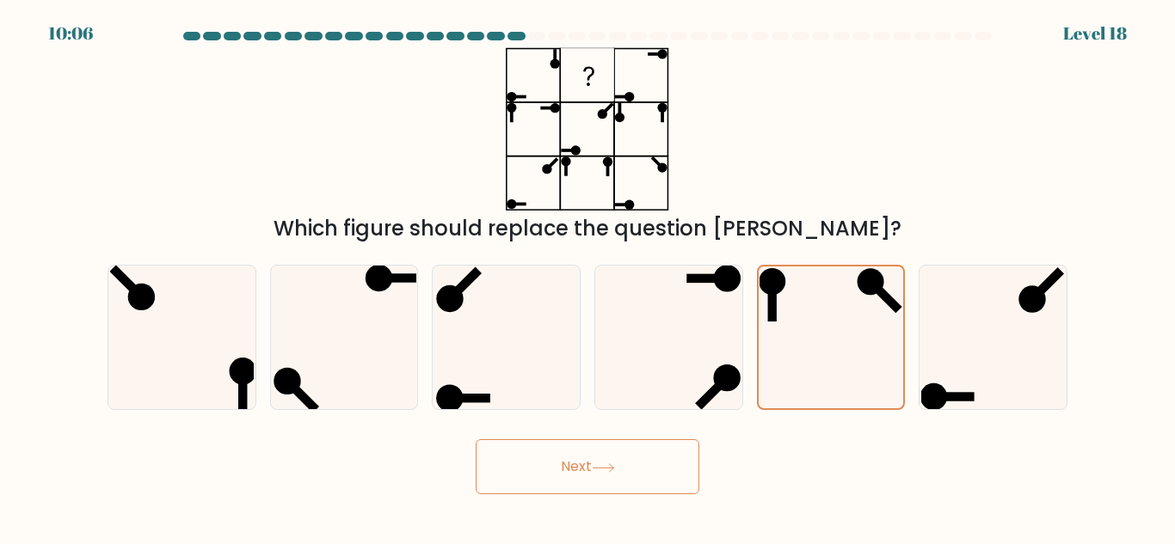
click at [476, 439] on button "Next" at bounding box center [588, 466] width 224 height 55
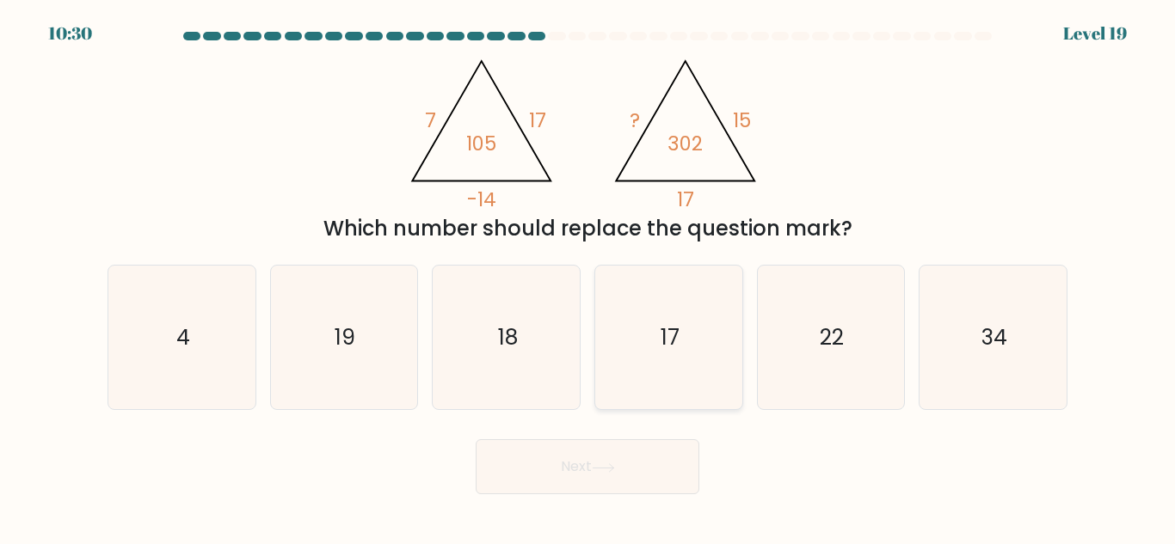
click at [679, 355] on icon "17" at bounding box center [669, 338] width 144 height 144
click at [588, 277] on input "d. 17" at bounding box center [587, 275] width 1 height 4
radio input "true"
click at [476, 439] on button "Next" at bounding box center [588, 466] width 224 height 55
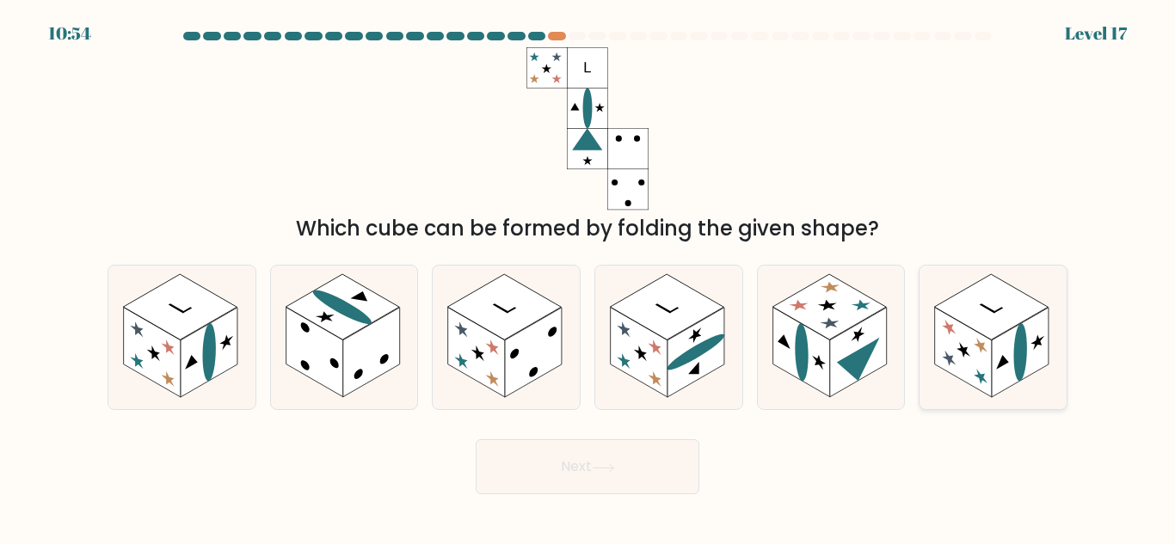
click at [998, 364] on rect at bounding box center [1020, 353] width 57 height 90
click at [588, 277] on input "f." at bounding box center [587, 275] width 1 height 4
radio input "true"
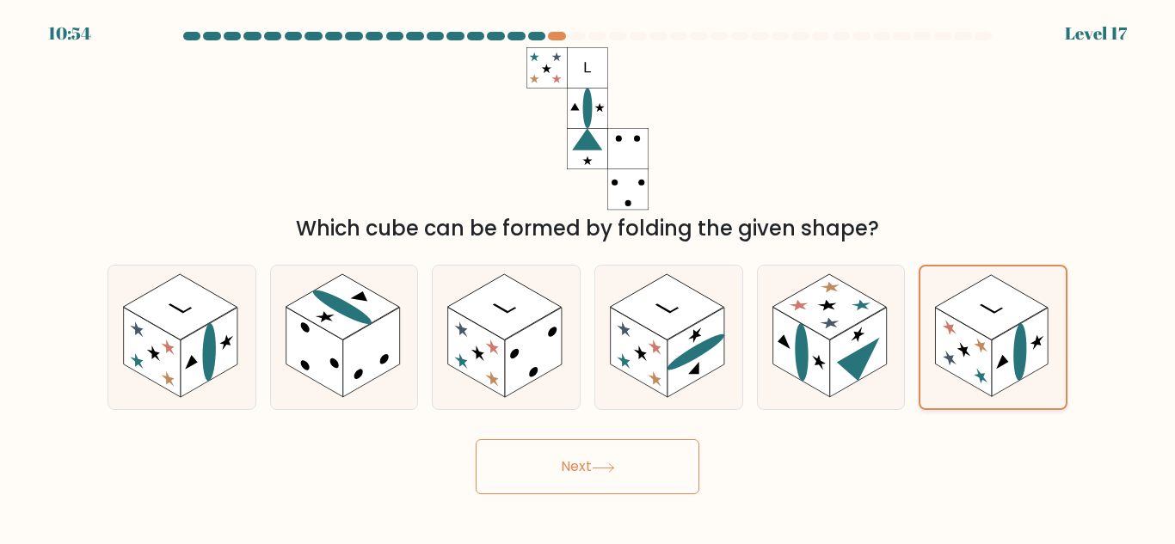
click at [476, 439] on button "Next" at bounding box center [588, 466] width 224 height 55
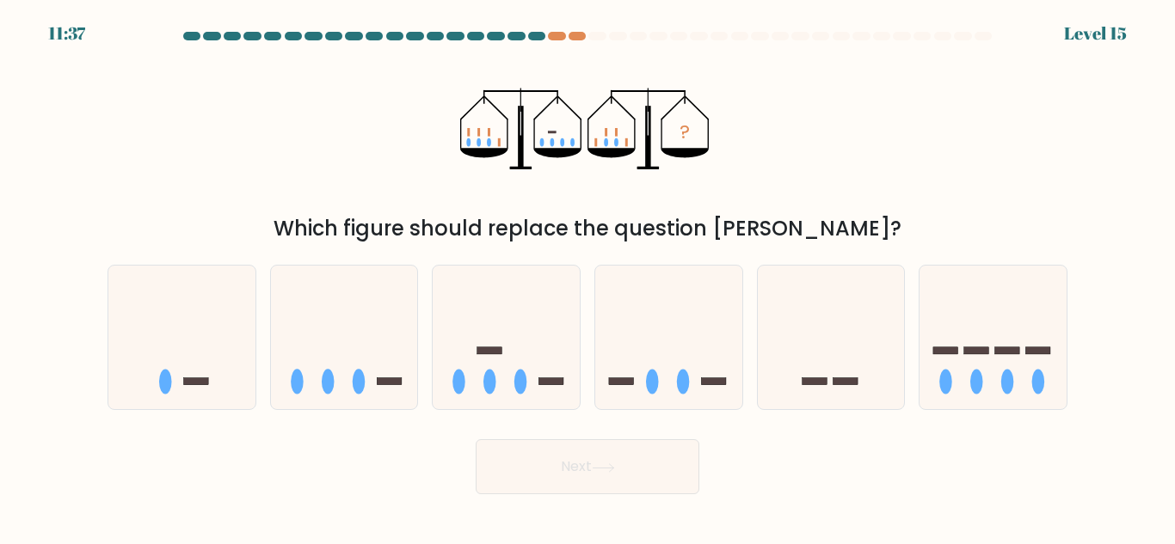
click at [998, 364] on icon at bounding box center [992, 337] width 147 height 121
click at [588, 277] on input "f." at bounding box center [587, 275] width 1 height 4
radio input "true"
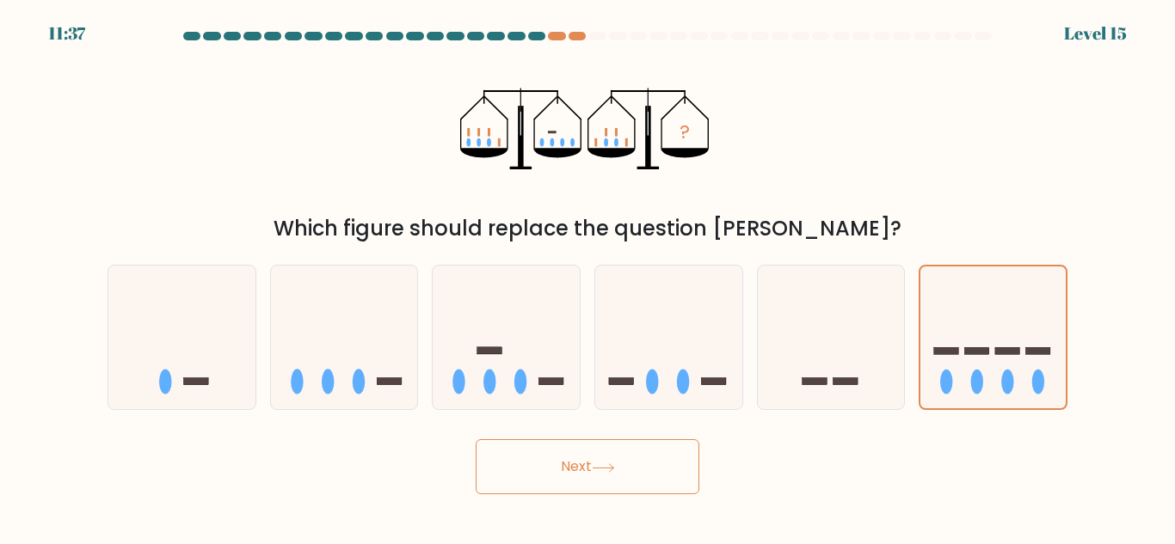
click at [476, 439] on button "Next" at bounding box center [588, 466] width 224 height 55
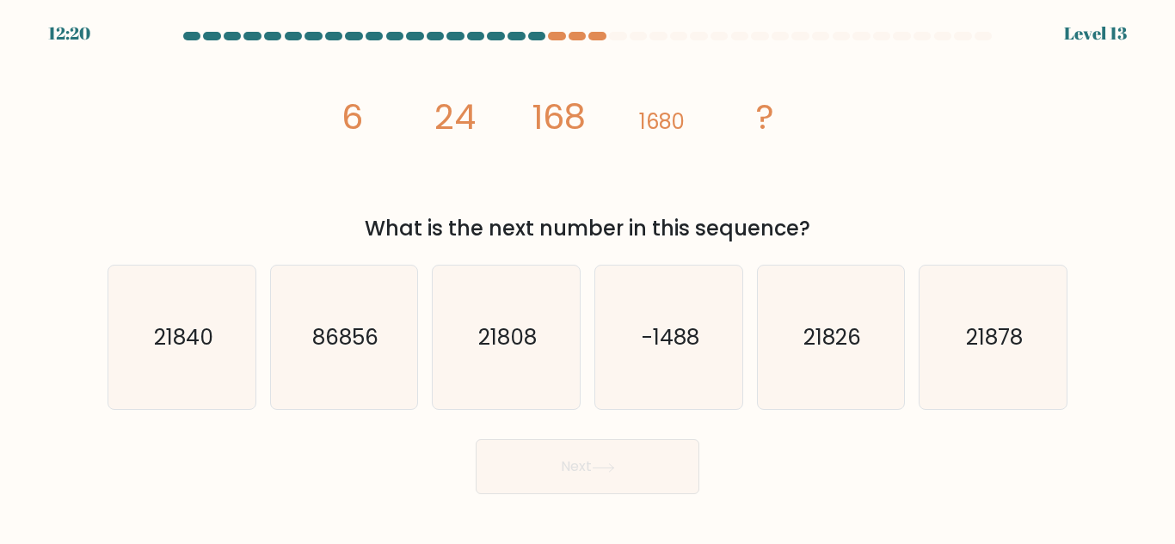
click at [998, 364] on icon "21878" at bounding box center [993, 338] width 144 height 144
click at [588, 277] on input "f. 21878" at bounding box center [587, 275] width 1 height 4
radio input "true"
click at [476, 439] on button "Next" at bounding box center [588, 466] width 224 height 55
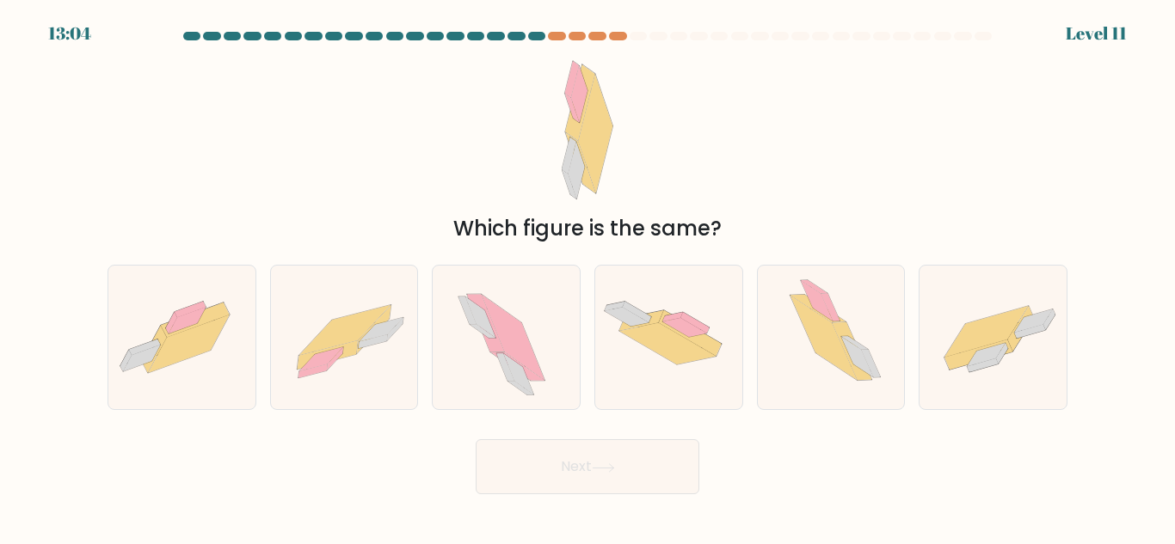
click at [998, 364] on icon at bounding box center [983, 366] width 31 height 14
click at [588, 277] on input "f." at bounding box center [587, 275] width 1 height 4
radio input "true"
click at [476, 439] on button "Next" at bounding box center [588, 466] width 224 height 55
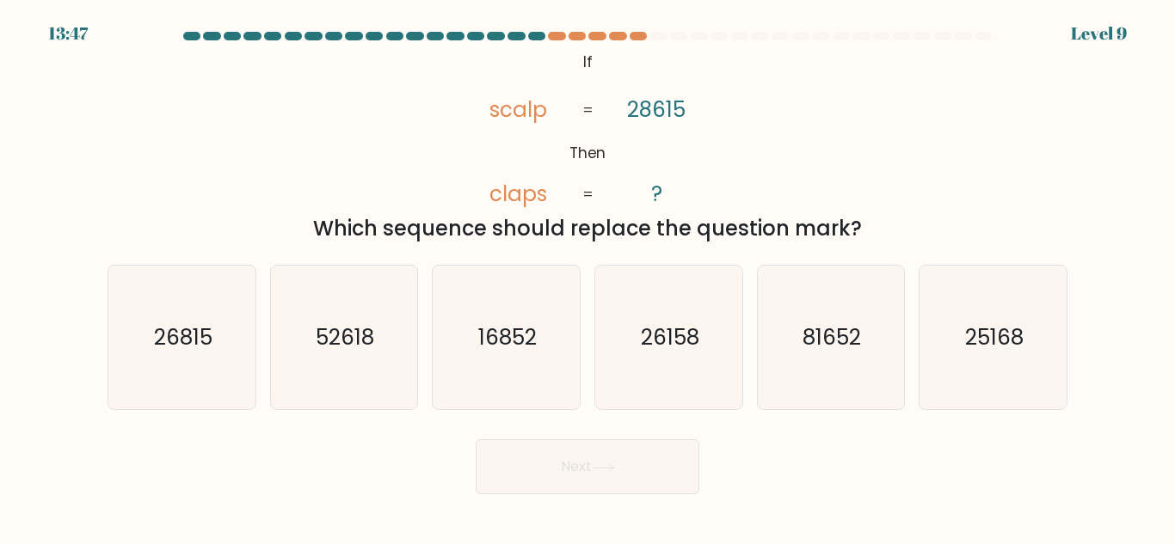
click at [998, 364] on icon "25168" at bounding box center [993, 338] width 144 height 144
click at [588, 277] on input "f. 25168" at bounding box center [587, 275] width 1 height 4
radio input "true"
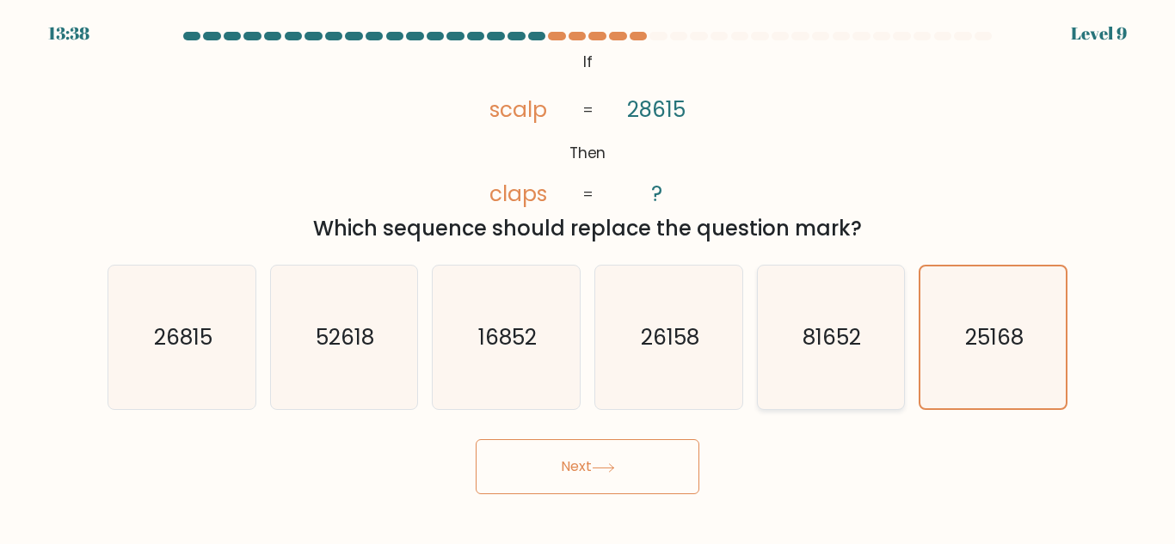
click at [476, 439] on button "Next" at bounding box center [588, 466] width 224 height 55
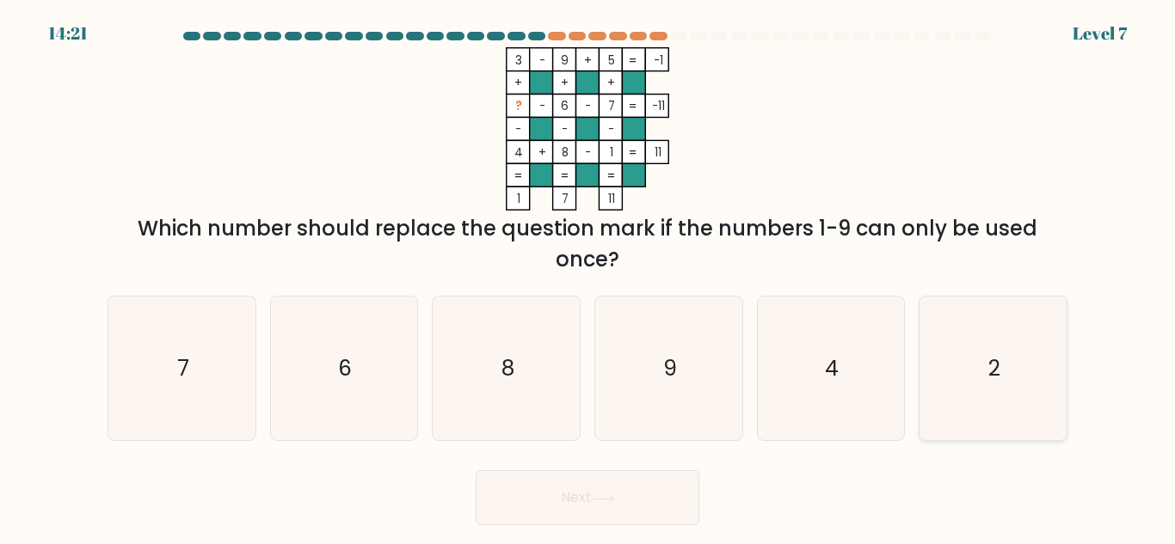
drag, startPoint x: 907, startPoint y: 371, endPoint x: 964, endPoint y: 369, distance: 56.8
click at [964, 369] on div "a. 7 b. 6 c. 8 d." at bounding box center [588, 361] width 974 height 159
click at [964, 369] on icon "2" at bounding box center [993, 369] width 144 height 144
click at [588, 277] on input "f. 2" at bounding box center [587, 275] width 1 height 4
radio input "true"
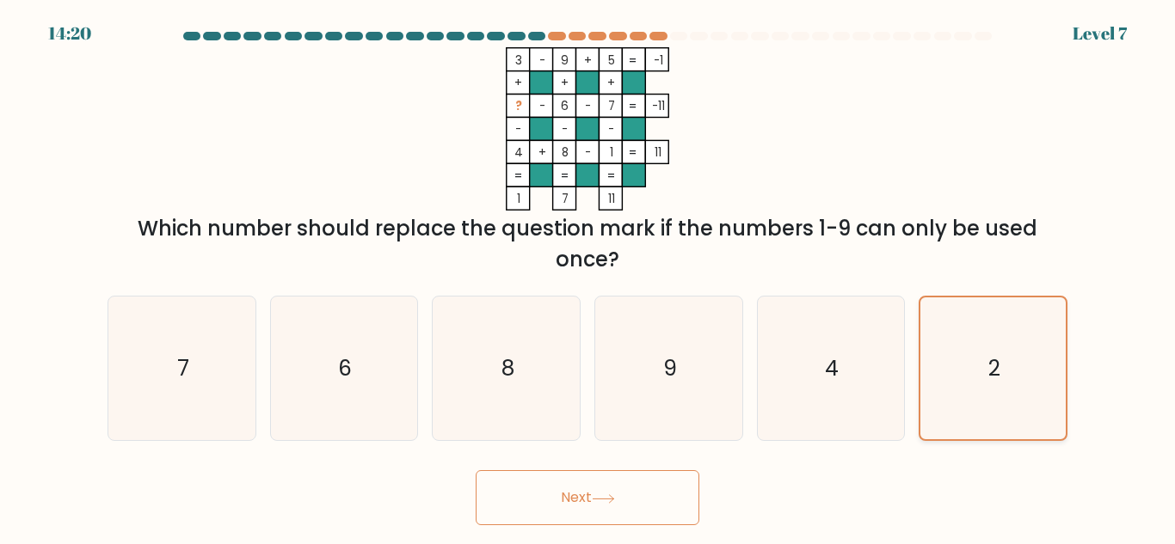
click at [476, 470] on button "Next" at bounding box center [588, 497] width 224 height 55
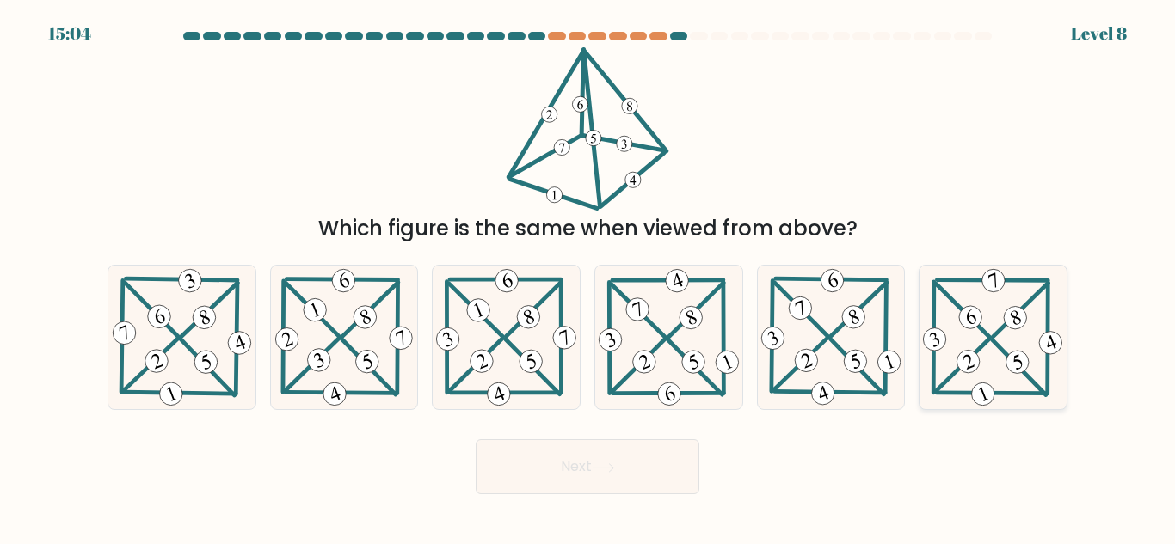
click at [1020, 366] on 220 at bounding box center [1017, 361] width 29 height 29
click at [588, 277] on input "f." at bounding box center [587, 275] width 1 height 4
radio input "true"
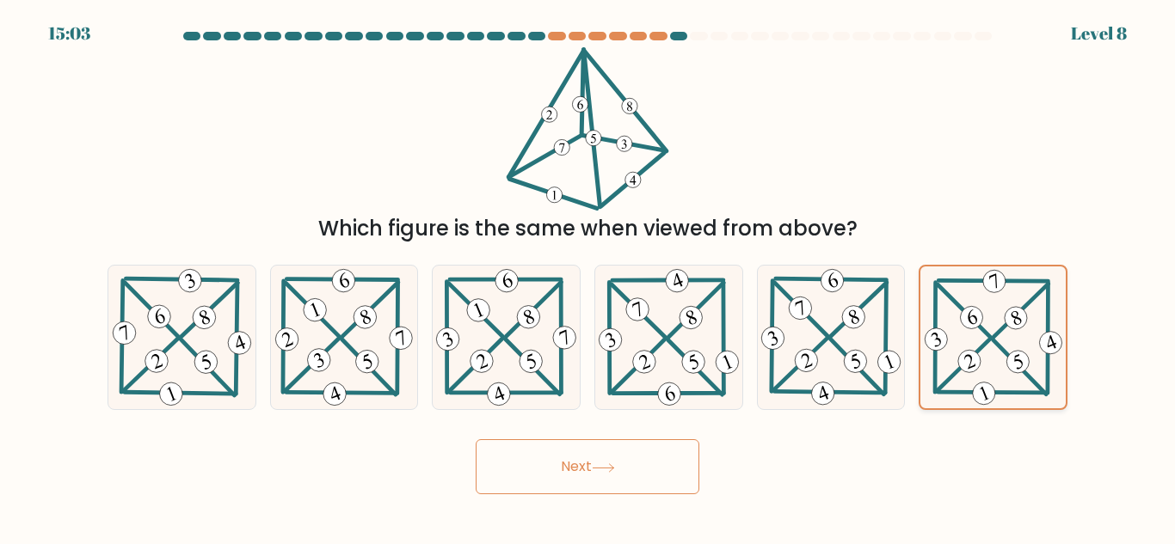
click at [476, 439] on button "Next" at bounding box center [588, 466] width 224 height 55
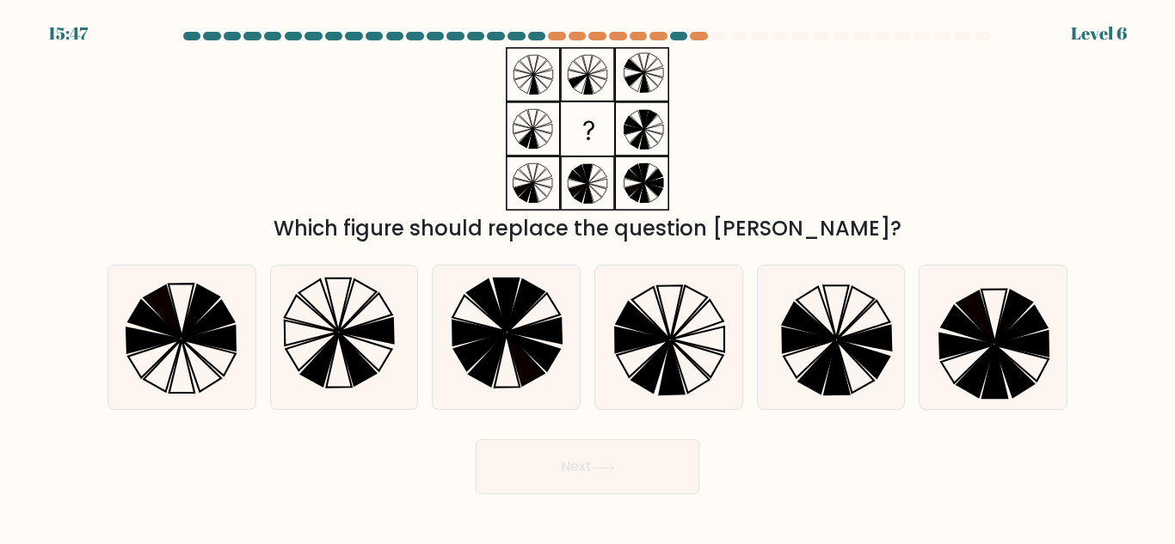
click at [1020, 366] on icon at bounding box center [1021, 364] width 53 height 36
click at [588, 277] on input "f." at bounding box center [587, 275] width 1 height 4
radio input "true"
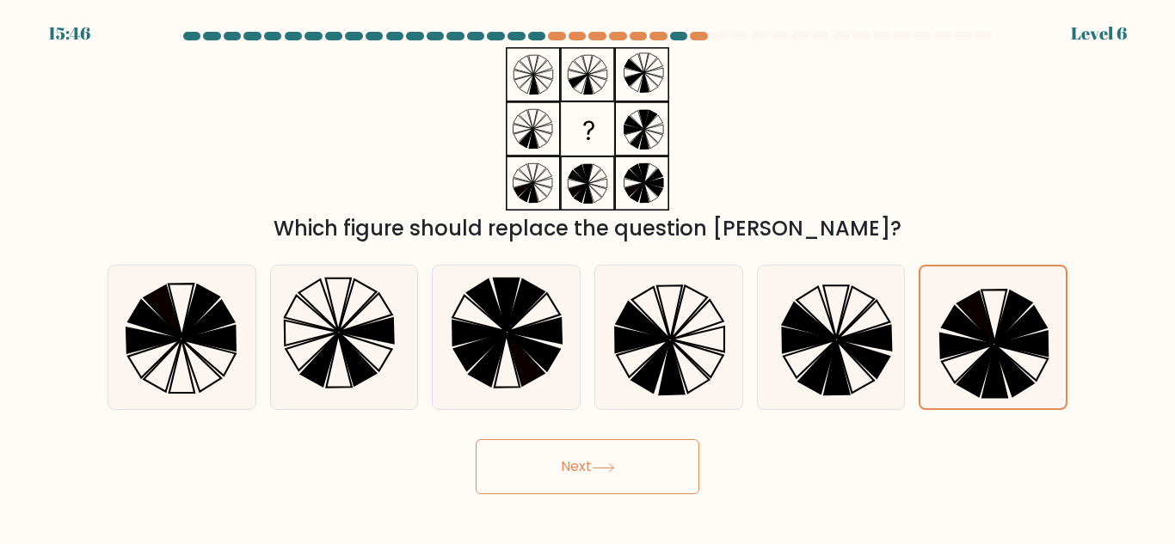
click at [476, 439] on button "Next" at bounding box center [588, 466] width 224 height 55
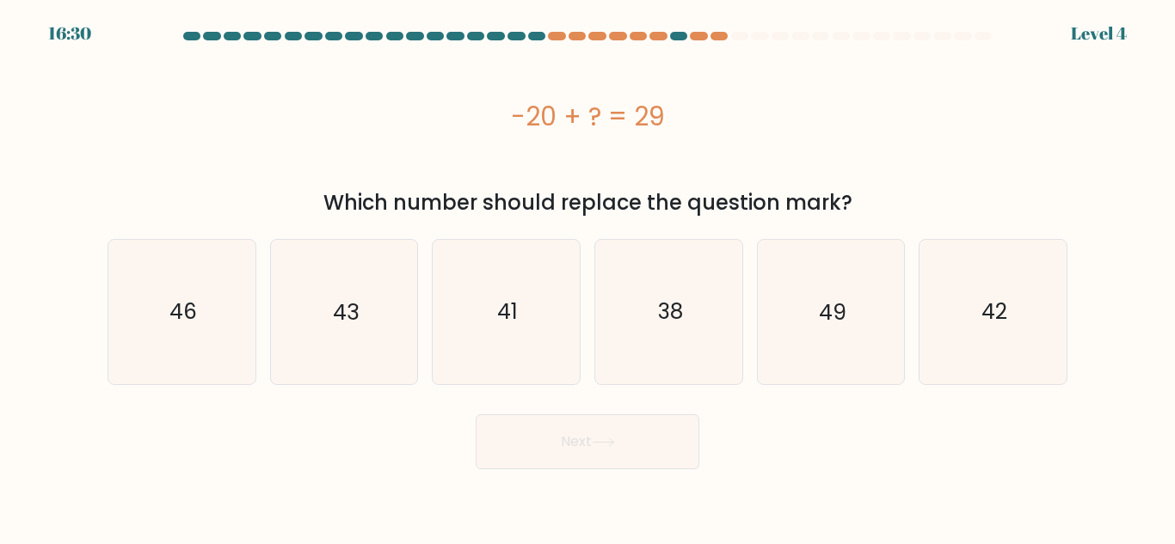
click at [1020, 366] on icon "42" at bounding box center [993, 312] width 144 height 144
click at [588, 277] on input "f. 42" at bounding box center [587, 275] width 1 height 4
radio input "true"
click at [476, 415] on button "Next" at bounding box center [588, 442] width 224 height 55
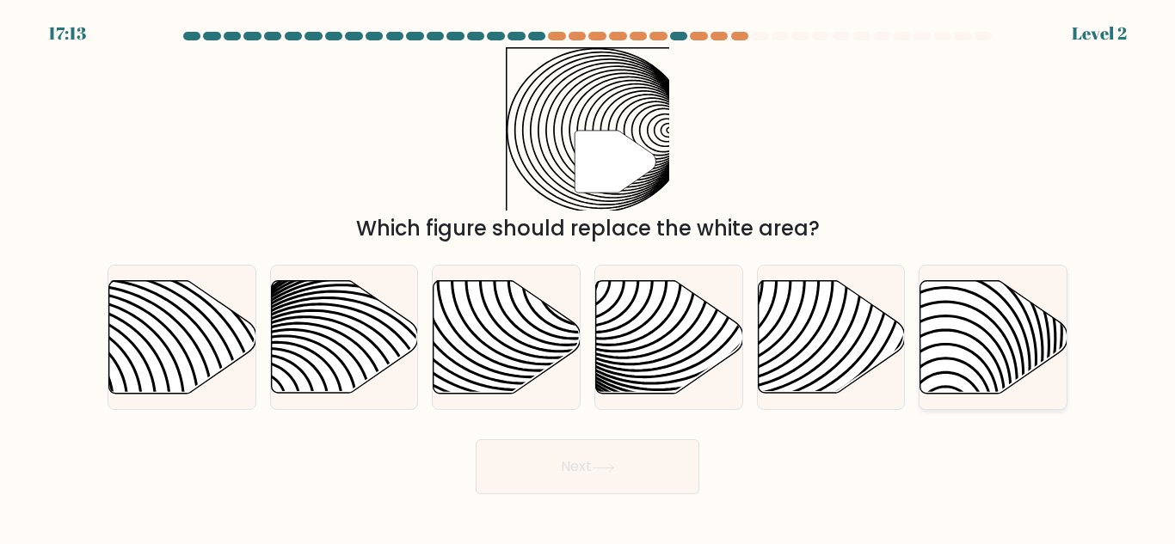
click at [992, 353] on icon at bounding box center [993, 337] width 147 height 113
click at [588, 277] on input "f." at bounding box center [587, 275] width 1 height 4
radio input "true"
click at [476, 439] on button "Next" at bounding box center [588, 466] width 224 height 55
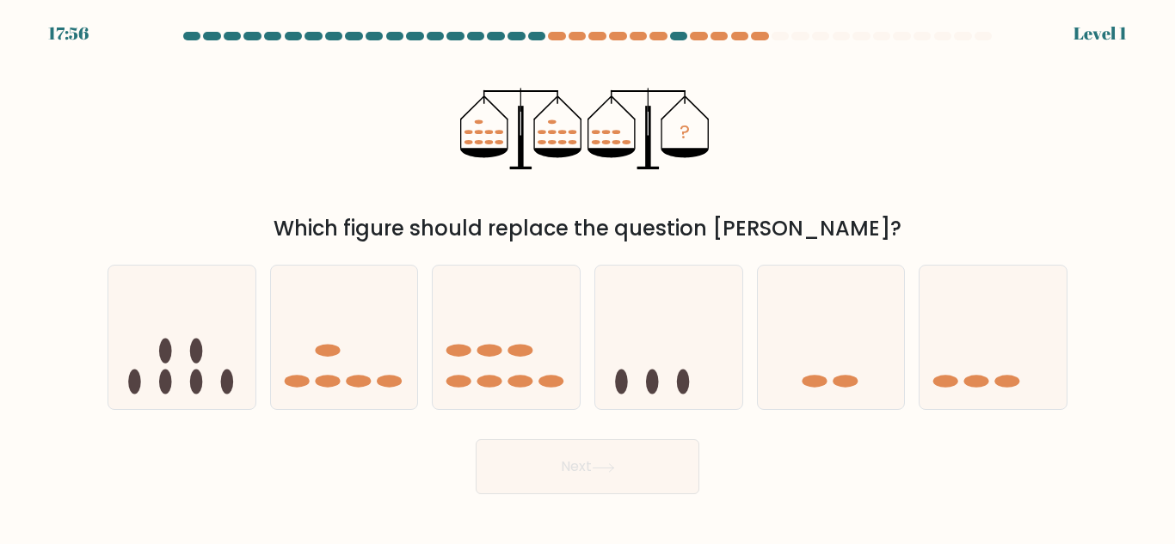
click at [992, 353] on icon at bounding box center [992, 337] width 147 height 121
click at [588, 277] on input "f." at bounding box center [587, 275] width 1 height 4
radio input "true"
click at [476, 439] on button "Next" at bounding box center [588, 466] width 224 height 55
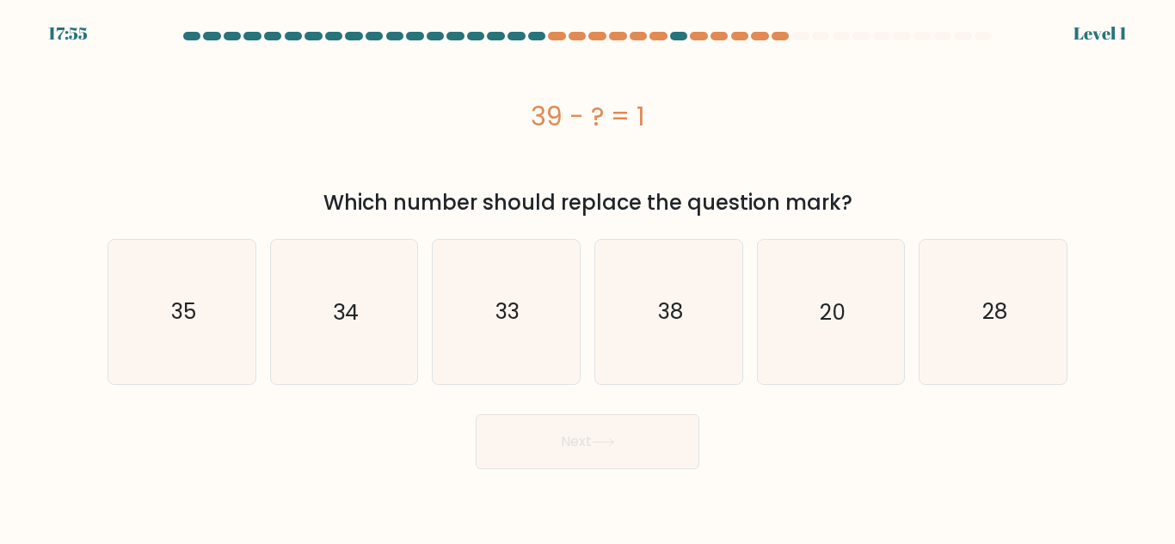
click at [992, 353] on icon "28" at bounding box center [993, 312] width 144 height 144
click at [588, 277] on input "f. 28" at bounding box center [587, 275] width 1 height 4
radio input "true"
click at [476, 415] on button "Next" at bounding box center [588, 442] width 224 height 55
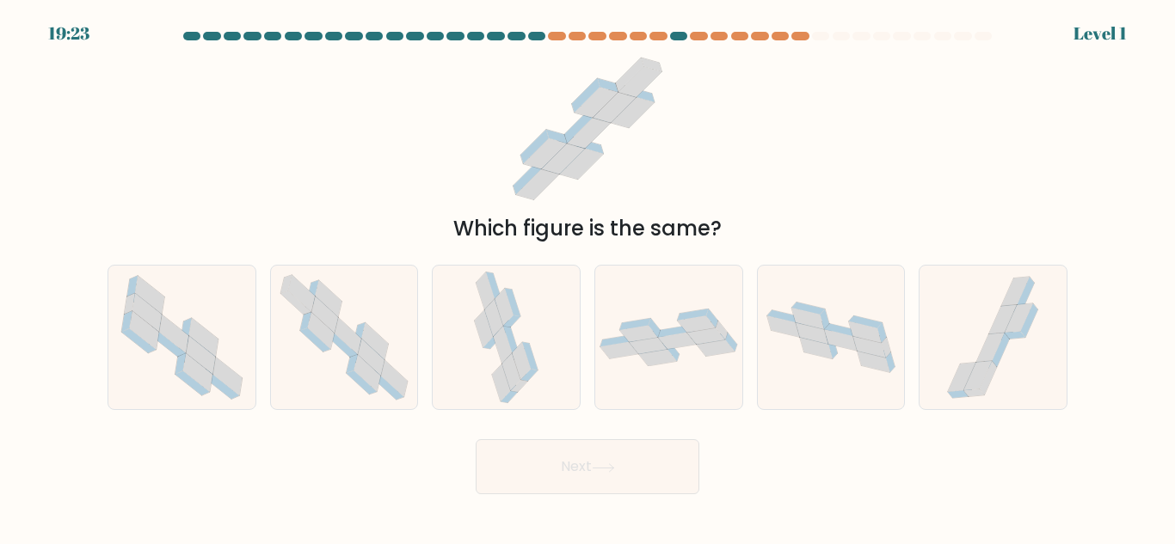
click at [992, 353] on icon at bounding box center [990, 348] width 28 height 29
click at [588, 277] on input "f." at bounding box center [587, 275] width 1 height 4
radio input "true"
click at [476, 439] on button "Next" at bounding box center [588, 466] width 224 height 55
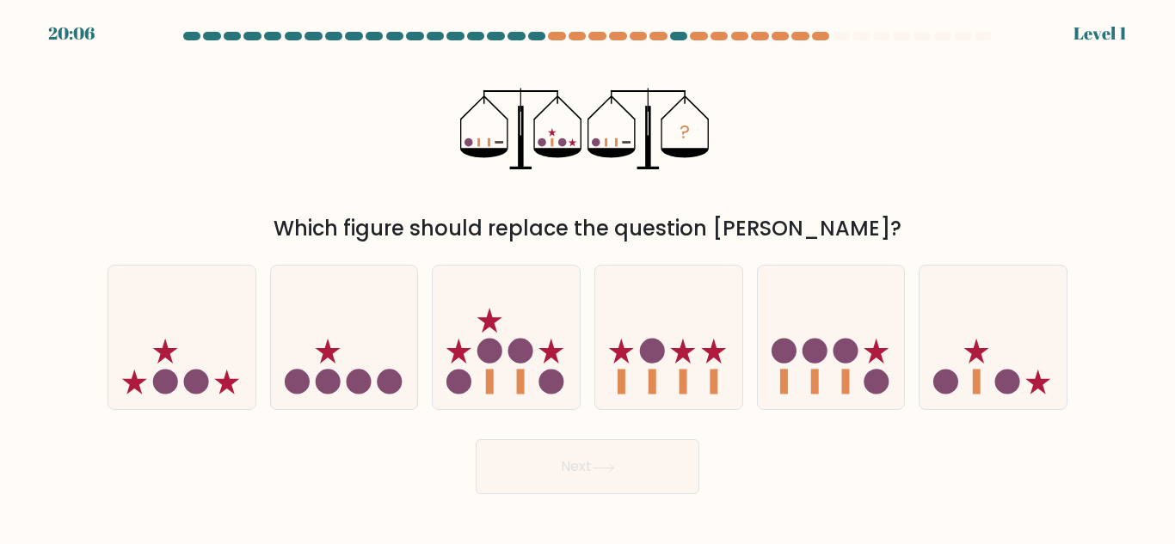
click at [992, 353] on icon at bounding box center [992, 337] width 147 height 121
click at [588, 277] on input "f." at bounding box center [587, 275] width 1 height 4
radio input "true"
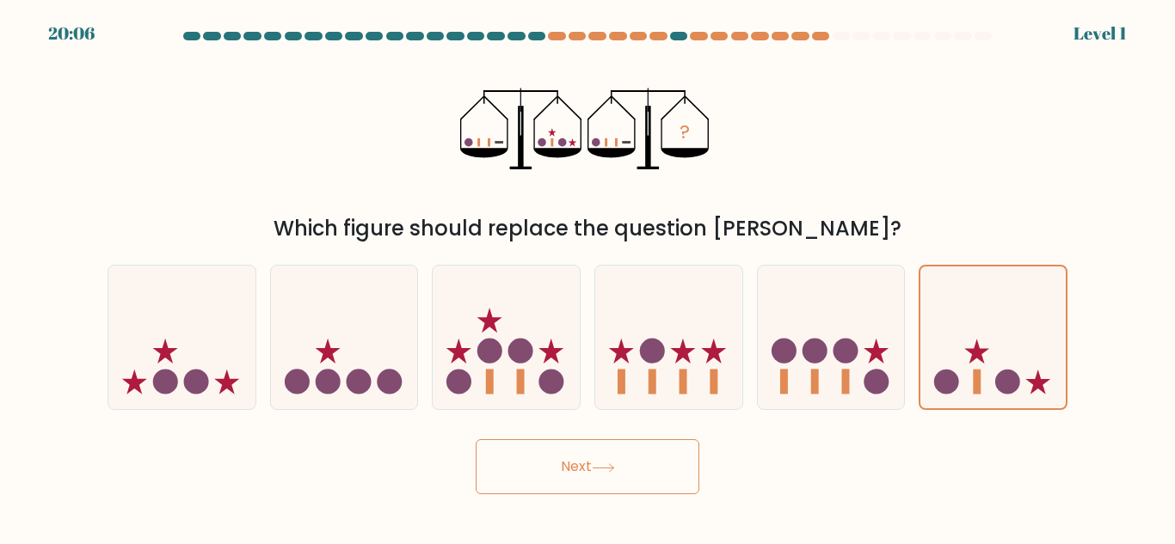
click at [476, 439] on button "Next" at bounding box center [588, 466] width 224 height 55
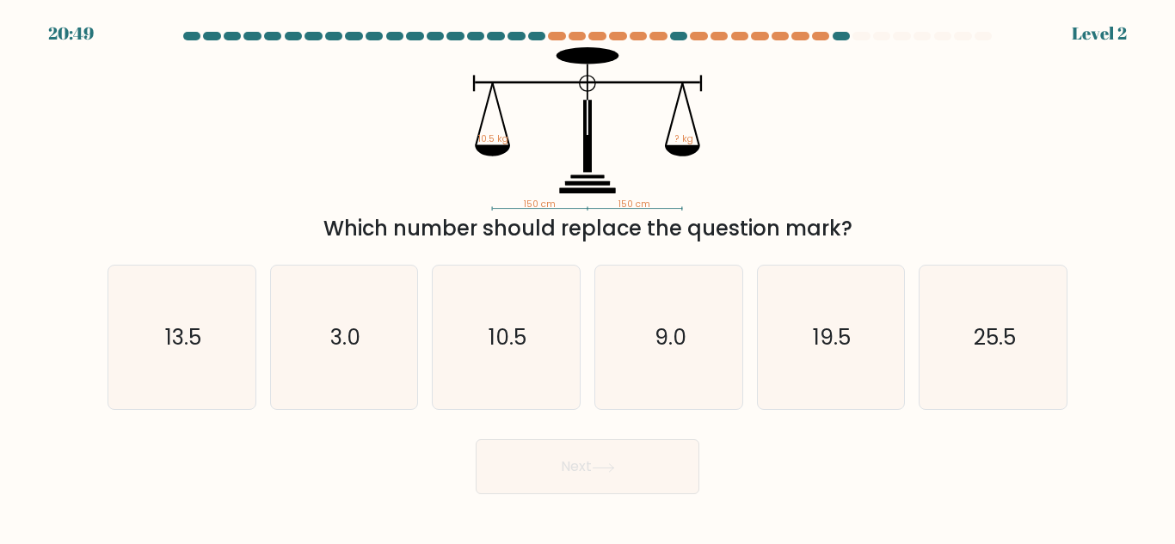
click at [476, 439] on button "Next" at bounding box center [588, 466] width 224 height 55
click at [992, 353] on text "25.5" at bounding box center [995, 338] width 42 height 30
click at [588, 277] on input "f. 25.5" at bounding box center [587, 275] width 1 height 4
radio input "true"
click at [476, 439] on button "Next" at bounding box center [588, 466] width 224 height 55
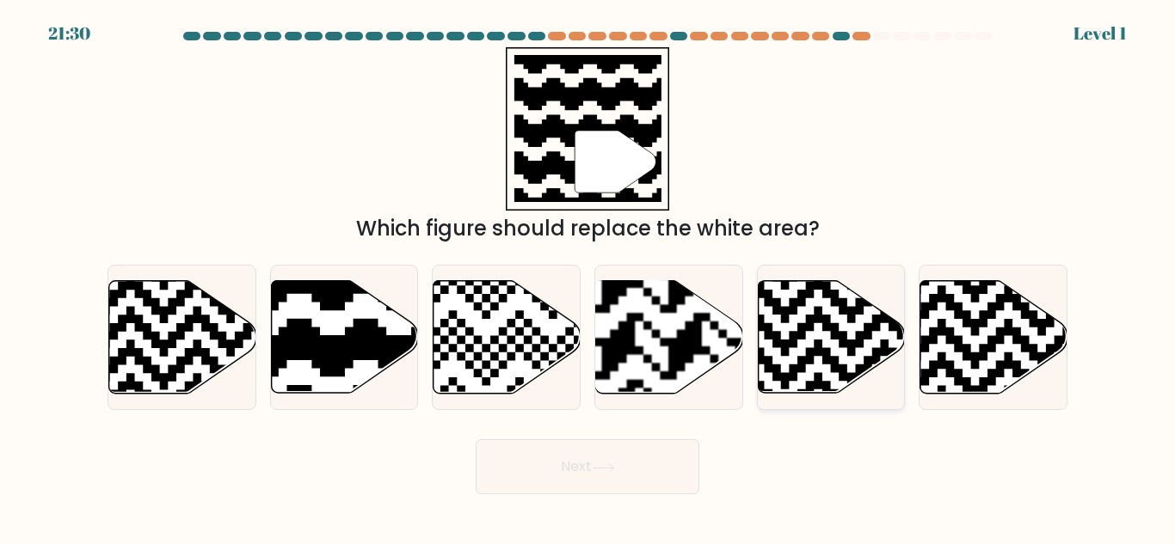
click at [860, 354] on icon at bounding box center [831, 337] width 147 height 113
click at [588, 277] on input "e." at bounding box center [587, 275] width 1 height 4
radio input "true"
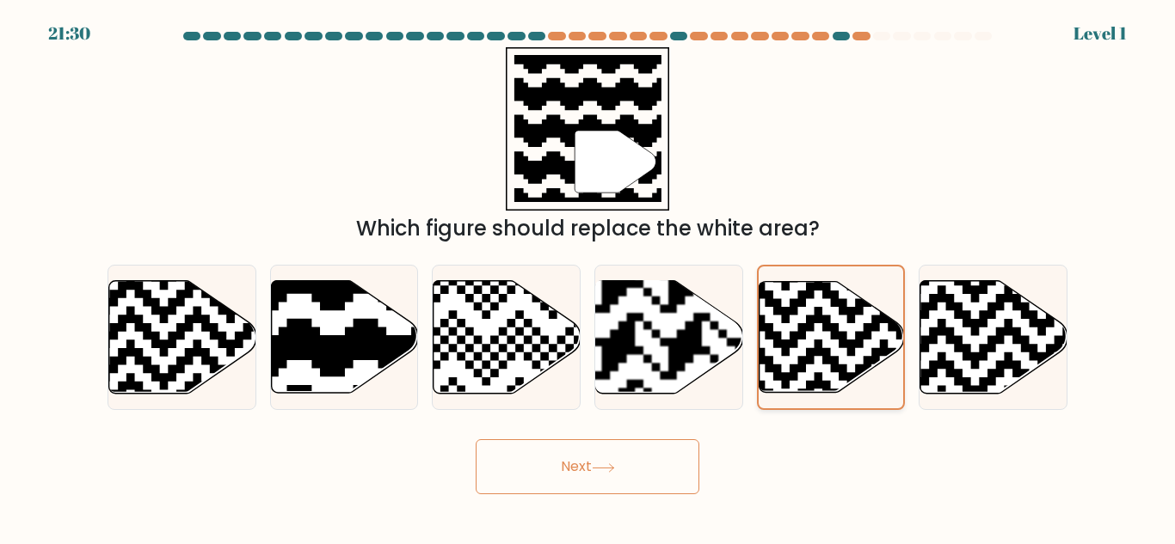
click at [476, 439] on button "Next" at bounding box center [588, 466] width 224 height 55
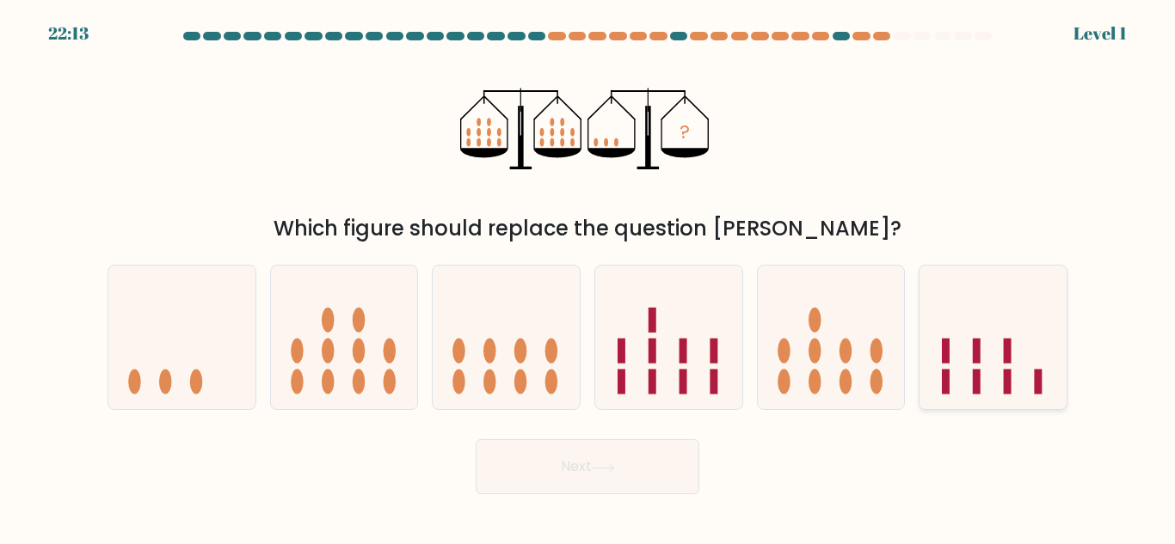
click at [989, 352] on icon at bounding box center [992, 337] width 147 height 121
click at [588, 277] on input "f." at bounding box center [587, 275] width 1 height 4
radio input "true"
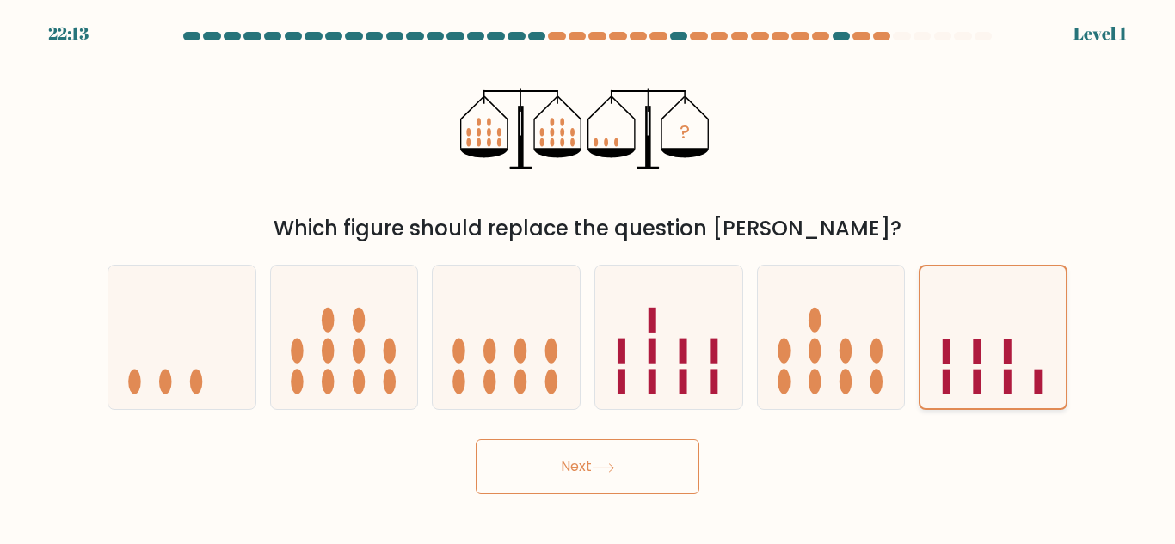
click at [476, 439] on button "Next" at bounding box center [588, 466] width 224 height 55
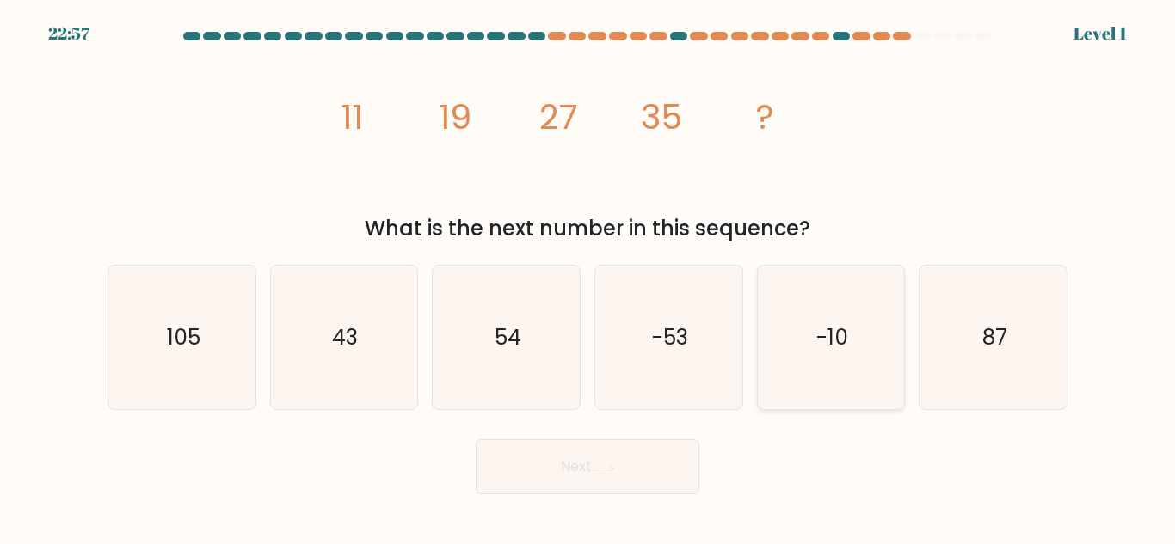
click at [814, 364] on icon "-10" at bounding box center [831, 338] width 144 height 144
click at [588, 277] on input "e. -10" at bounding box center [587, 275] width 1 height 4
radio input "true"
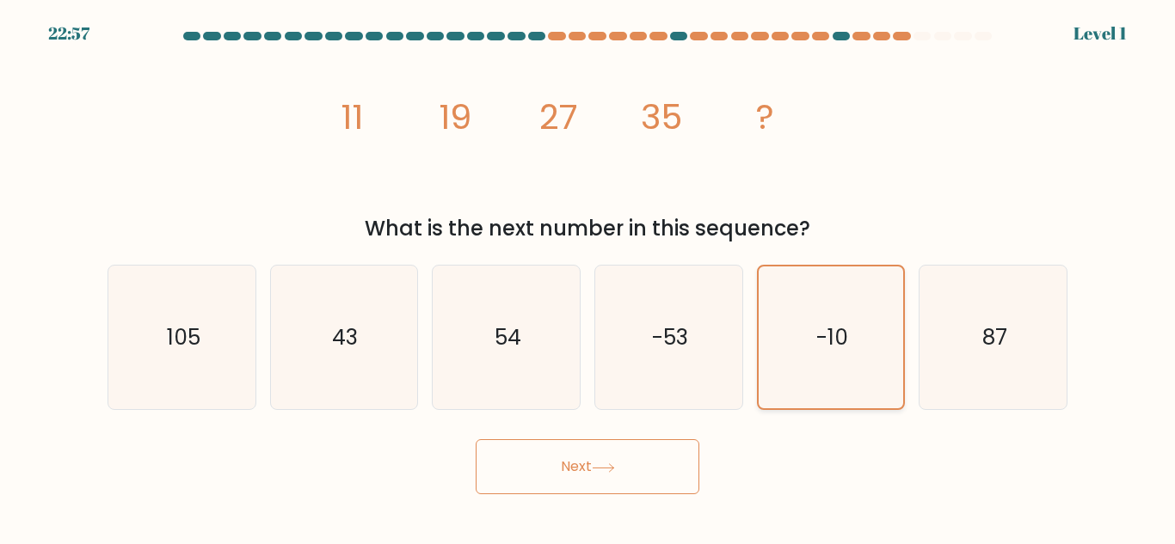
click at [476, 439] on button "Next" at bounding box center [588, 466] width 224 height 55
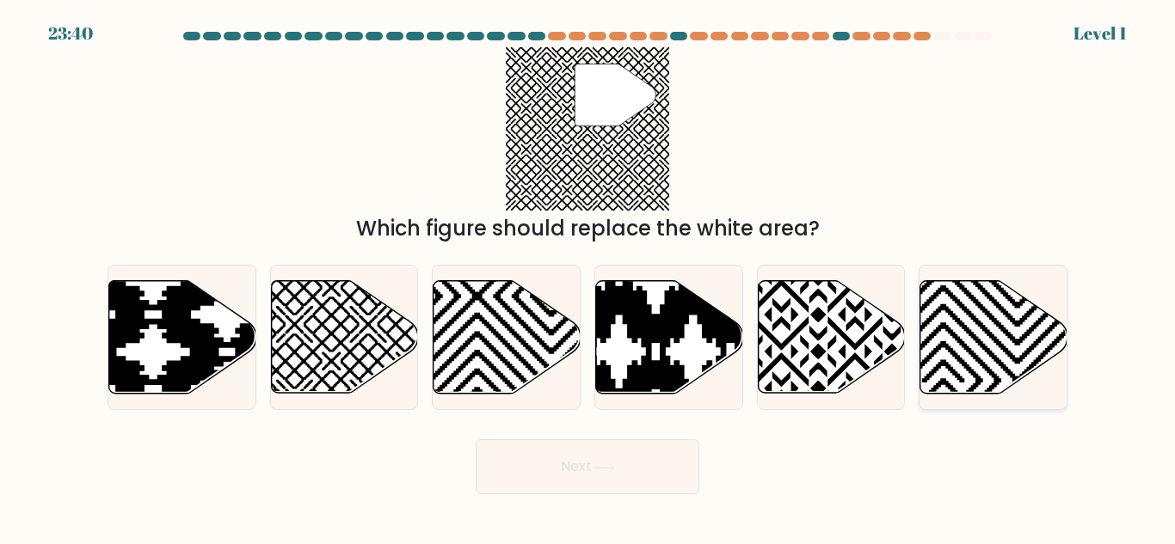
click at [943, 359] on icon at bounding box center [993, 337] width 147 height 113
click at [588, 277] on input "f." at bounding box center [587, 275] width 1 height 4
radio input "true"
click at [476, 439] on button "Next" at bounding box center [588, 466] width 224 height 55
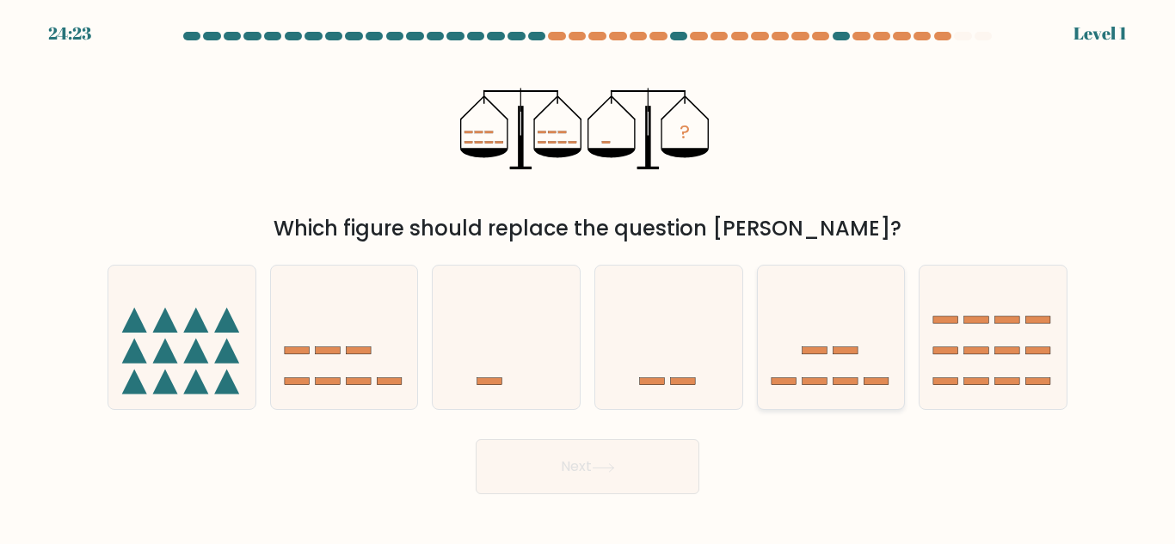
click at [851, 360] on icon at bounding box center [831, 337] width 147 height 121
click at [588, 277] on input "e." at bounding box center [587, 275] width 1 height 4
radio input "true"
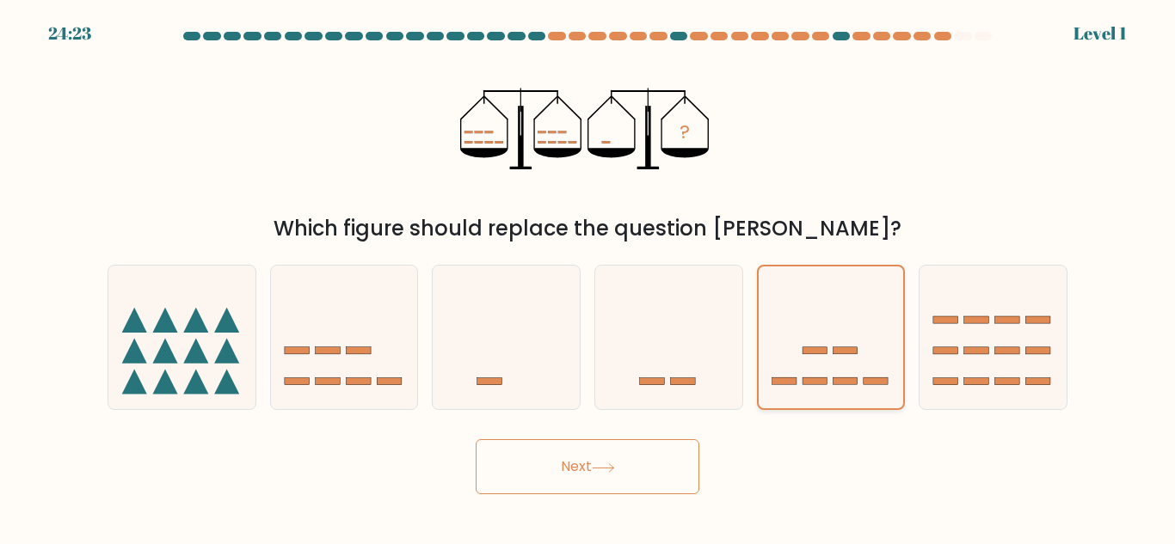
click at [476, 439] on button "Next" at bounding box center [588, 466] width 224 height 55
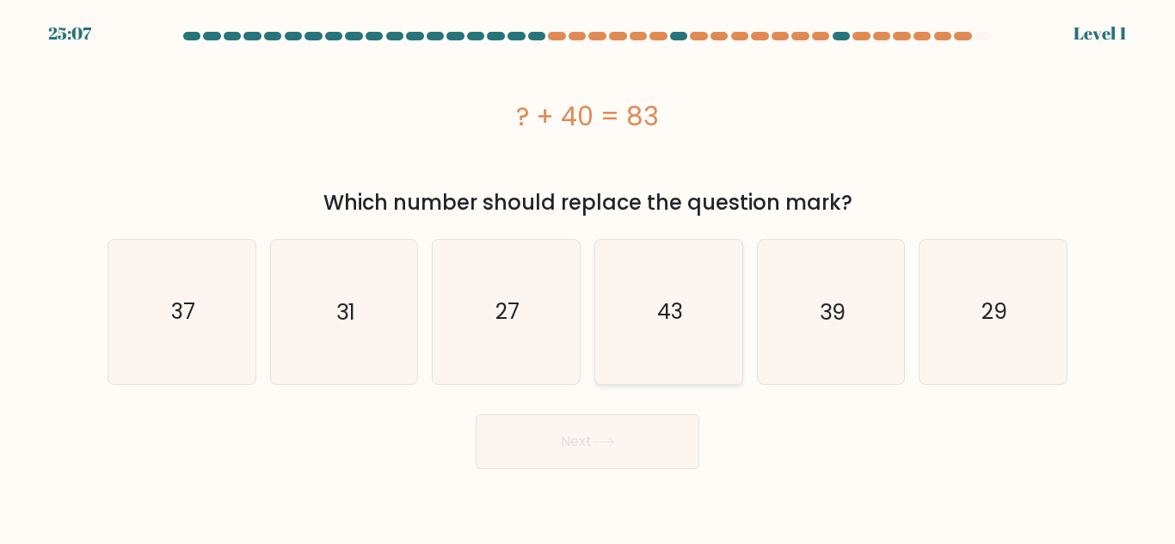
click at [729, 358] on icon "43" at bounding box center [669, 312] width 144 height 144
click at [588, 277] on input "d. 43" at bounding box center [587, 275] width 1 height 4
radio input "true"
click at [849, 348] on icon "39" at bounding box center [831, 312] width 144 height 144
click at [588, 277] on input "e. 39" at bounding box center [587, 275] width 1 height 4
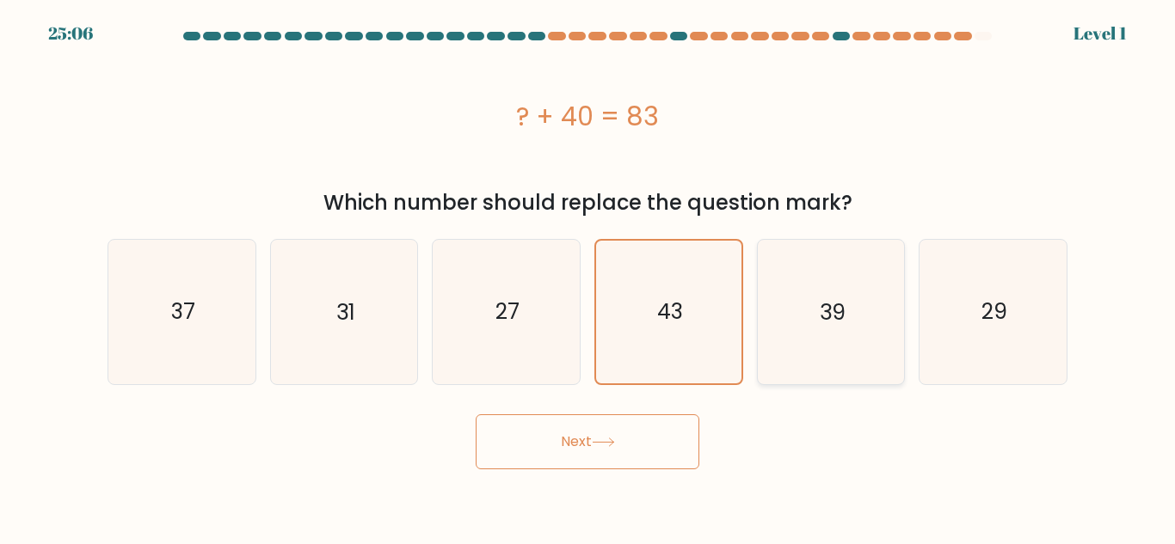
radio input "true"
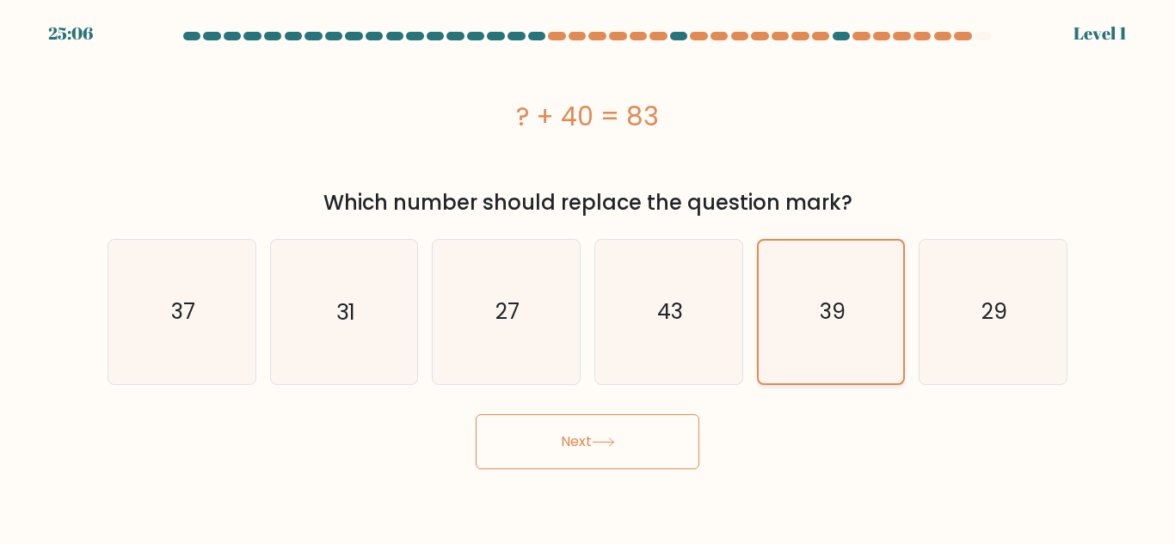
click at [476, 415] on button "Next" at bounding box center [588, 442] width 224 height 55
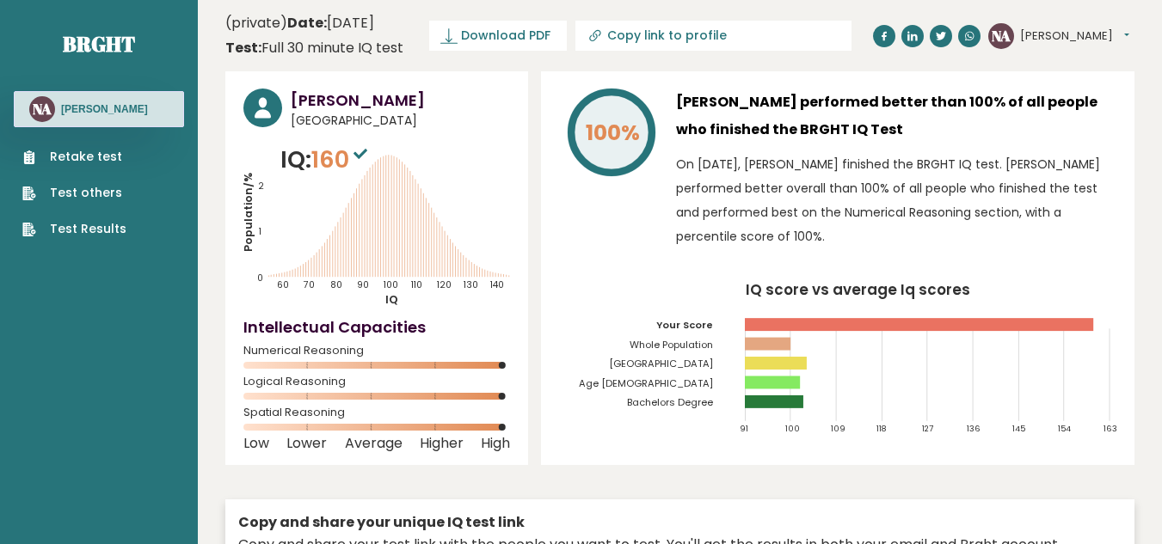
click at [83, 158] on link "Retake test" at bounding box center [74, 157] width 104 height 18
